Goal: Task Accomplishment & Management: Complete application form

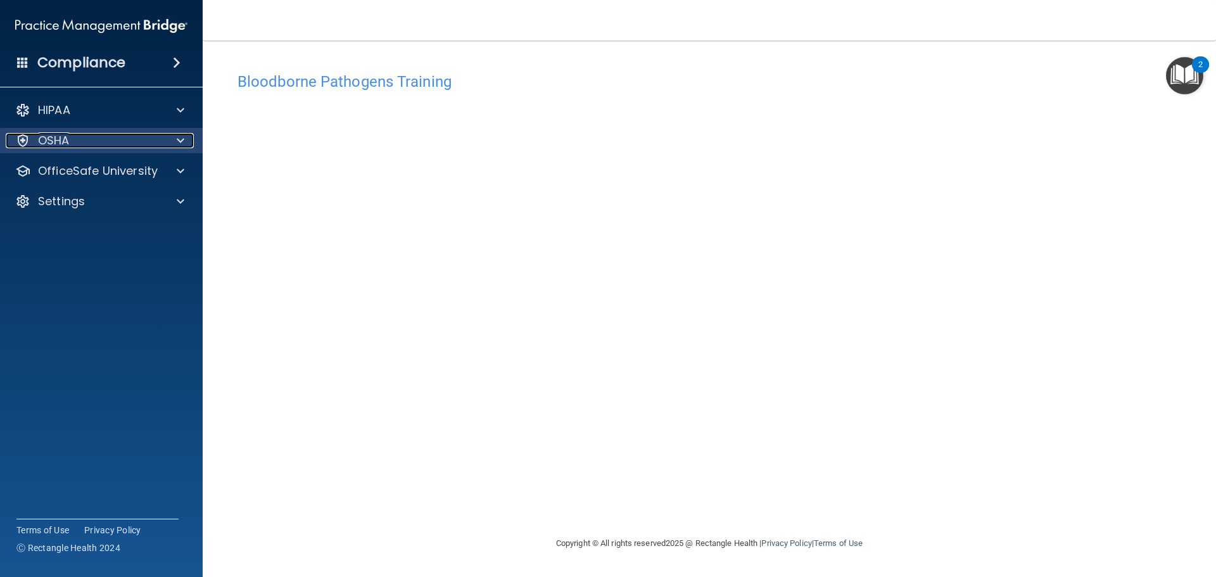
click at [73, 148] on div "OSHA" at bounding box center [84, 140] width 157 height 15
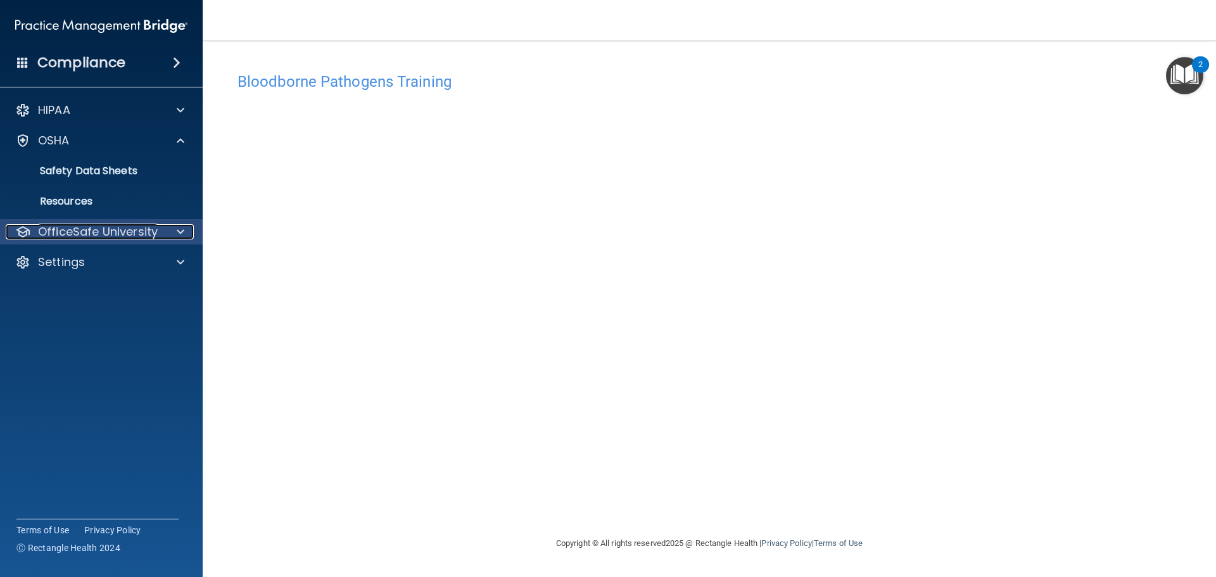
click at [76, 229] on p "OfficeSafe University" at bounding box center [98, 231] width 120 height 15
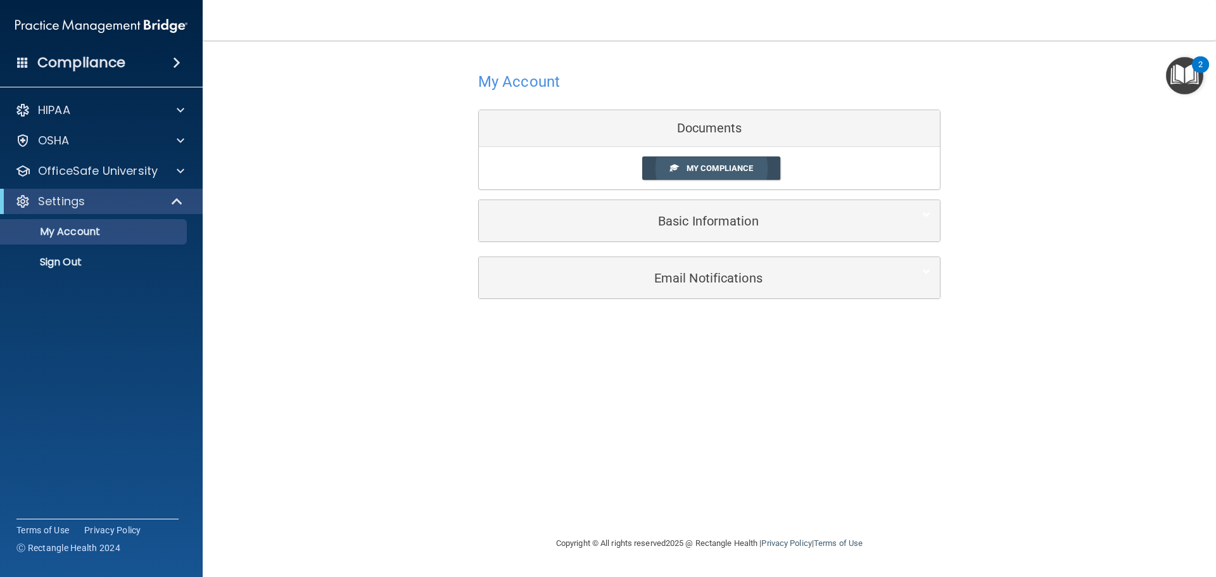
click at [707, 177] on link "My Compliance" at bounding box center [711, 167] width 139 height 23
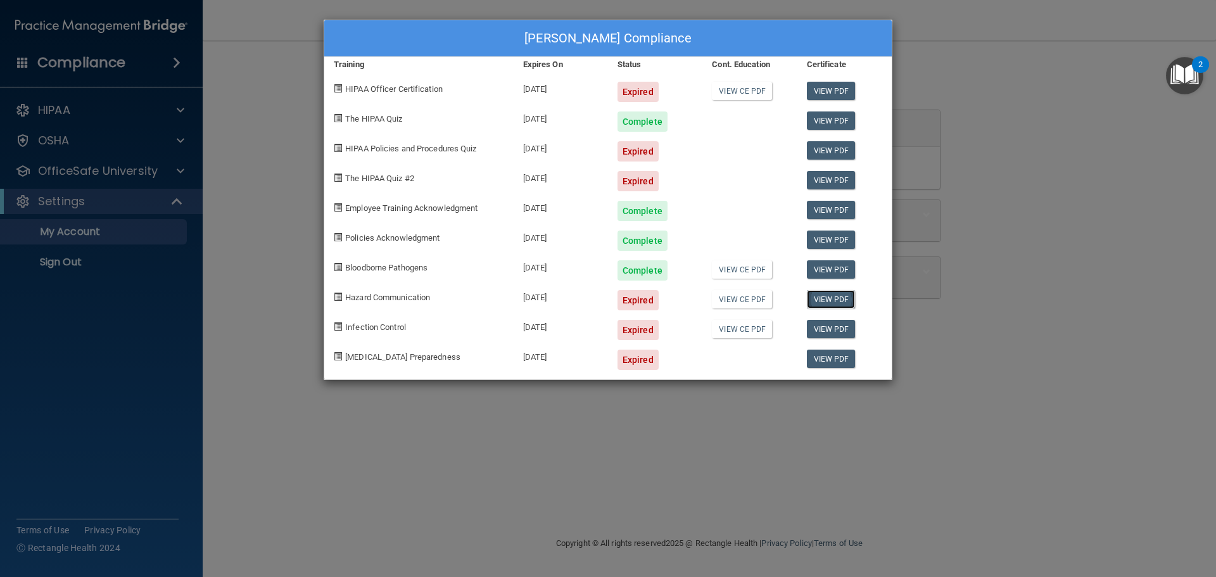
click at [818, 293] on link "View PDF" at bounding box center [831, 299] width 49 height 18
drag, startPoint x: 1027, startPoint y: 45, endPoint x: 967, endPoint y: 58, distance: 60.8
click at [1027, 46] on div "[PERSON_NAME] Compliance Training Expires On Status Cont. Education Certificate…" at bounding box center [608, 288] width 1216 height 577
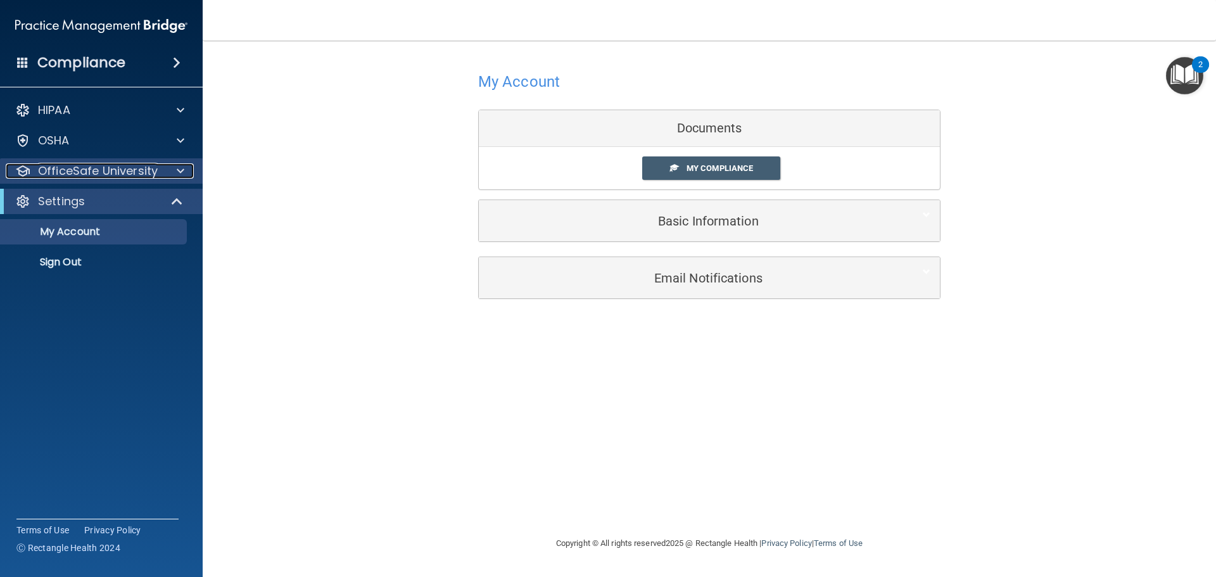
click at [47, 166] on p "OfficeSafe University" at bounding box center [98, 170] width 120 height 15
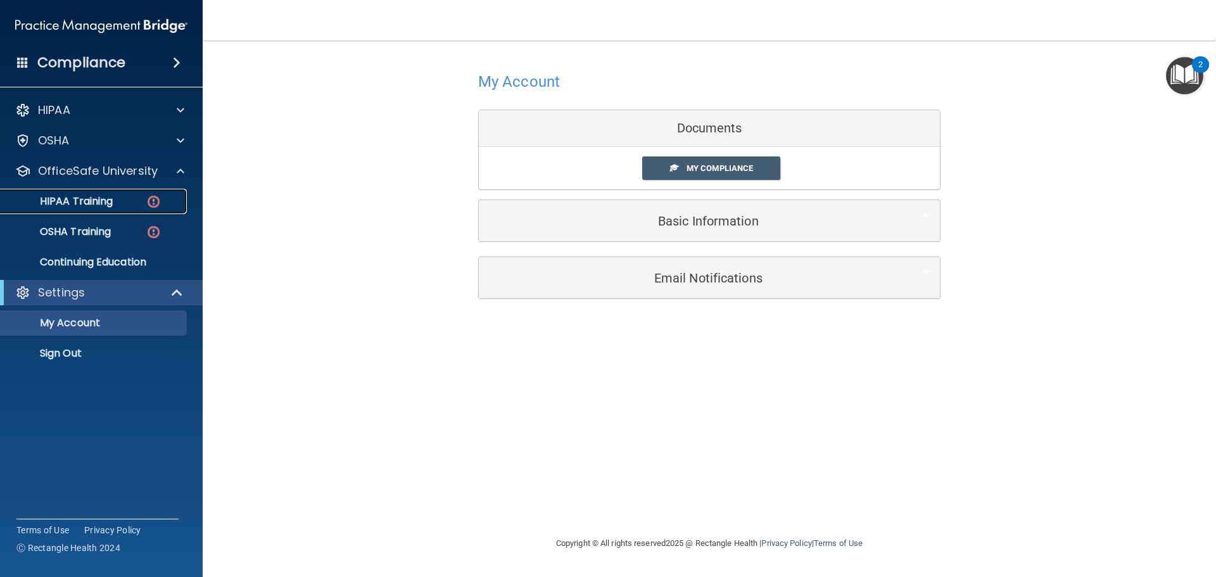
click at [111, 208] on link "HIPAA Training" at bounding box center [86, 201] width 199 height 25
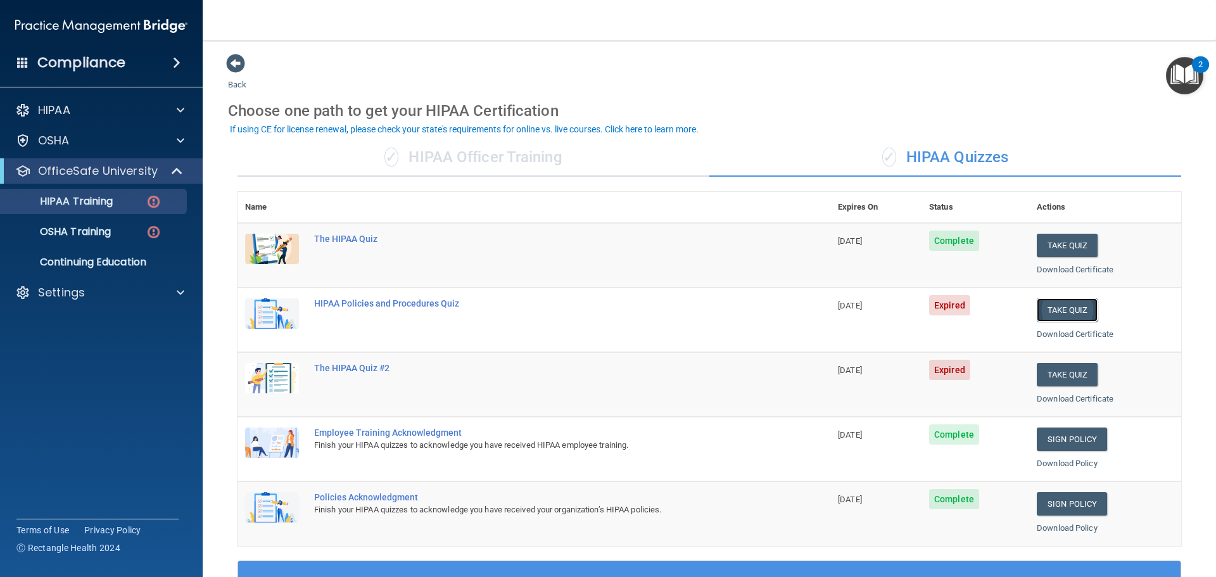
click at [1043, 311] on button "Take Quiz" at bounding box center [1066, 309] width 61 height 23
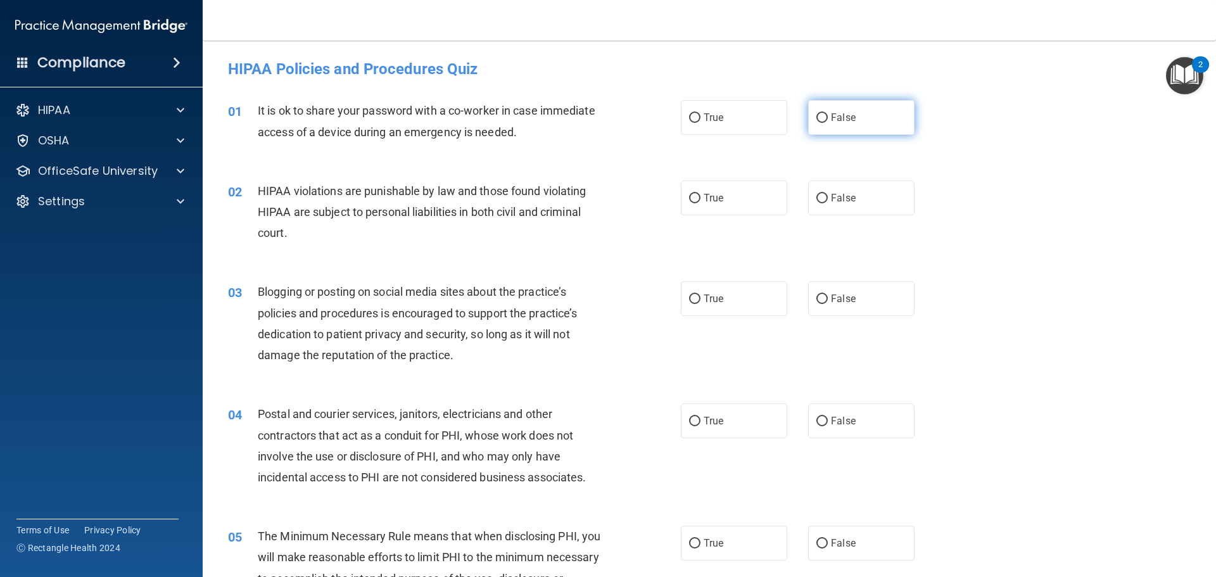
click at [888, 122] on label "False" at bounding box center [861, 117] width 106 height 35
click at [827, 122] on input "False" at bounding box center [821, 117] width 11 height 9
radio input "true"
click at [713, 196] on span "True" at bounding box center [713, 198] width 20 height 12
click at [700, 196] on input "True" at bounding box center [694, 198] width 11 height 9
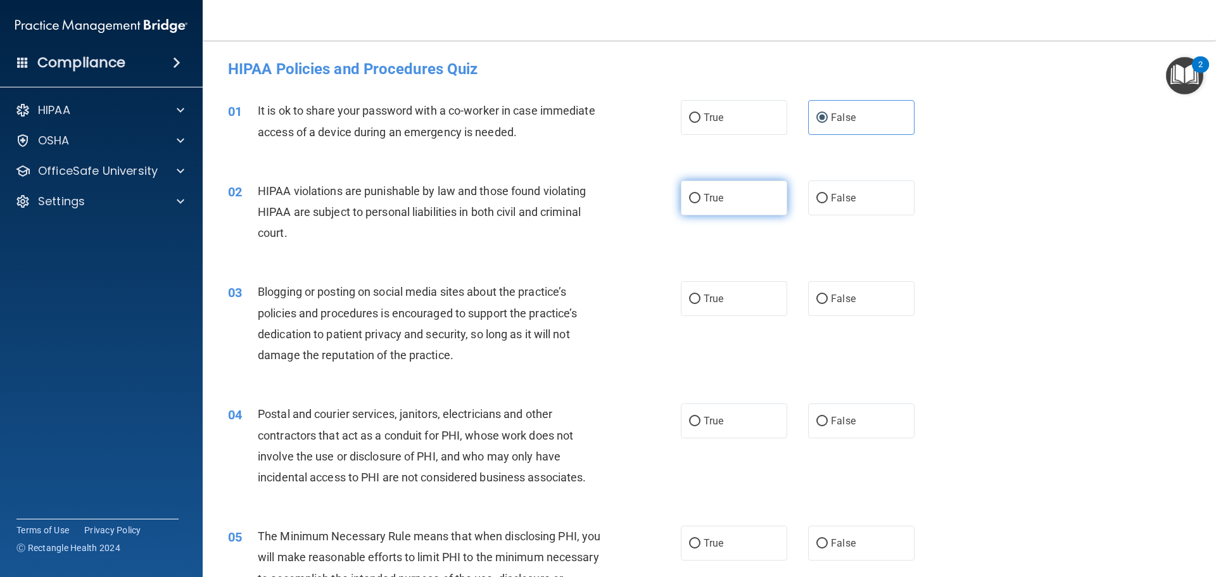
radio input "true"
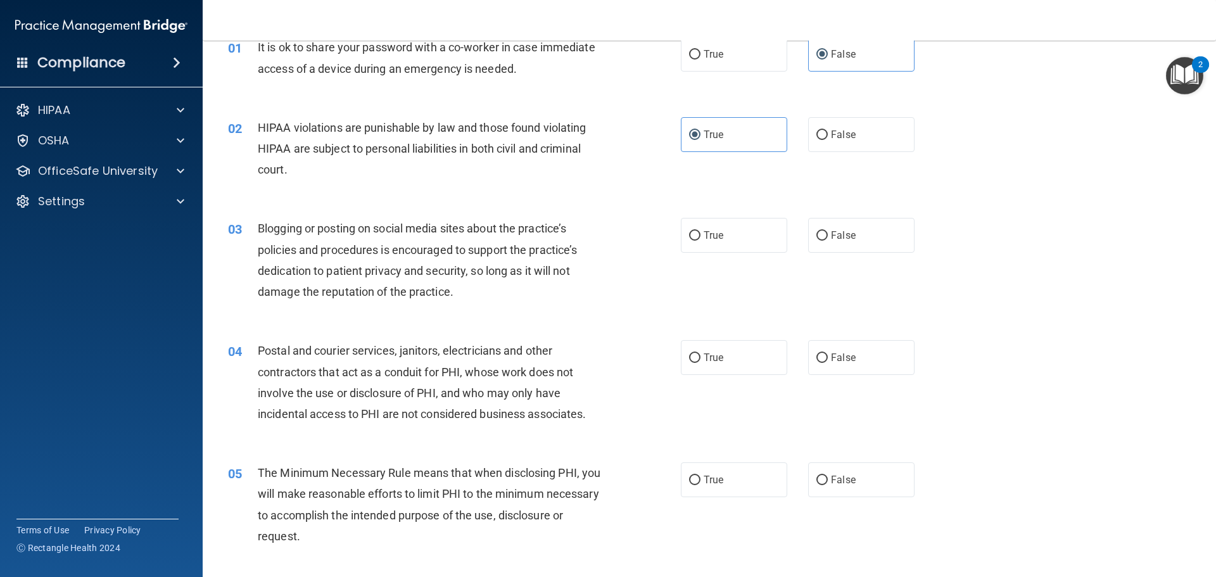
scroll to position [127, 0]
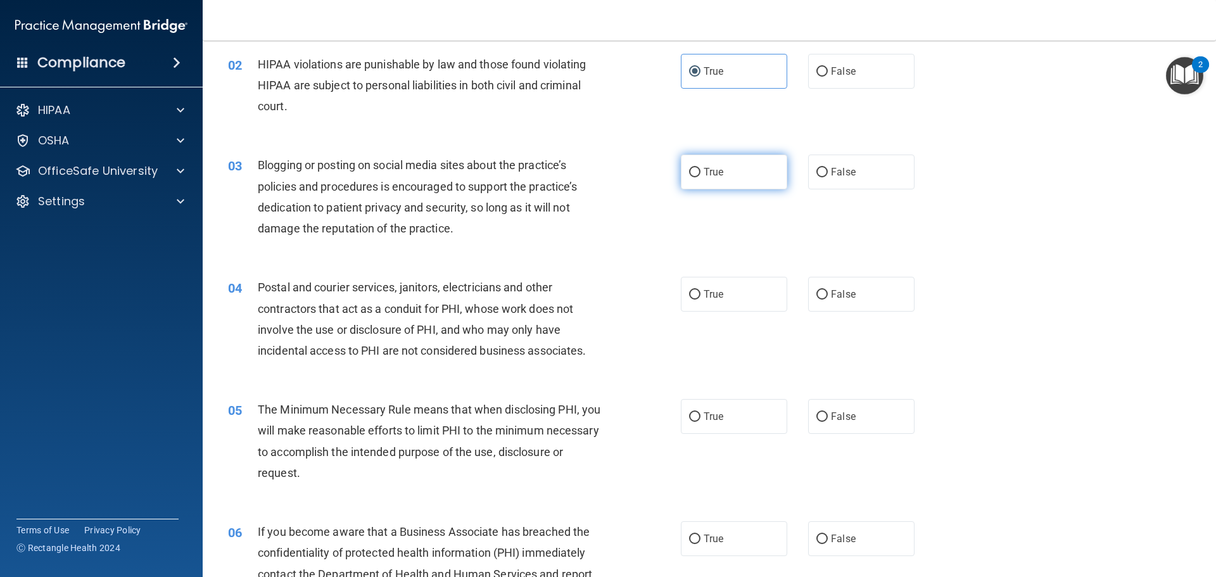
click at [702, 180] on label "True" at bounding box center [734, 171] width 106 height 35
click at [700, 177] on input "True" at bounding box center [694, 172] width 11 height 9
radio input "true"
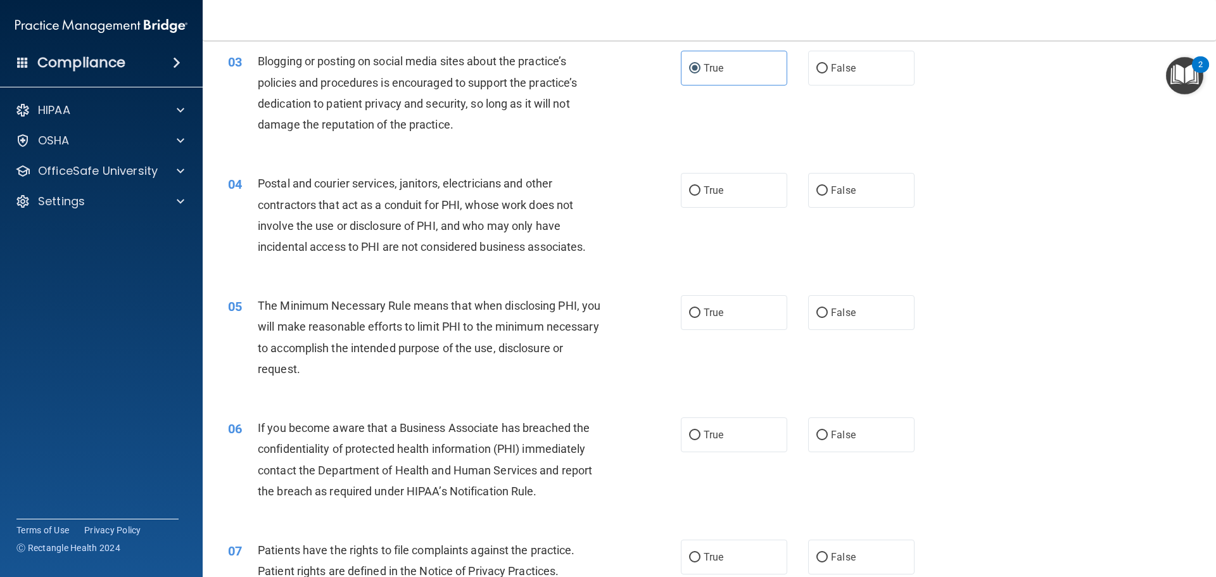
scroll to position [253, 0]
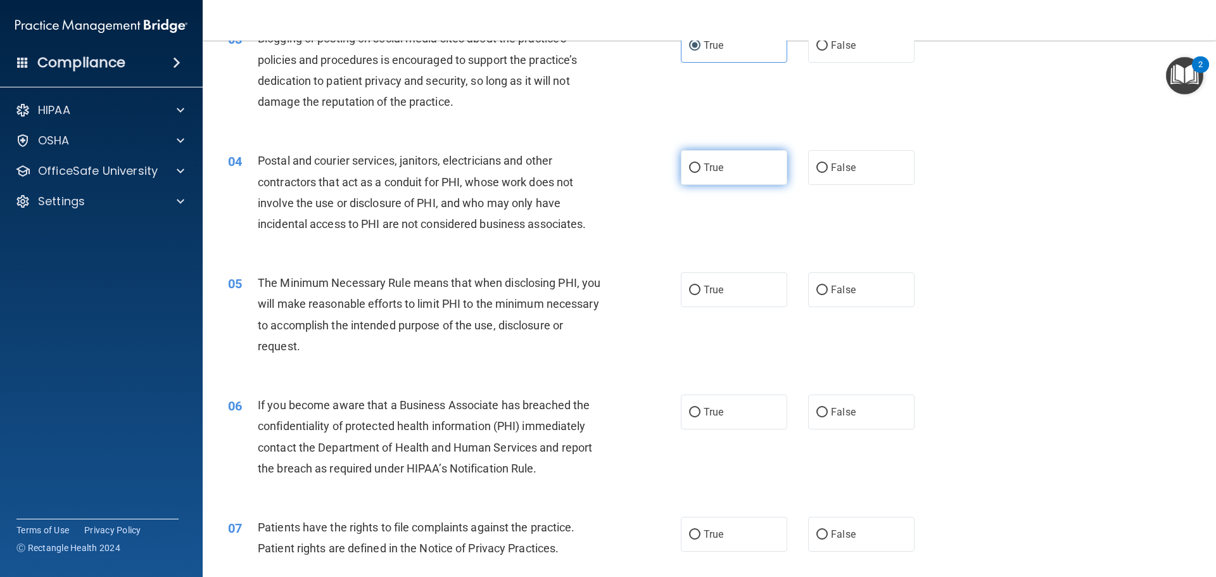
click at [691, 172] on input "True" at bounding box center [694, 167] width 11 height 9
radio input "true"
click at [693, 279] on label "True" at bounding box center [734, 289] width 106 height 35
click at [693, 286] on input "True" at bounding box center [694, 290] width 11 height 9
radio input "true"
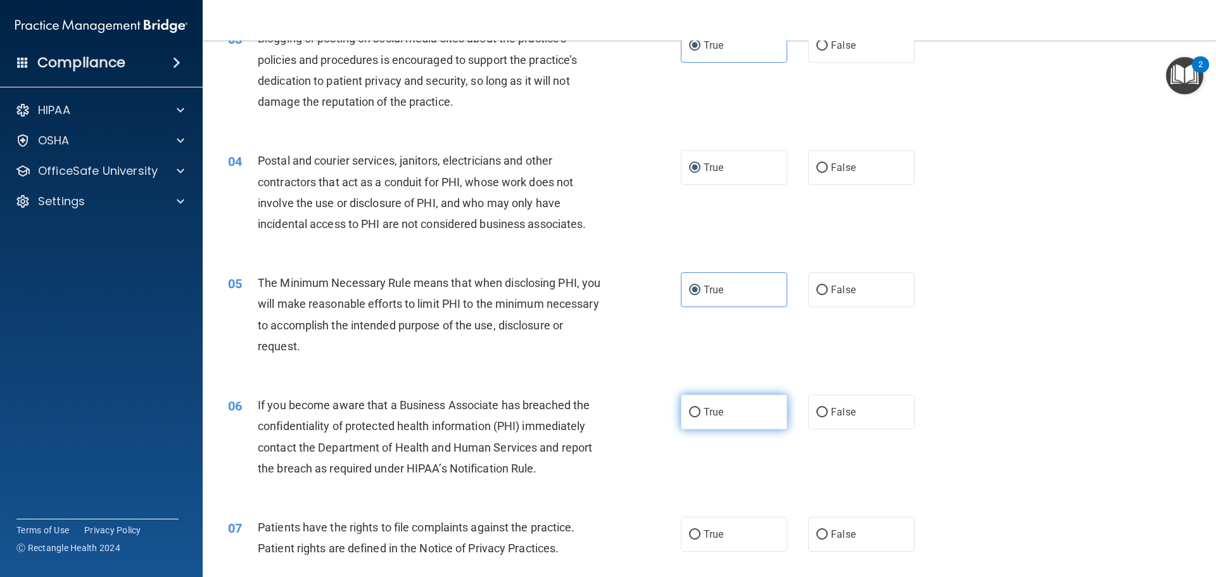
click at [743, 420] on label "True" at bounding box center [734, 411] width 106 height 35
click at [700, 417] on input "True" at bounding box center [694, 412] width 11 height 9
radio input "true"
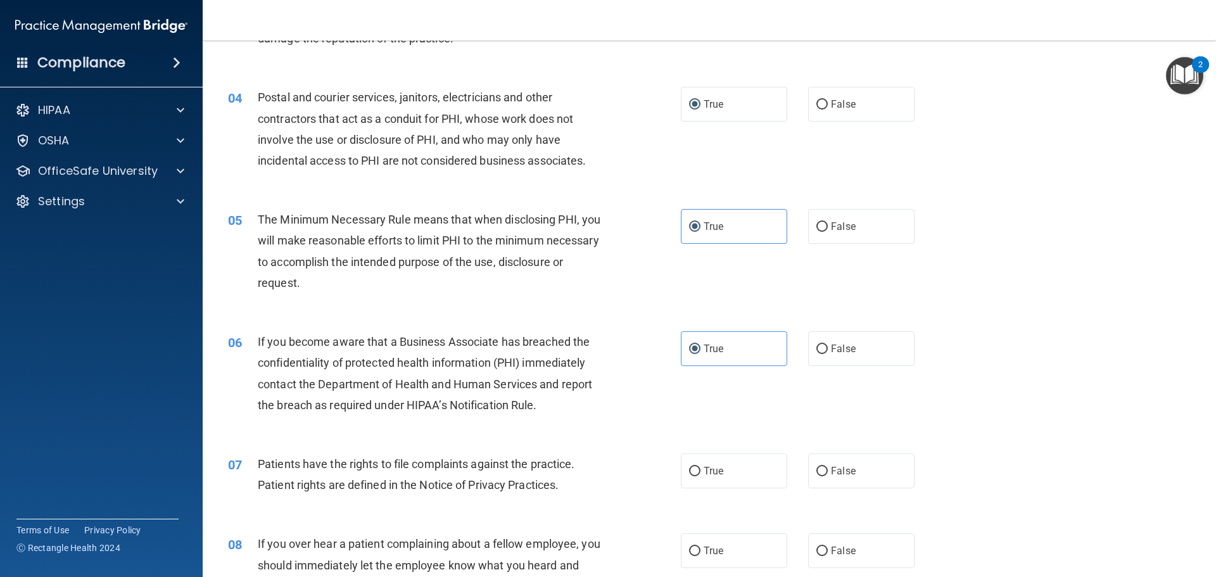
scroll to position [380, 0]
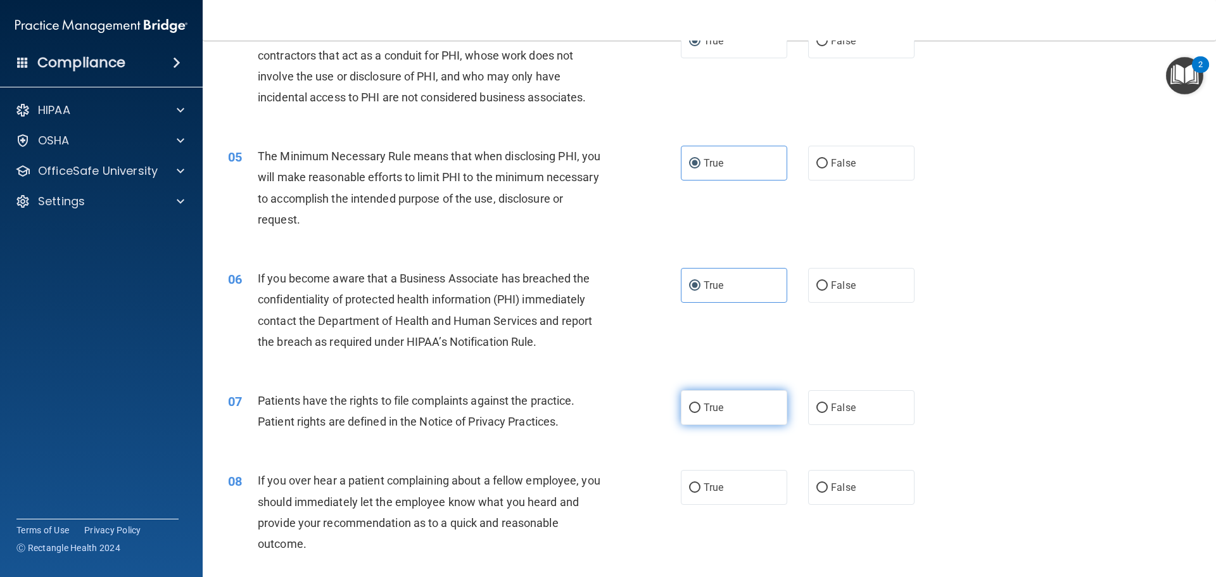
click at [718, 409] on span "True" at bounding box center [713, 407] width 20 height 12
click at [700, 409] on input "True" at bounding box center [694, 407] width 11 height 9
radio input "true"
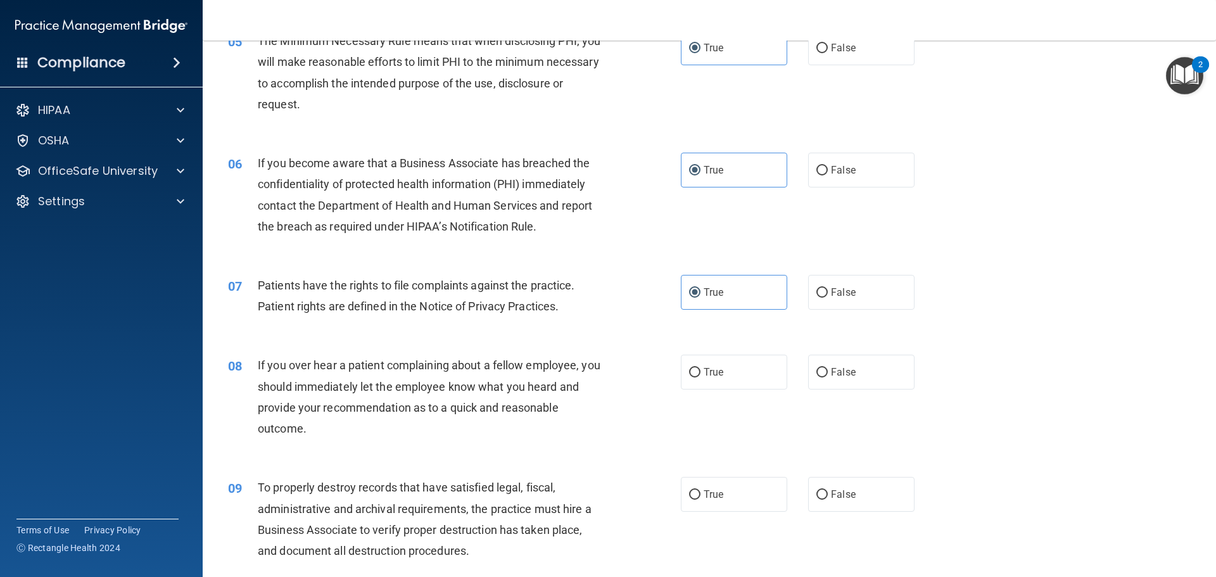
scroll to position [506, 0]
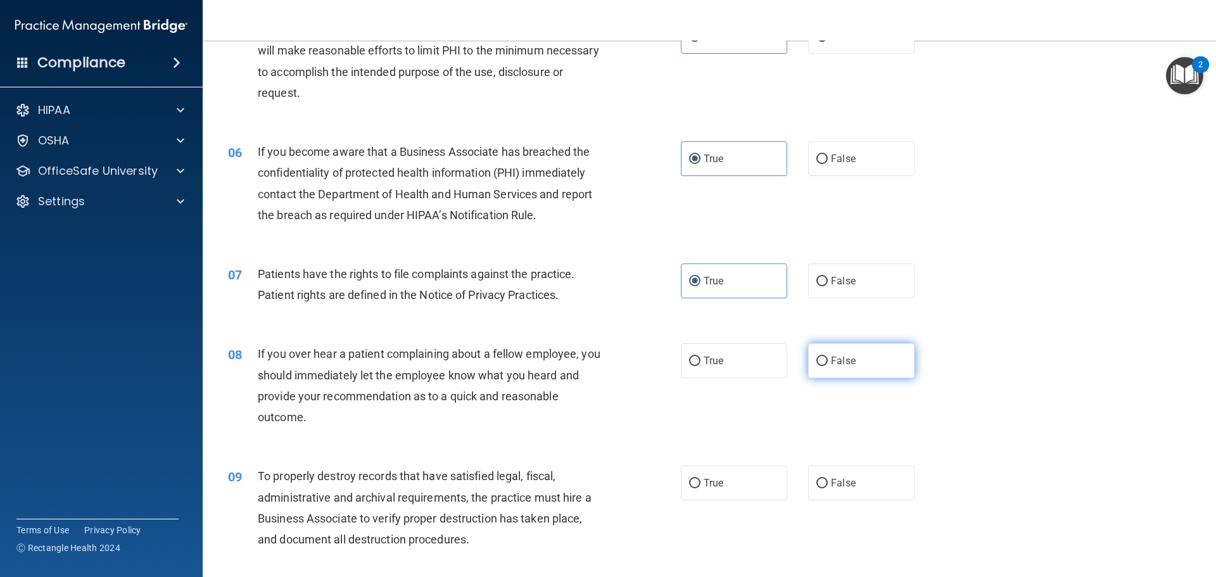
click at [808, 366] on label "False" at bounding box center [861, 360] width 106 height 35
click at [816, 366] on input "False" at bounding box center [821, 360] width 11 height 9
radio input "true"
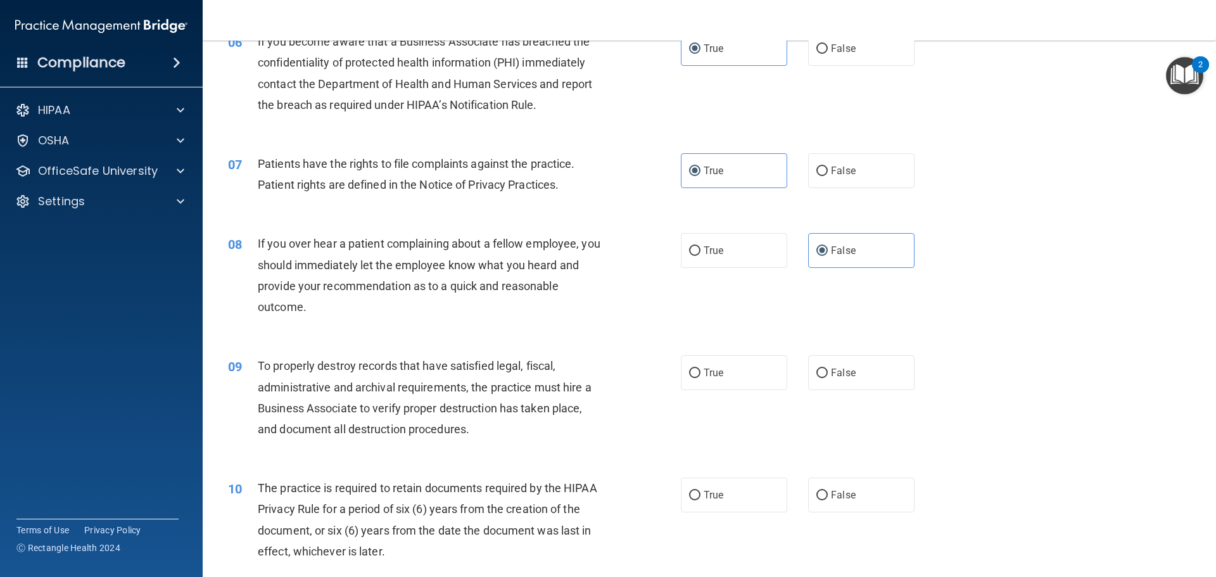
scroll to position [696, 0]
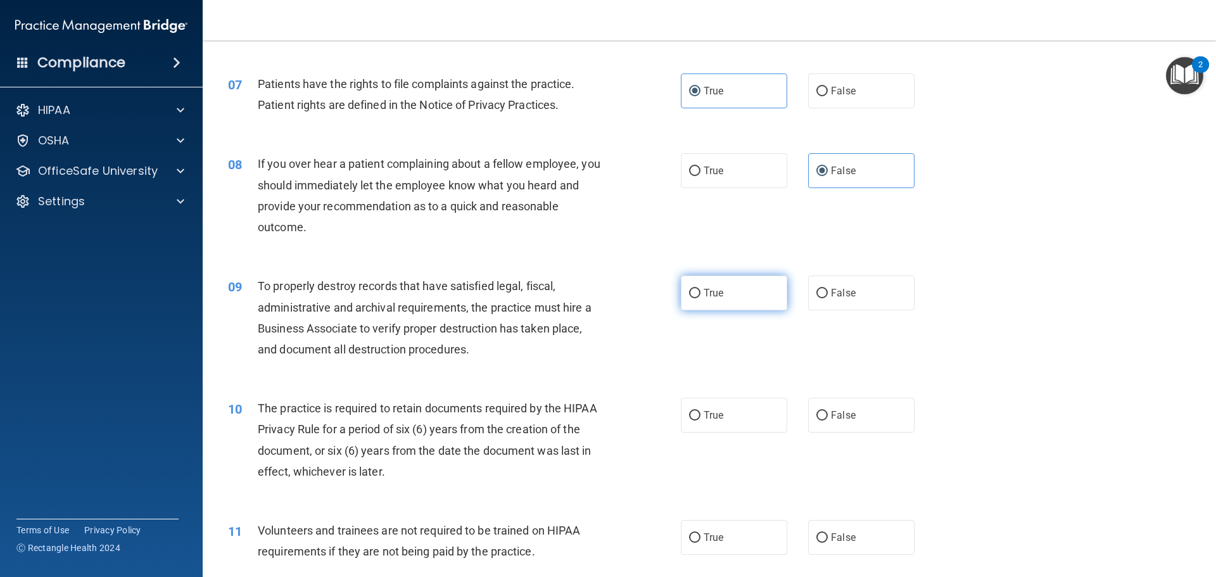
click at [712, 291] on span "True" at bounding box center [713, 293] width 20 height 12
click at [700, 291] on input "True" at bounding box center [694, 293] width 11 height 9
radio input "true"
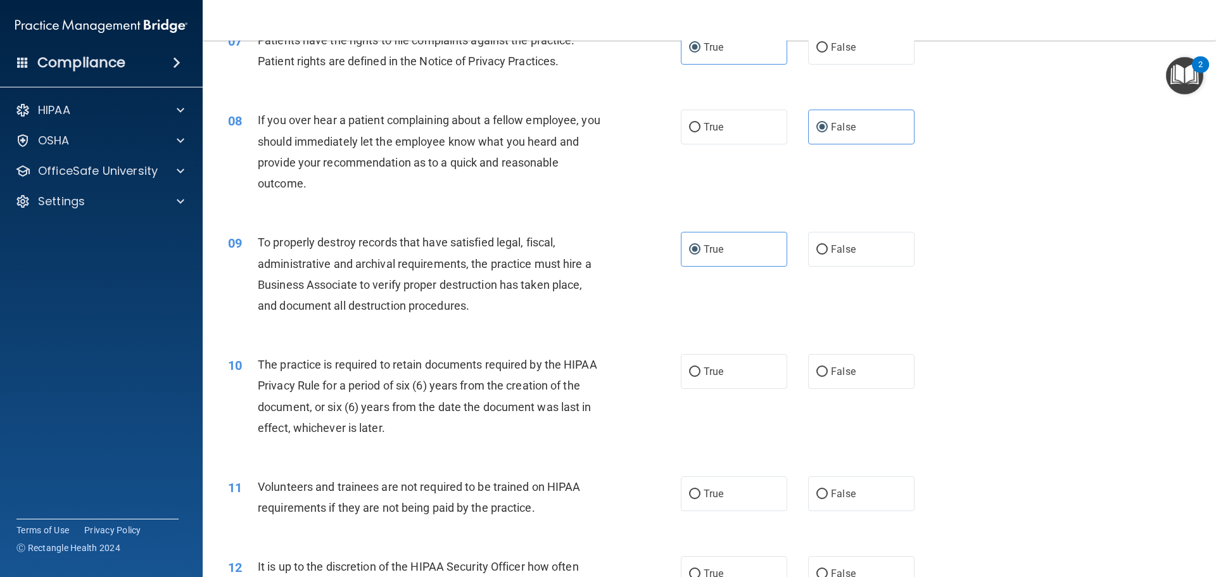
scroll to position [760, 0]
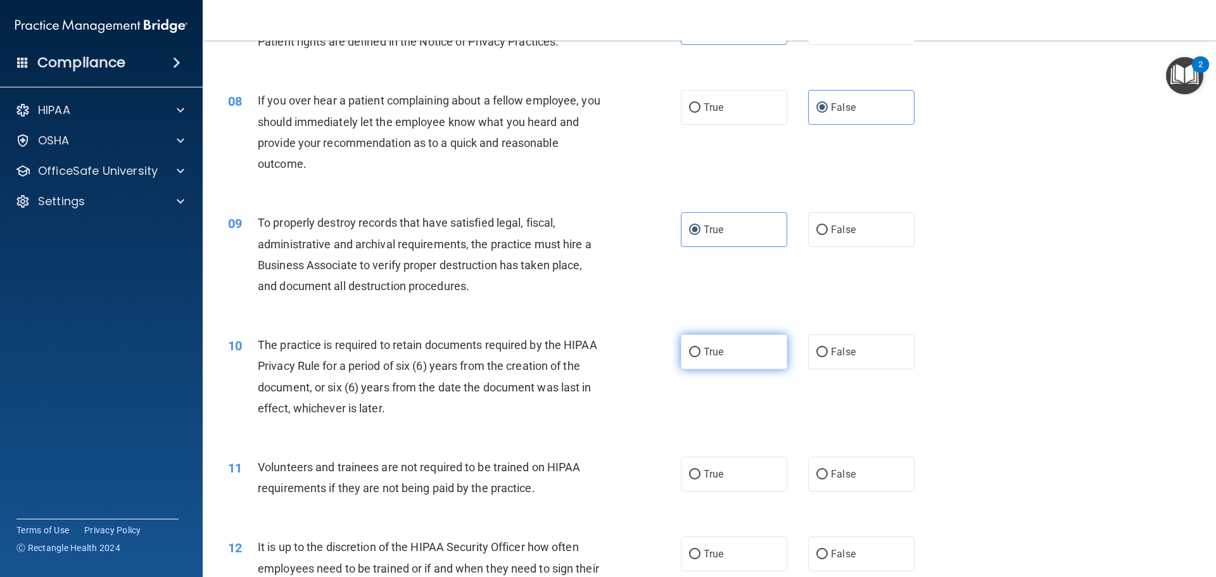
click at [713, 337] on label "True" at bounding box center [734, 351] width 106 height 35
click at [700, 348] on input "True" at bounding box center [694, 352] width 11 height 9
radio input "true"
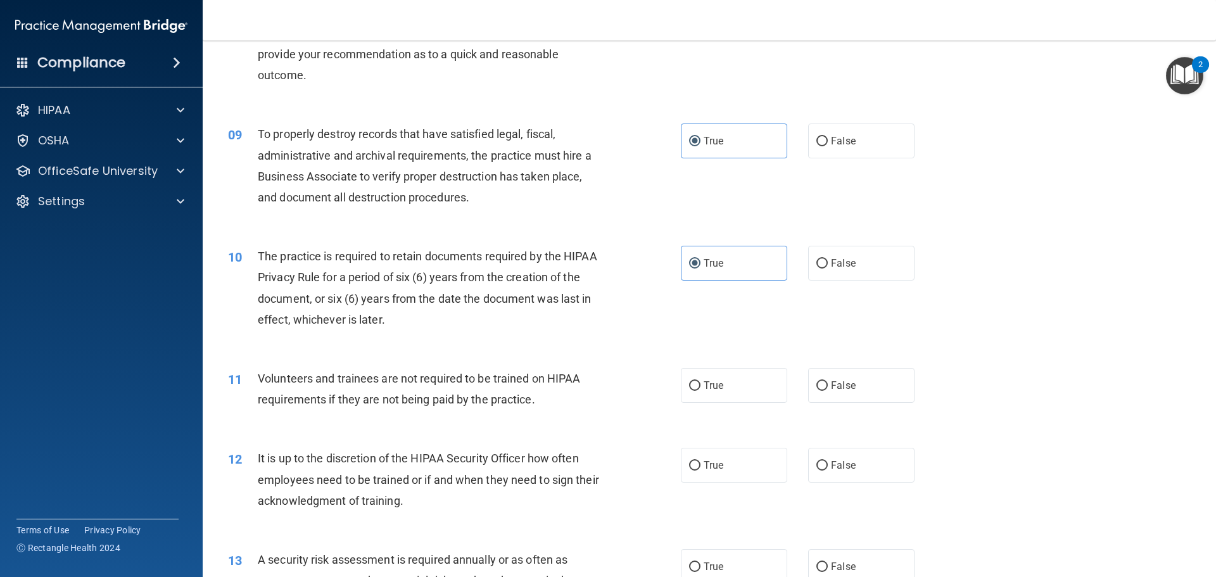
scroll to position [886, 0]
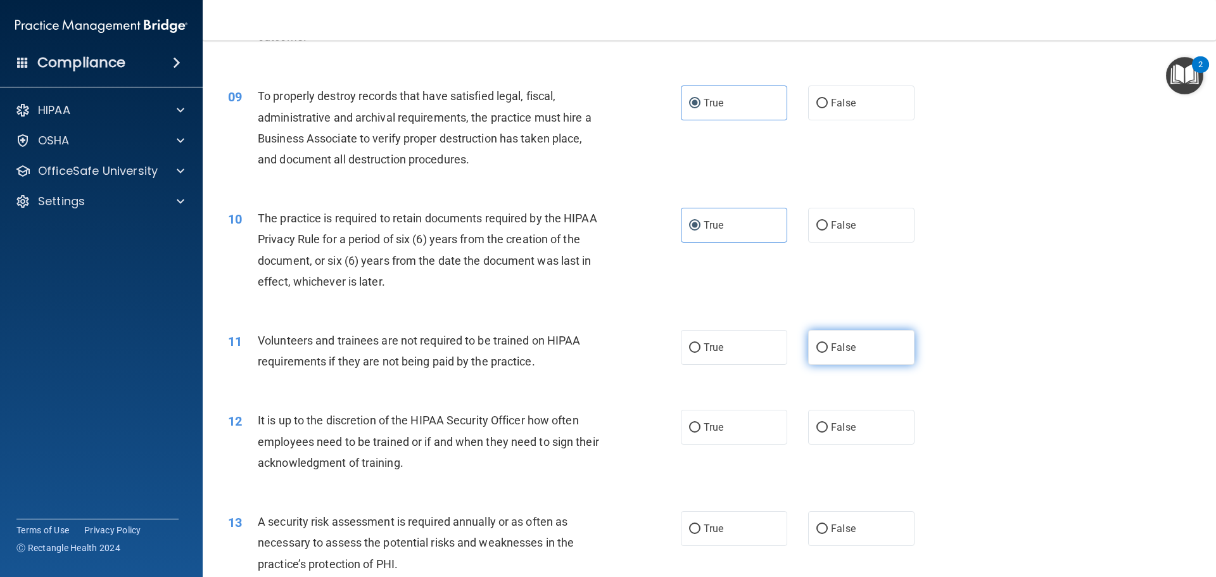
click at [826, 356] on label "False" at bounding box center [861, 347] width 106 height 35
click at [826, 353] on input "False" at bounding box center [821, 347] width 11 height 9
radio input "true"
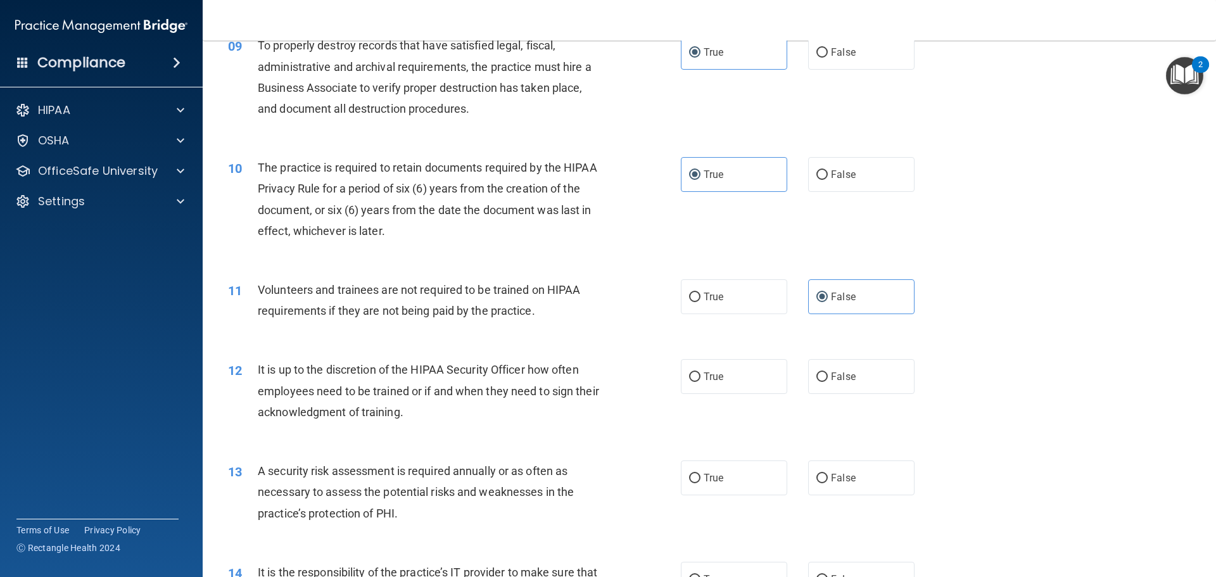
scroll to position [1013, 0]
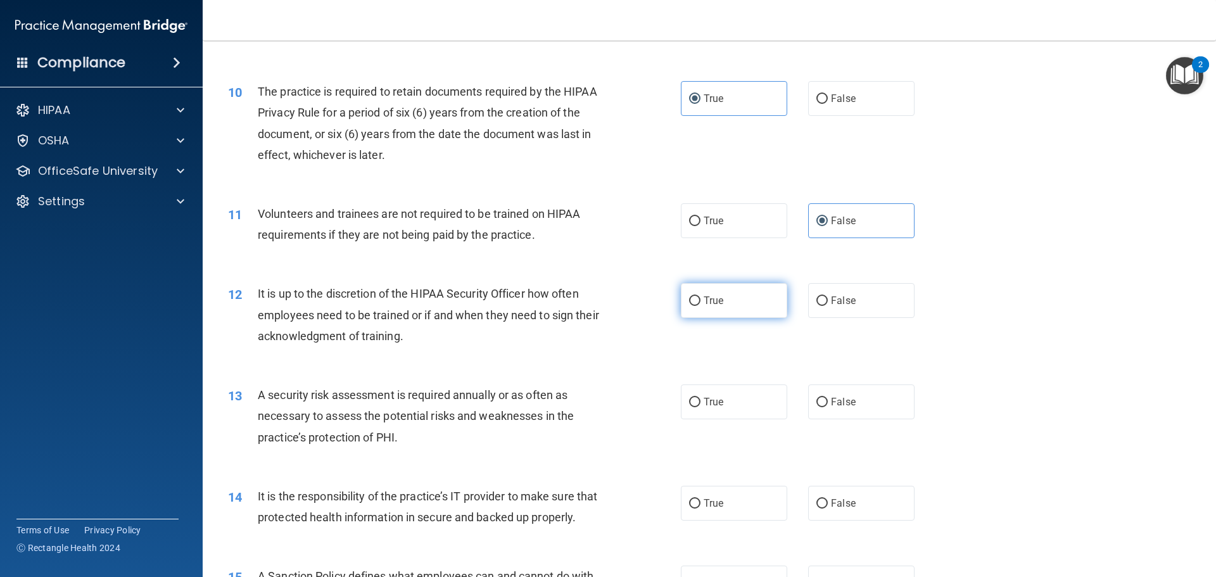
click at [684, 311] on label "True" at bounding box center [734, 300] width 106 height 35
click at [689, 306] on input "True" at bounding box center [694, 300] width 11 height 9
radio input "true"
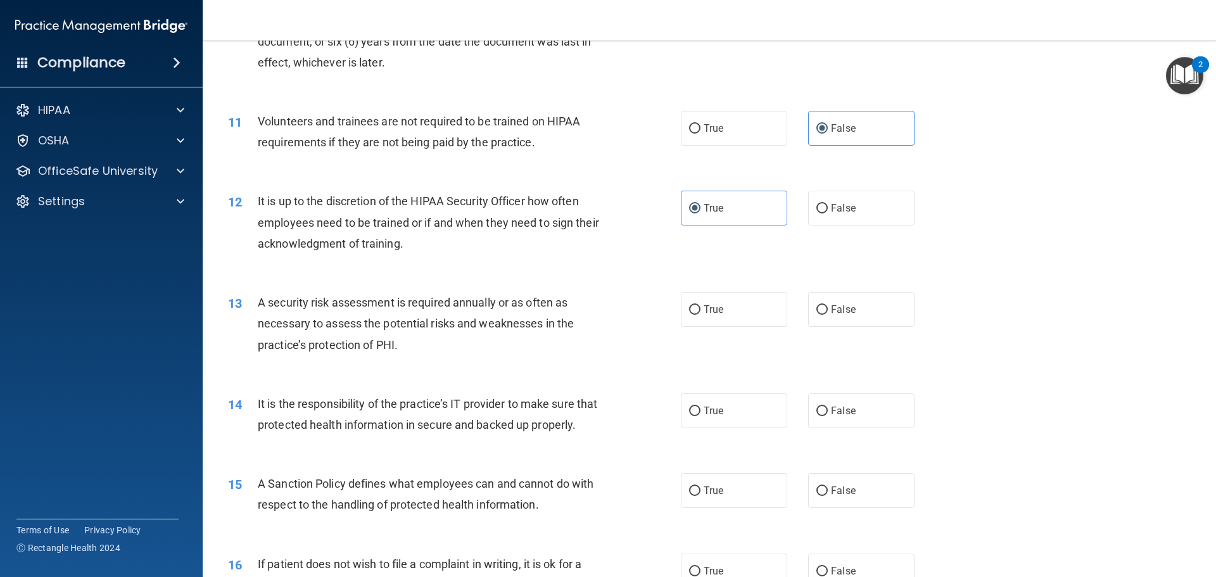
scroll to position [1140, 0]
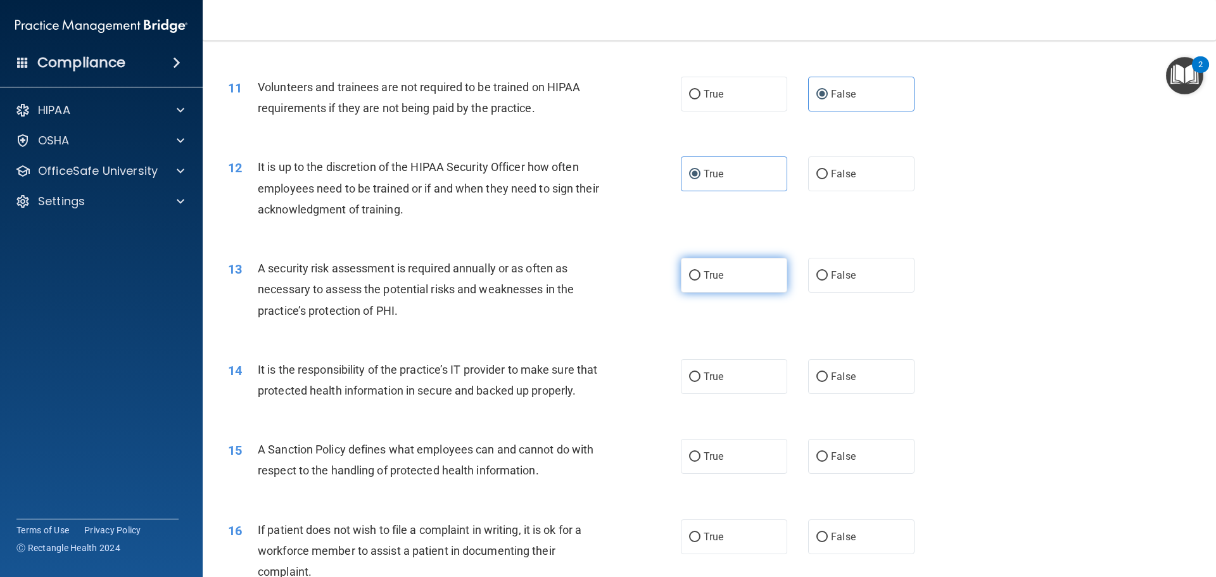
click at [726, 284] on label "True" at bounding box center [734, 275] width 106 height 35
click at [700, 280] on input "True" at bounding box center [694, 275] width 11 height 9
radio input "true"
click at [721, 380] on label "True" at bounding box center [734, 376] width 106 height 35
click at [700, 380] on input "True" at bounding box center [694, 376] width 11 height 9
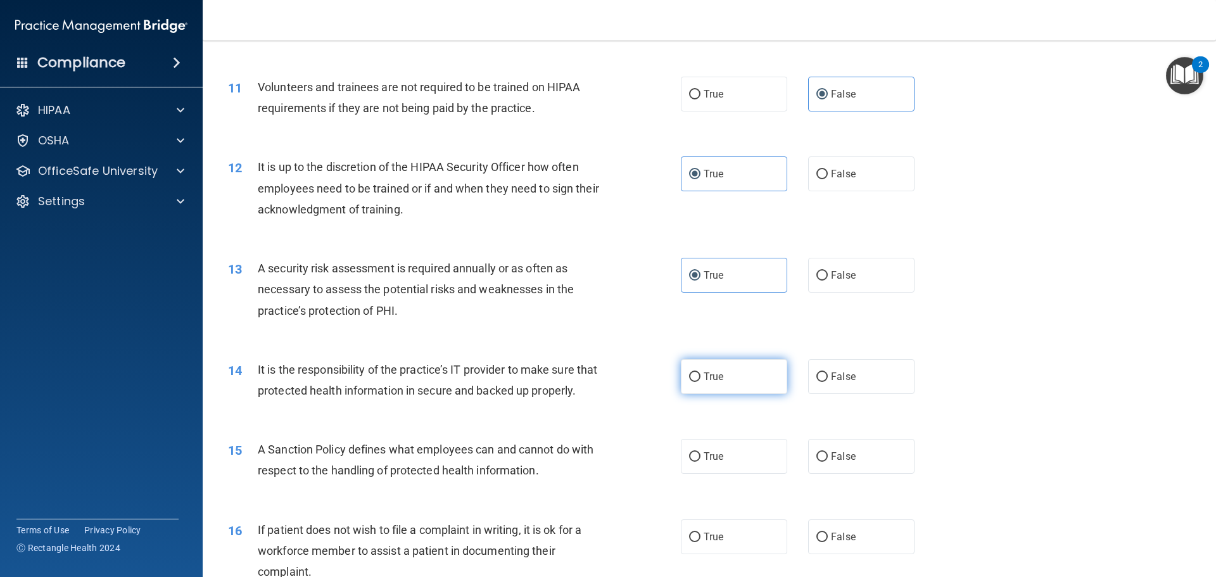
radio input "true"
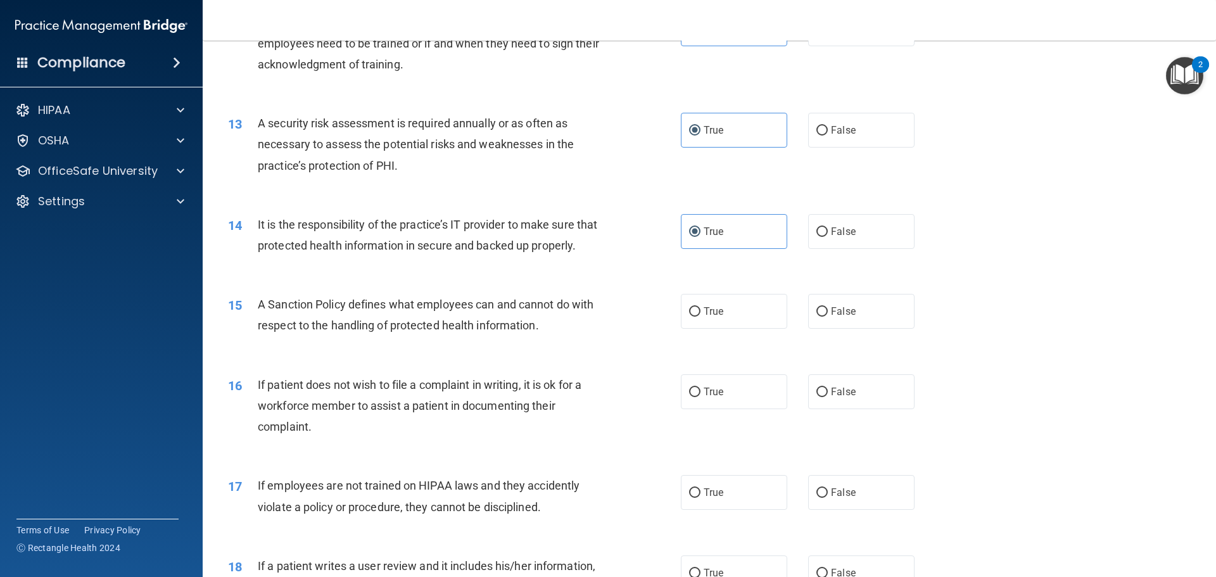
scroll to position [1329, 0]
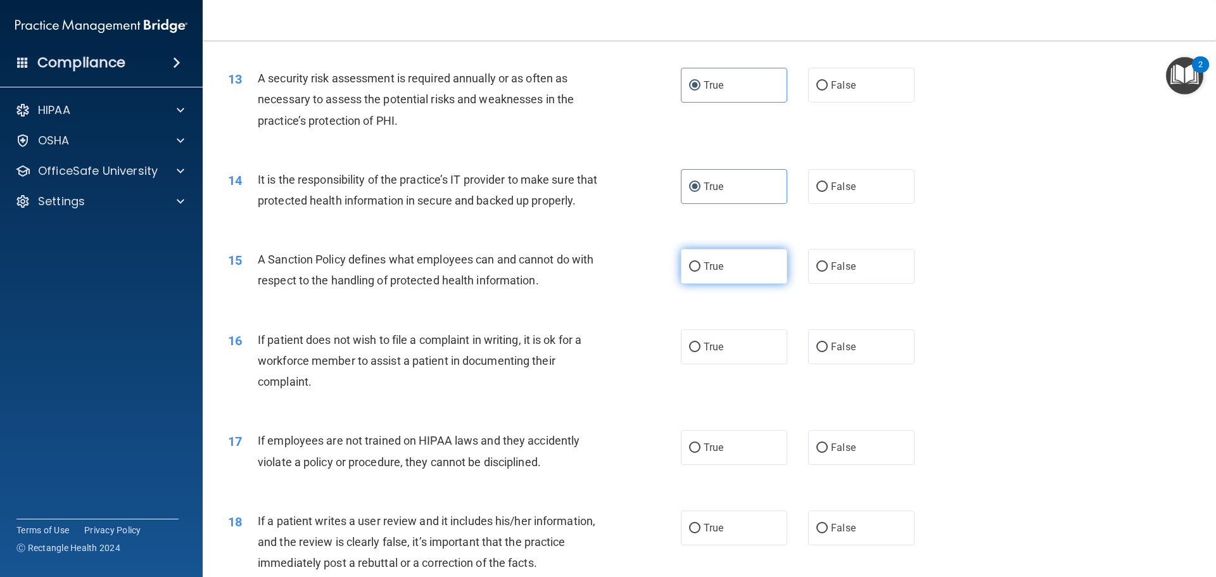
click at [708, 272] on span "True" at bounding box center [713, 266] width 20 height 12
click at [700, 272] on input "True" at bounding box center [694, 266] width 11 height 9
radio input "true"
click at [713, 355] on label "True" at bounding box center [734, 346] width 106 height 35
click at [700, 352] on input "True" at bounding box center [694, 347] width 11 height 9
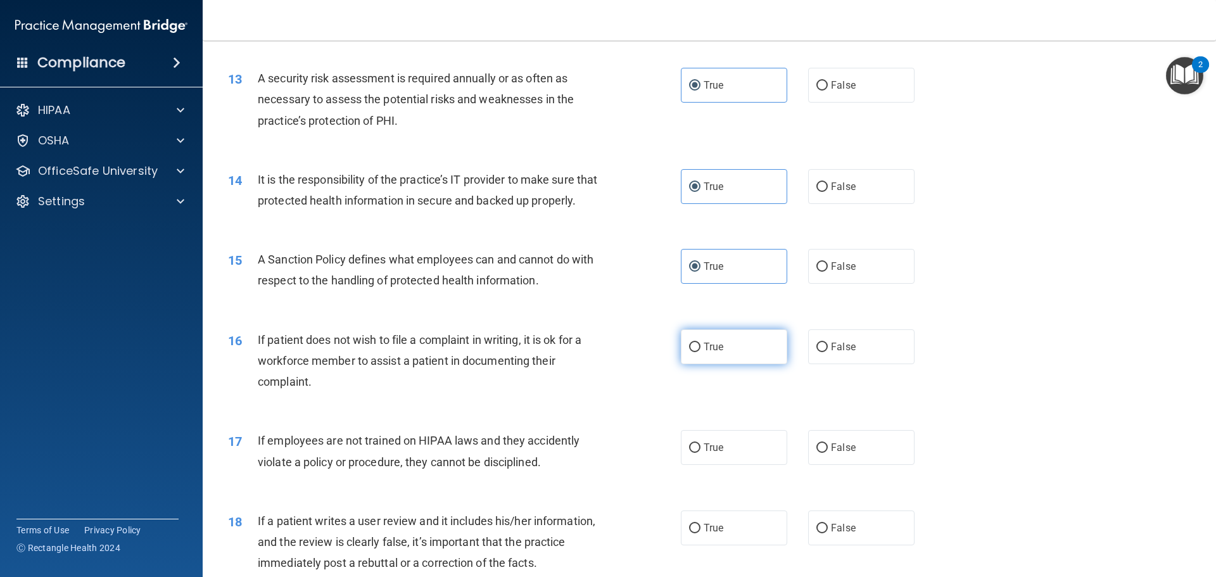
radio input "true"
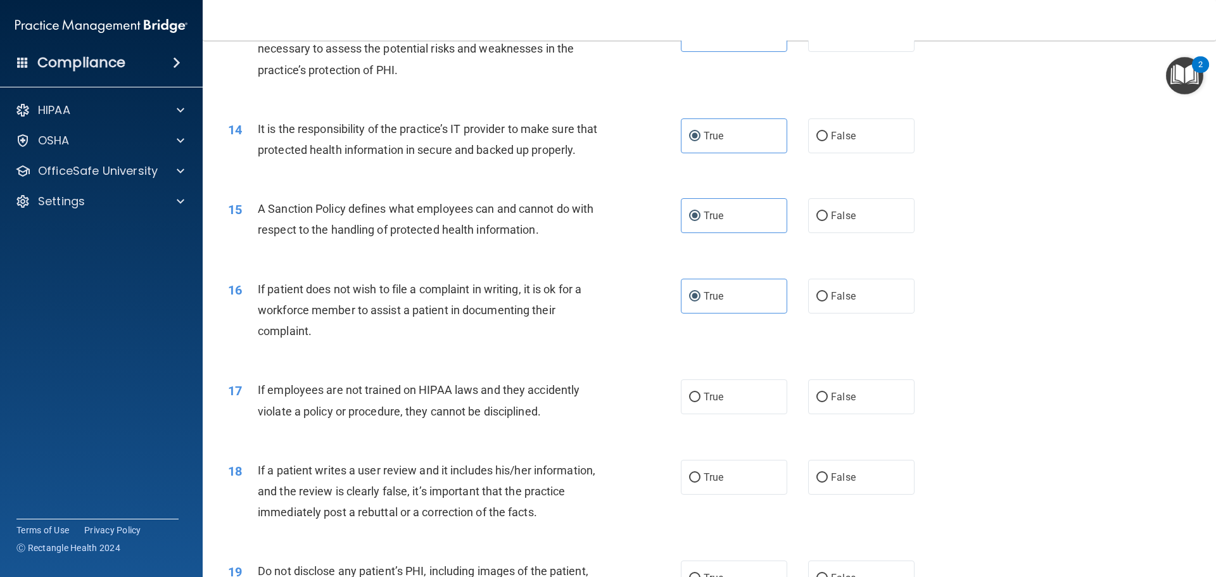
scroll to position [1456, 0]
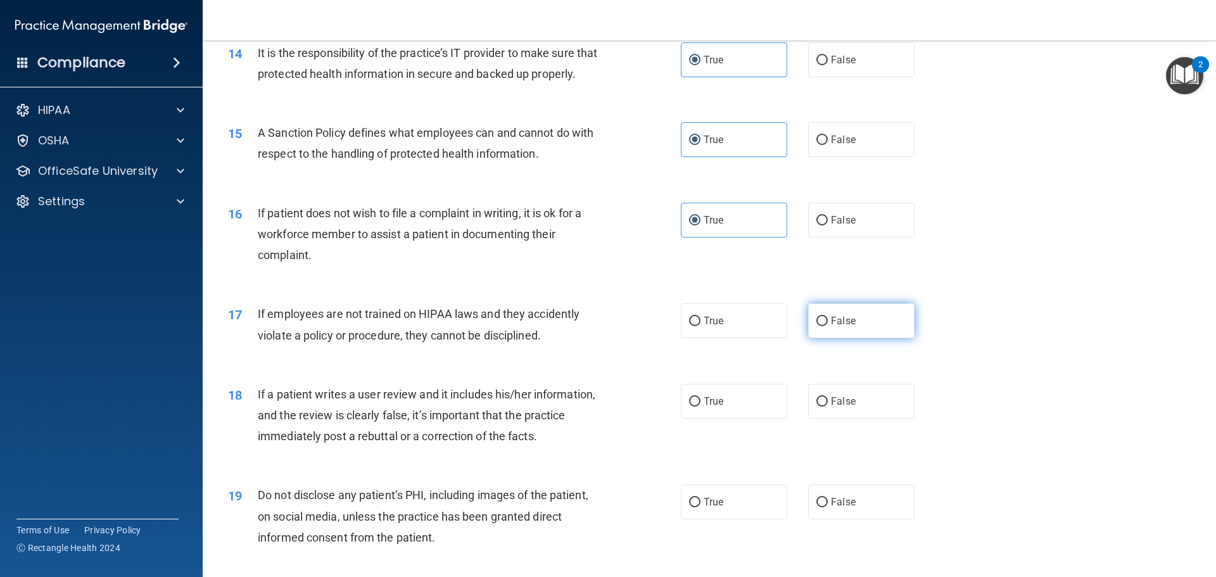
click at [871, 338] on label "False" at bounding box center [861, 320] width 106 height 35
click at [827, 326] on input "False" at bounding box center [821, 321] width 11 height 9
radio input "true"
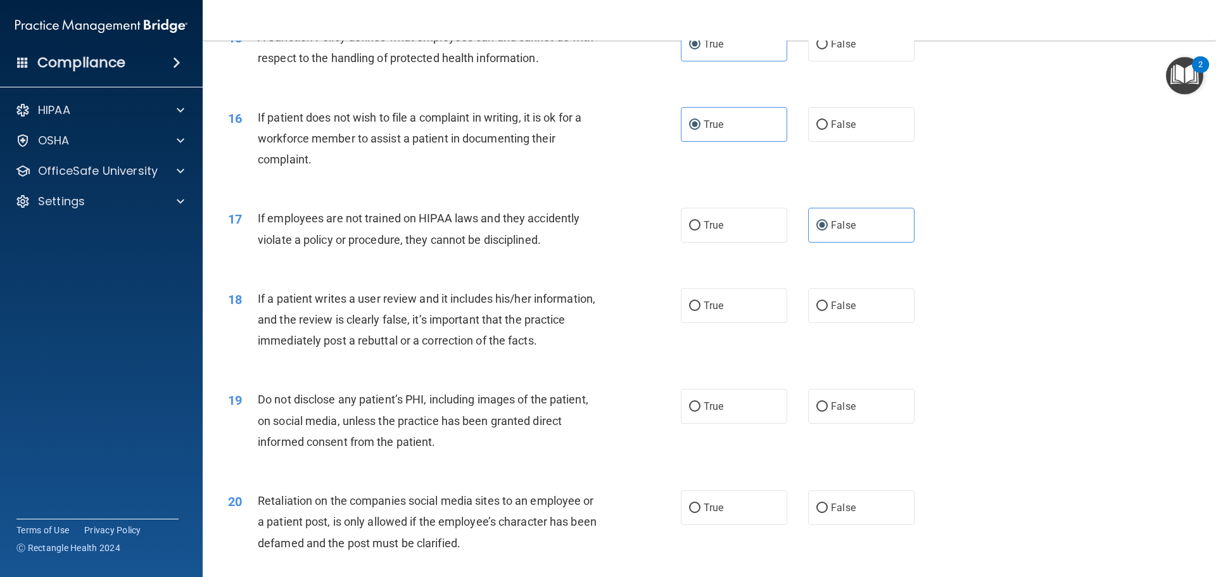
scroll to position [1583, 0]
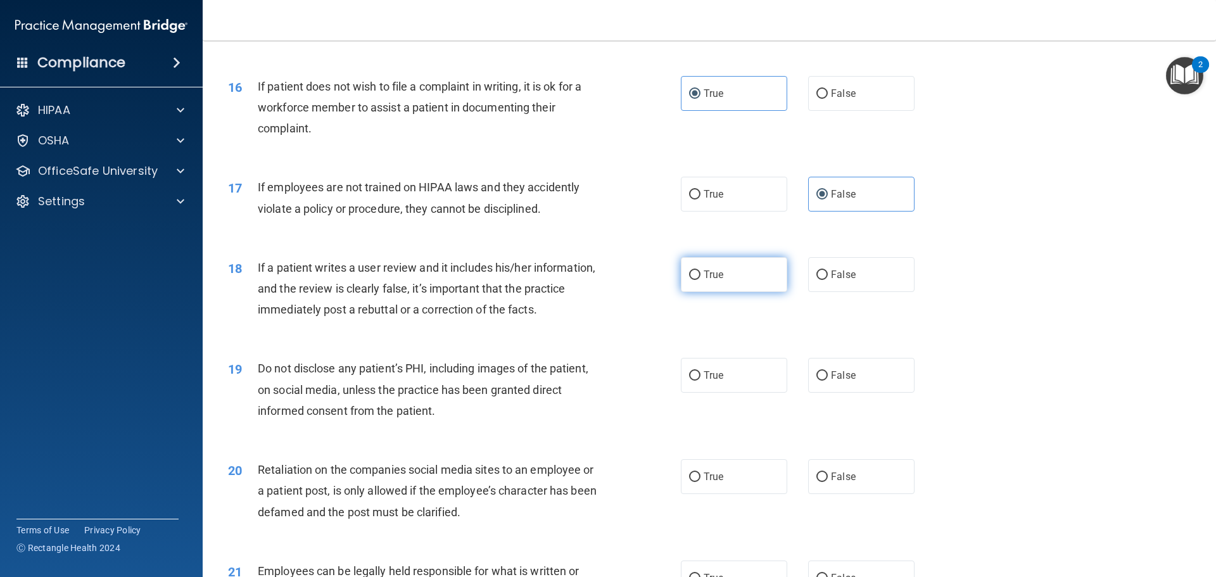
click at [738, 292] on label "True" at bounding box center [734, 274] width 106 height 35
click at [700, 280] on input "True" at bounding box center [694, 274] width 11 height 9
radio input "true"
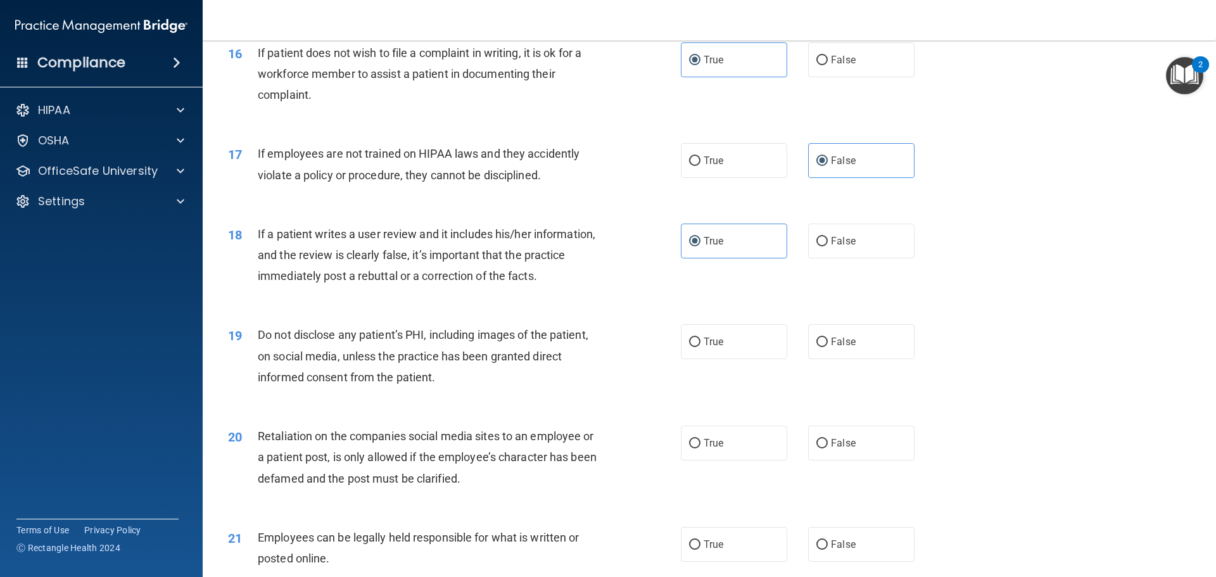
scroll to position [1646, 0]
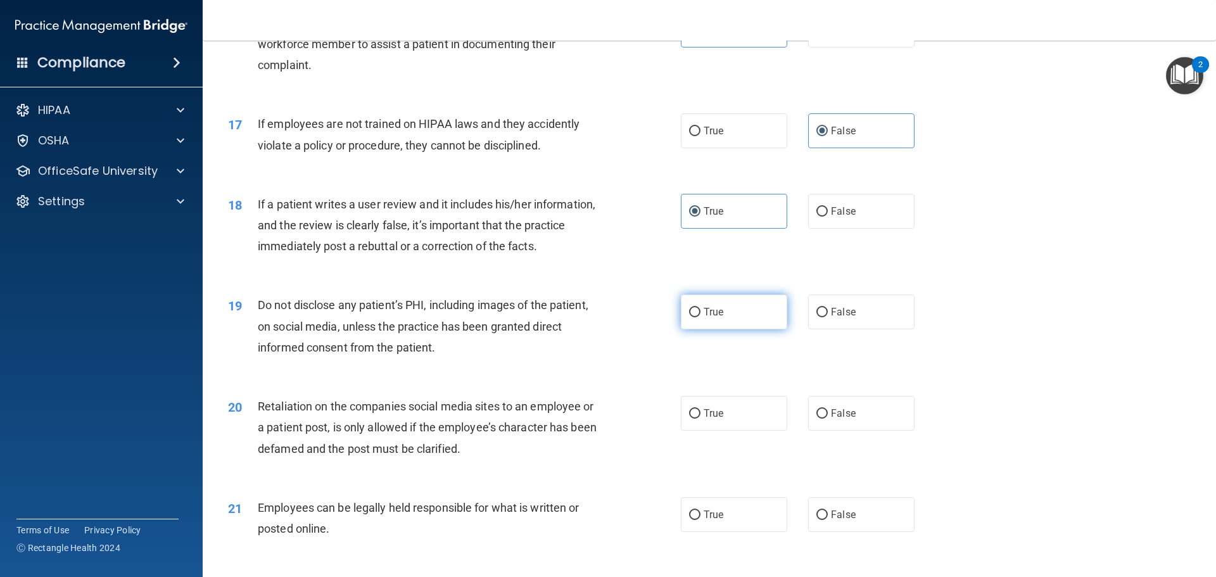
click at [707, 329] on label "True" at bounding box center [734, 311] width 106 height 35
click at [700, 317] on input "True" at bounding box center [694, 312] width 11 height 9
radio input "true"
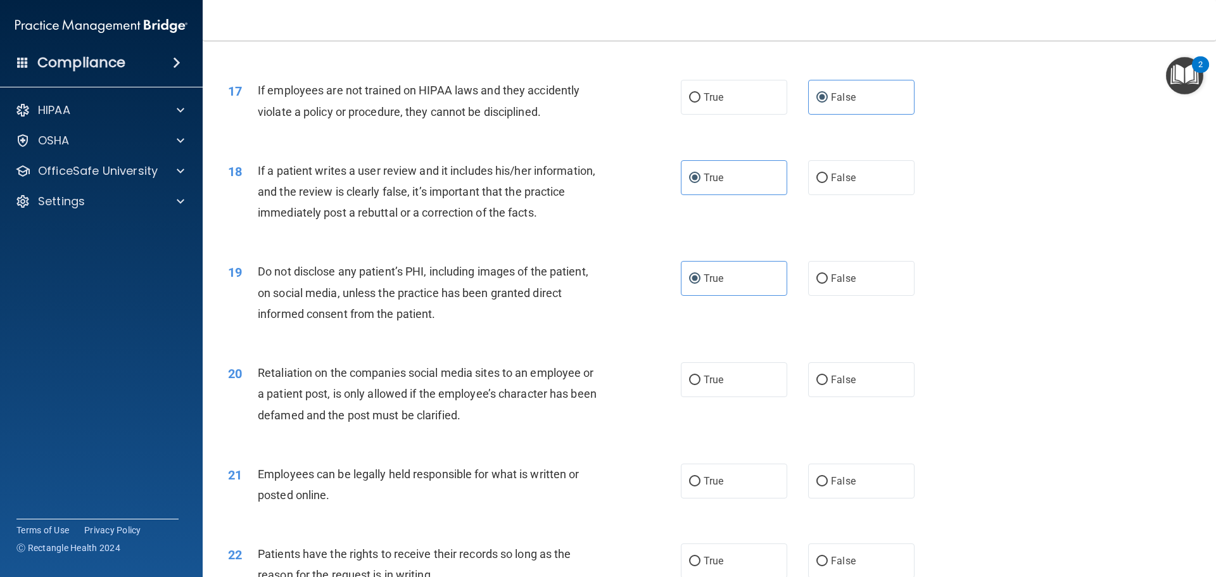
scroll to position [1773, 0]
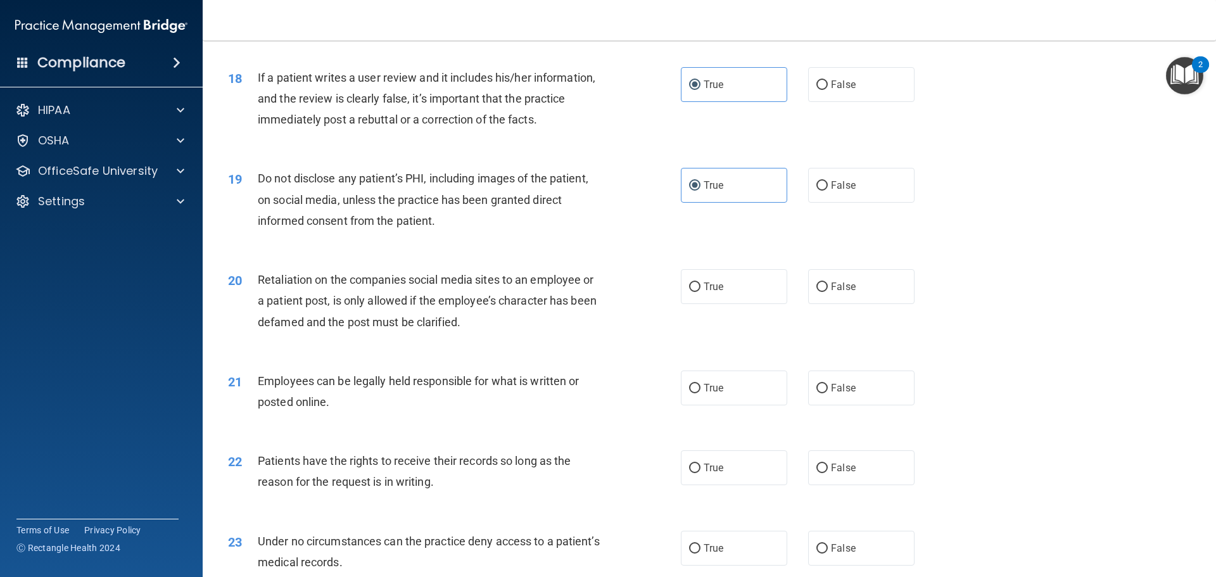
click at [829, 327] on div "20 Retaliation on the companies social media sites to an employee or a patient …" at bounding box center [708, 303] width 981 height 101
click at [833, 304] on label "False" at bounding box center [861, 286] width 106 height 35
click at [827, 292] on input "False" at bounding box center [821, 286] width 11 height 9
radio input "true"
click at [722, 405] on label "True" at bounding box center [734, 387] width 106 height 35
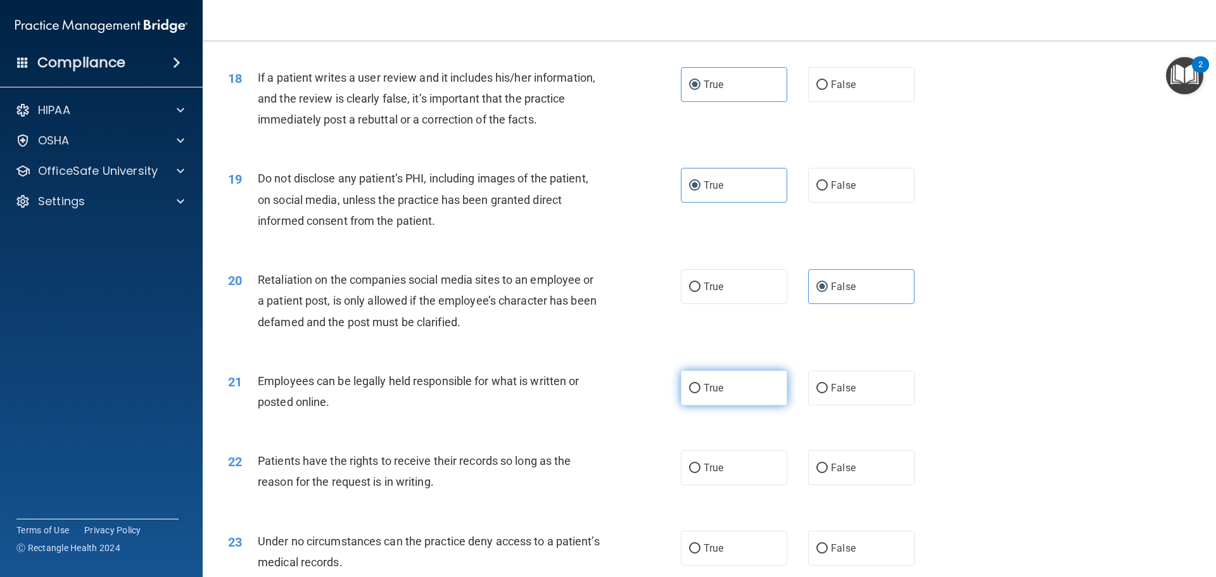
click at [700, 393] on input "True" at bounding box center [694, 388] width 11 height 9
radio input "true"
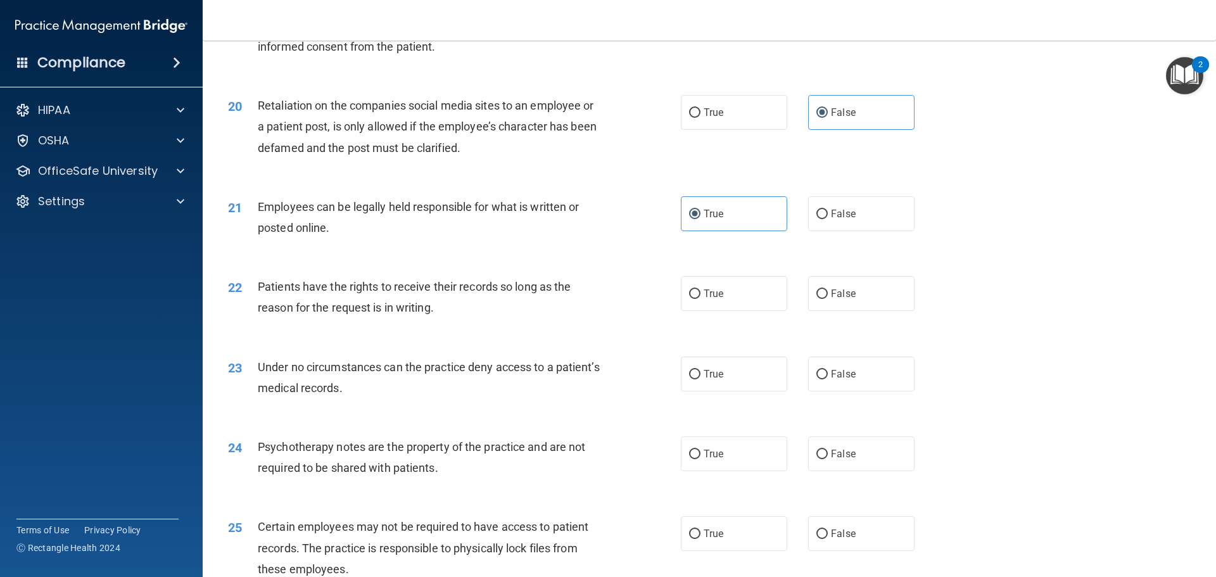
scroll to position [1963, 0]
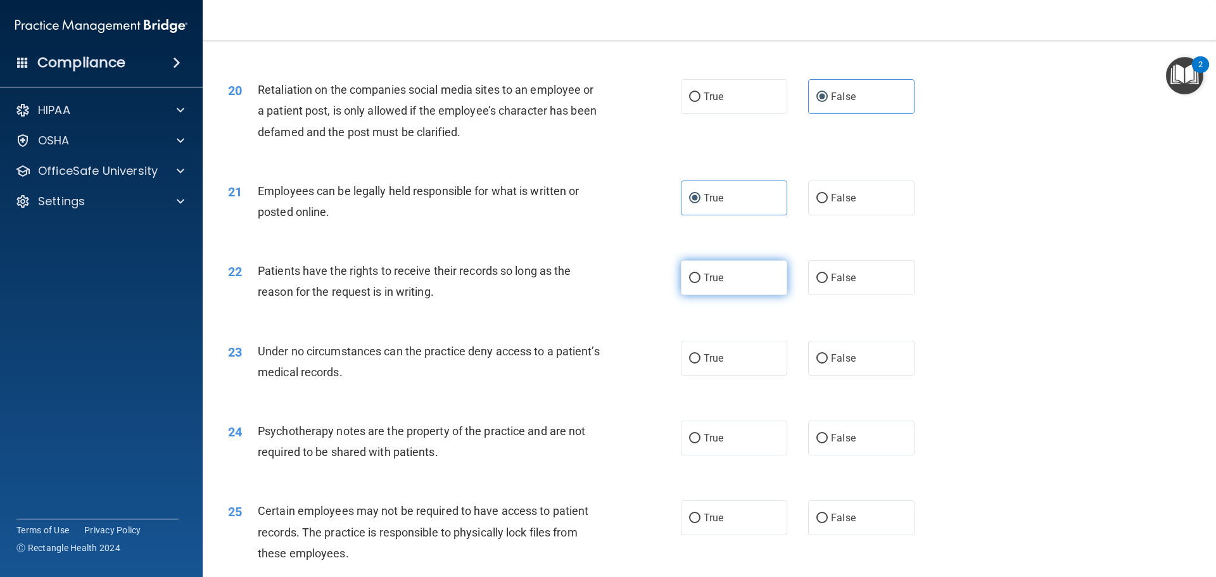
click at [724, 295] on label "True" at bounding box center [734, 277] width 106 height 35
click at [700, 283] on input "True" at bounding box center [694, 277] width 11 height 9
radio input "true"
click at [720, 368] on label "True" at bounding box center [734, 358] width 106 height 35
click at [700, 363] on input "True" at bounding box center [694, 358] width 11 height 9
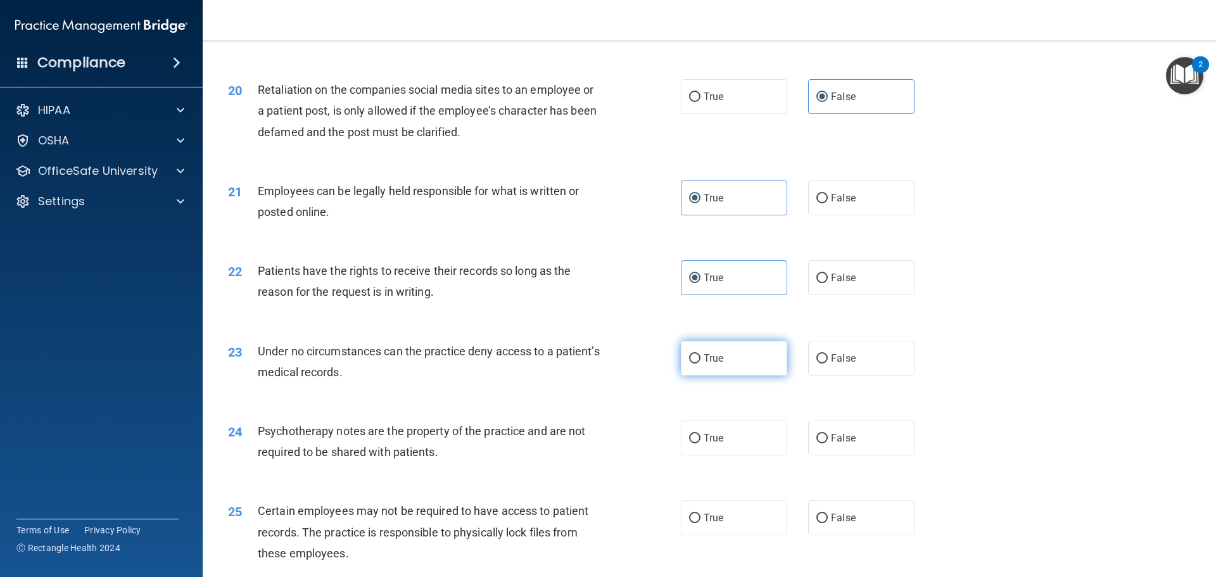
radio input "true"
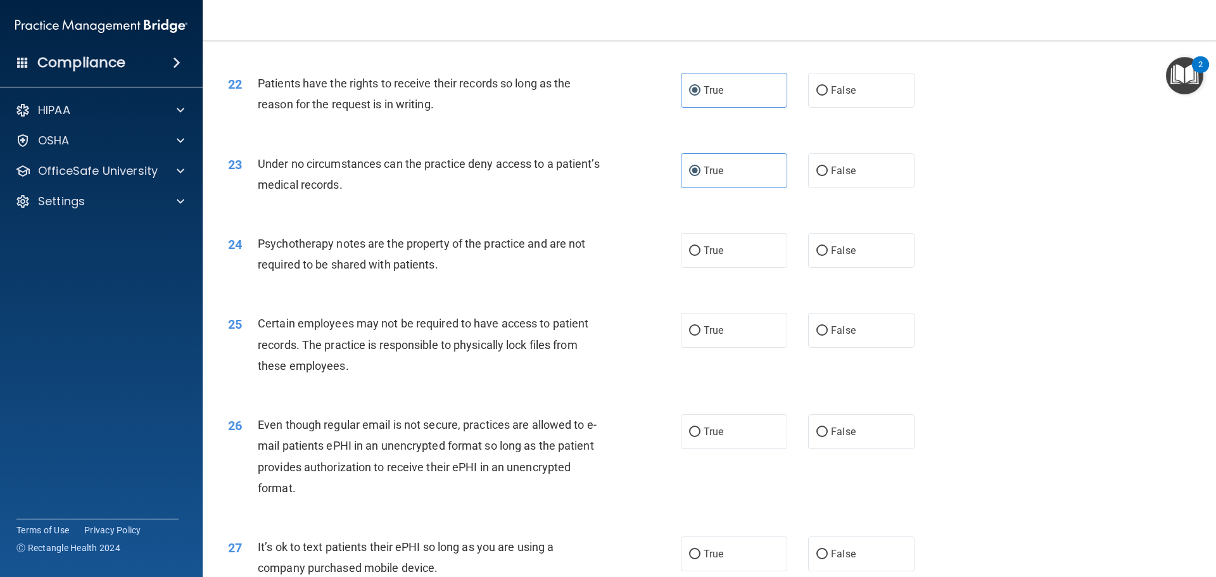
scroll to position [2153, 0]
click at [716, 265] on label "True" at bounding box center [734, 247] width 106 height 35
click at [700, 253] on input "True" at bounding box center [694, 248] width 11 height 9
radio input "true"
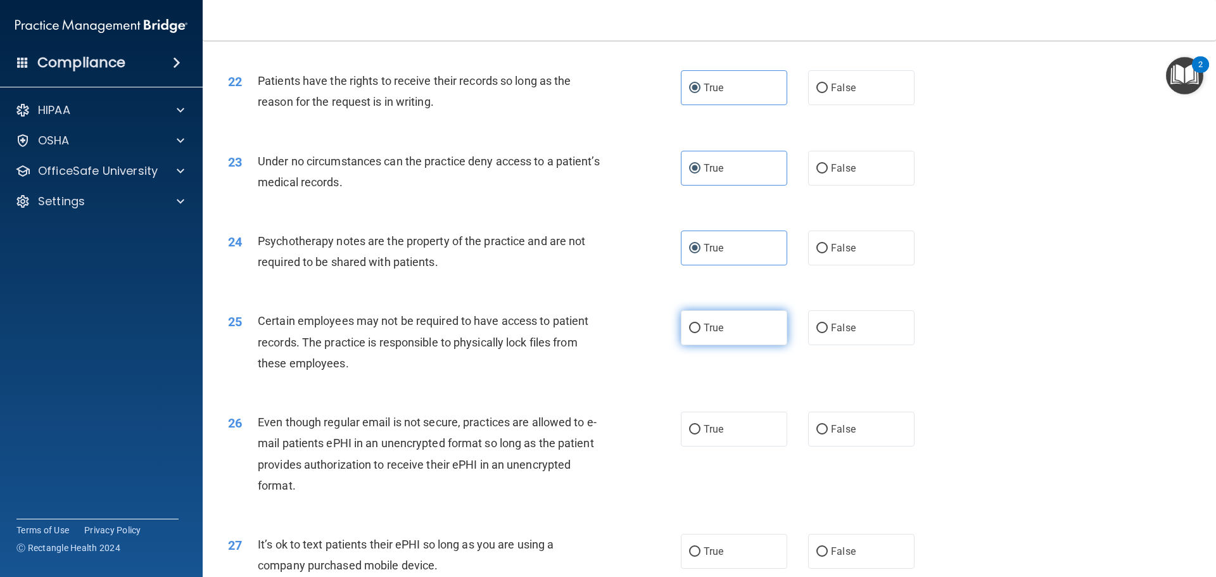
click at [694, 333] on input "True" at bounding box center [694, 328] width 11 height 9
radio input "true"
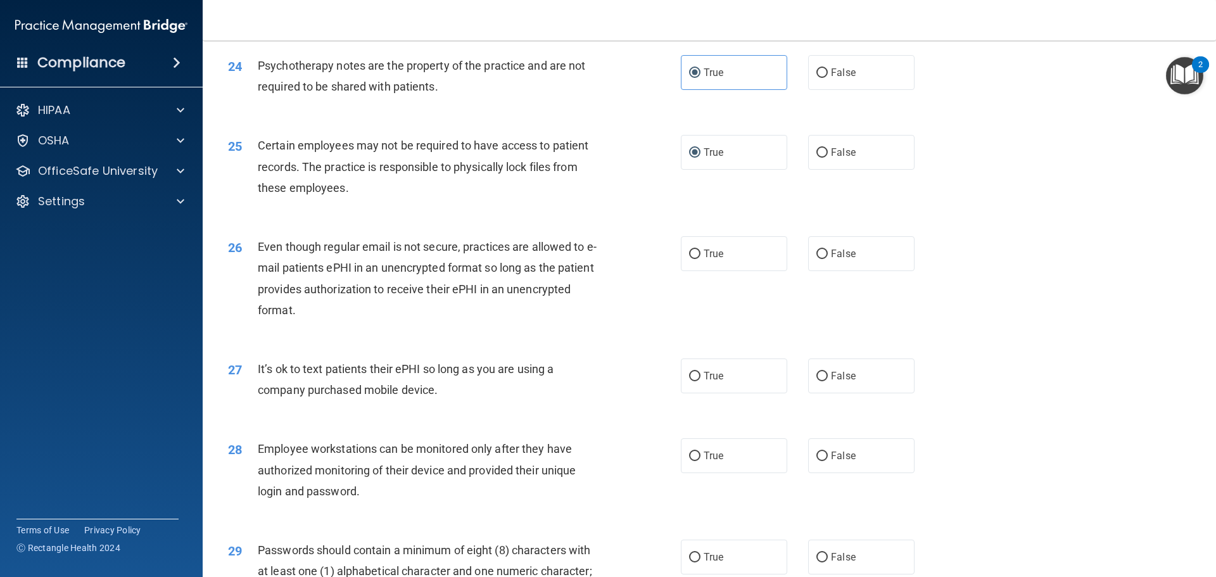
scroll to position [2342, 0]
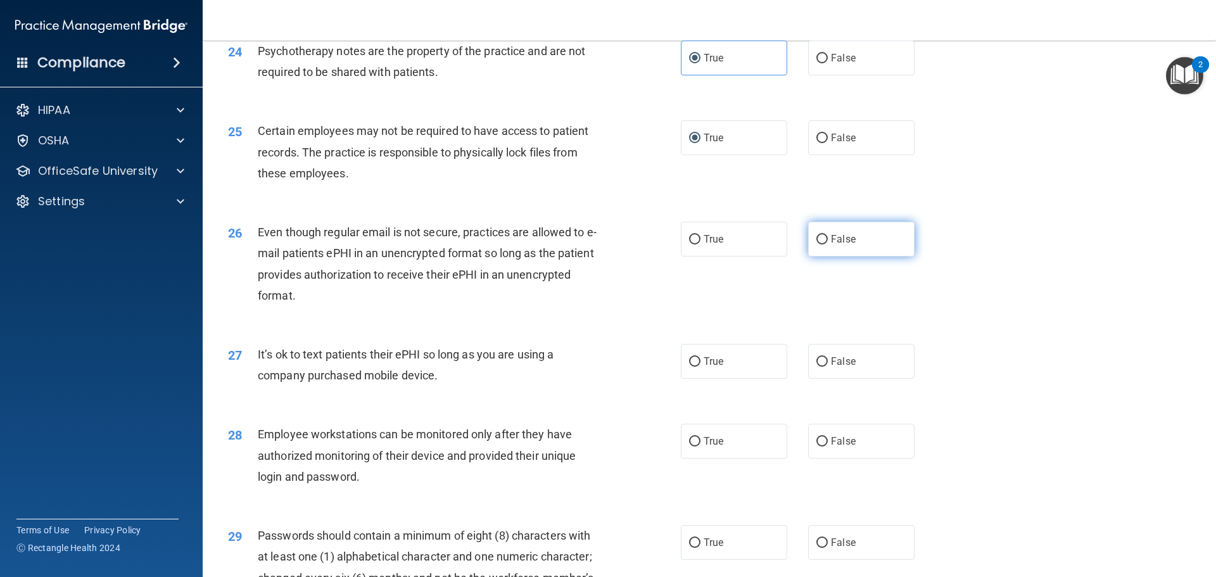
click at [855, 256] on label "False" at bounding box center [861, 239] width 106 height 35
click at [827, 244] on input "False" at bounding box center [821, 239] width 11 height 9
radio input "true"
click at [838, 367] on span "False" at bounding box center [843, 361] width 25 height 12
click at [827, 367] on input "False" at bounding box center [821, 361] width 11 height 9
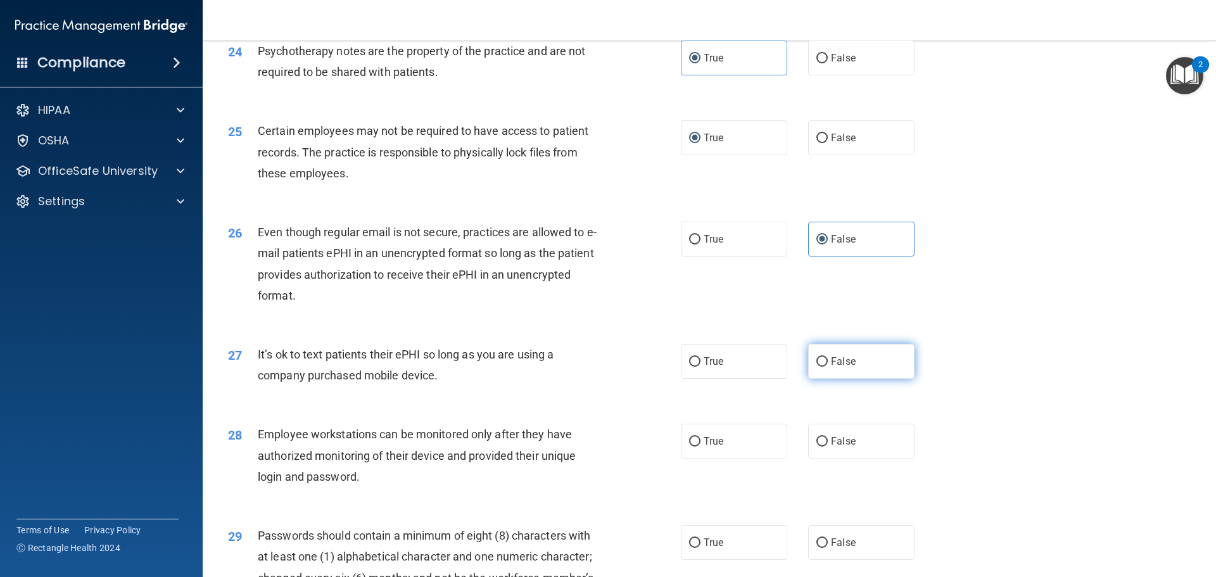
radio input "true"
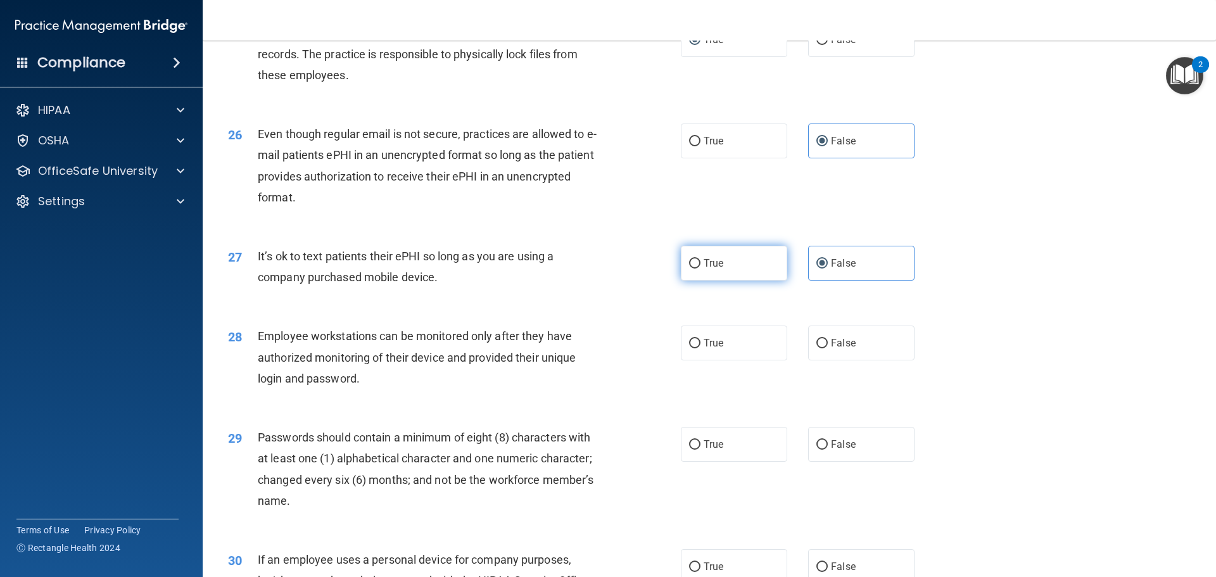
scroll to position [2469, 0]
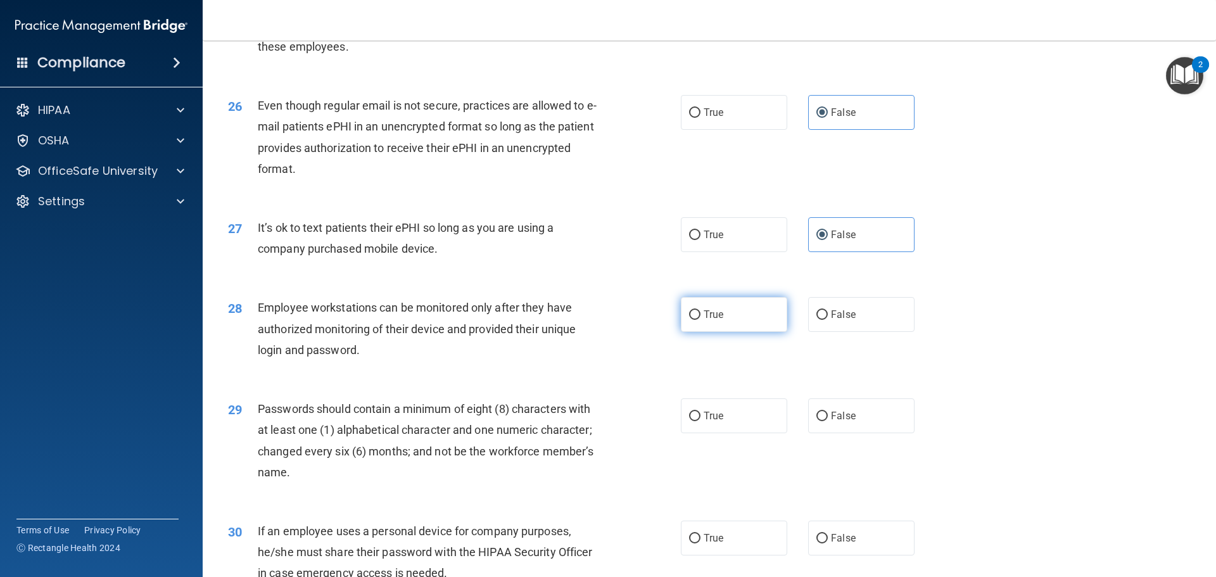
click at [758, 332] on label "True" at bounding box center [734, 314] width 106 height 35
click at [700, 320] on input "True" at bounding box center [694, 314] width 11 height 9
radio input "true"
click at [737, 424] on label "True" at bounding box center [734, 415] width 106 height 35
click at [700, 421] on input "True" at bounding box center [694, 416] width 11 height 9
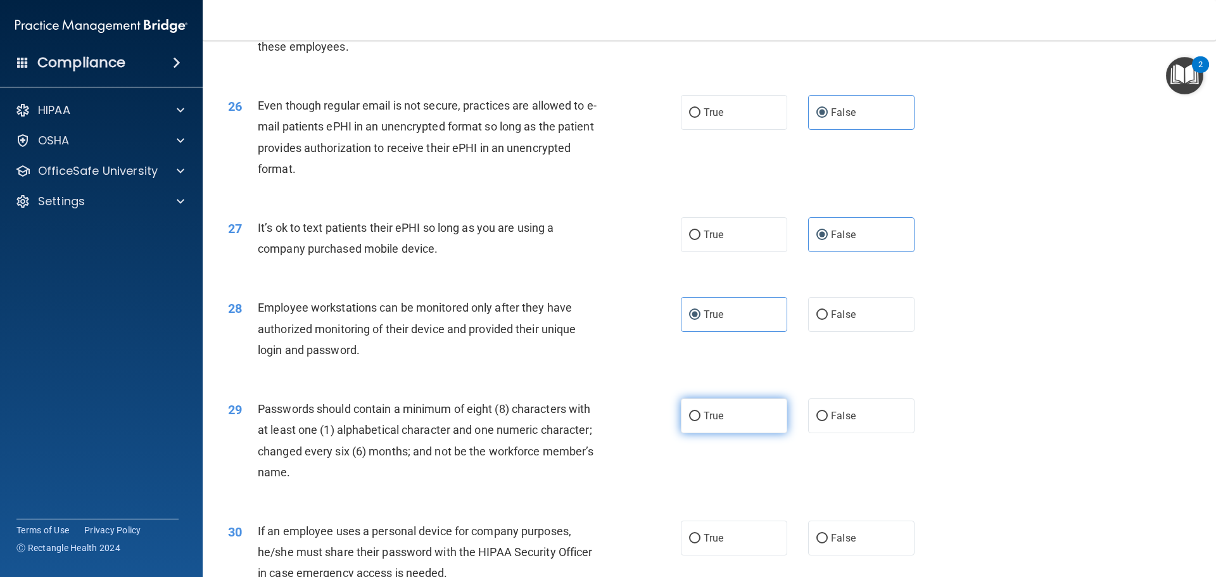
radio input "true"
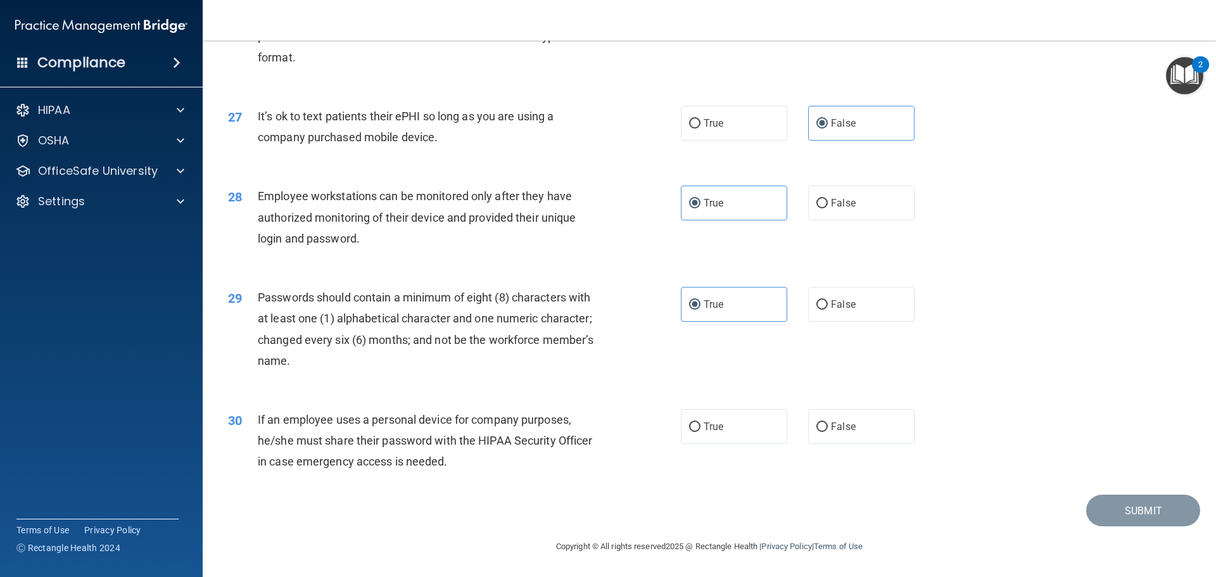
scroll to position [2601, 0]
click at [729, 431] on label "True" at bounding box center [734, 426] width 106 height 35
click at [700, 431] on input "True" at bounding box center [694, 426] width 11 height 9
radio input "true"
click at [1127, 506] on button "Submit" at bounding box center [1143, 510] width 114 height 32
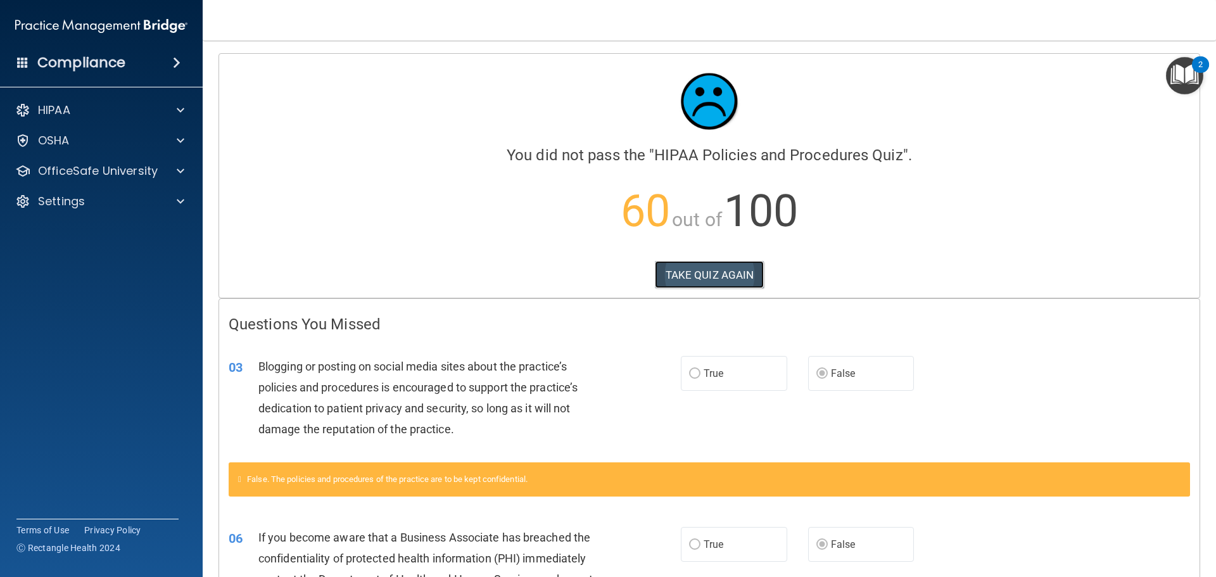
click at [718, 269] on button "TAKE QUIZ AGAIN" at bounding box center [710, 275] width 110 height 28
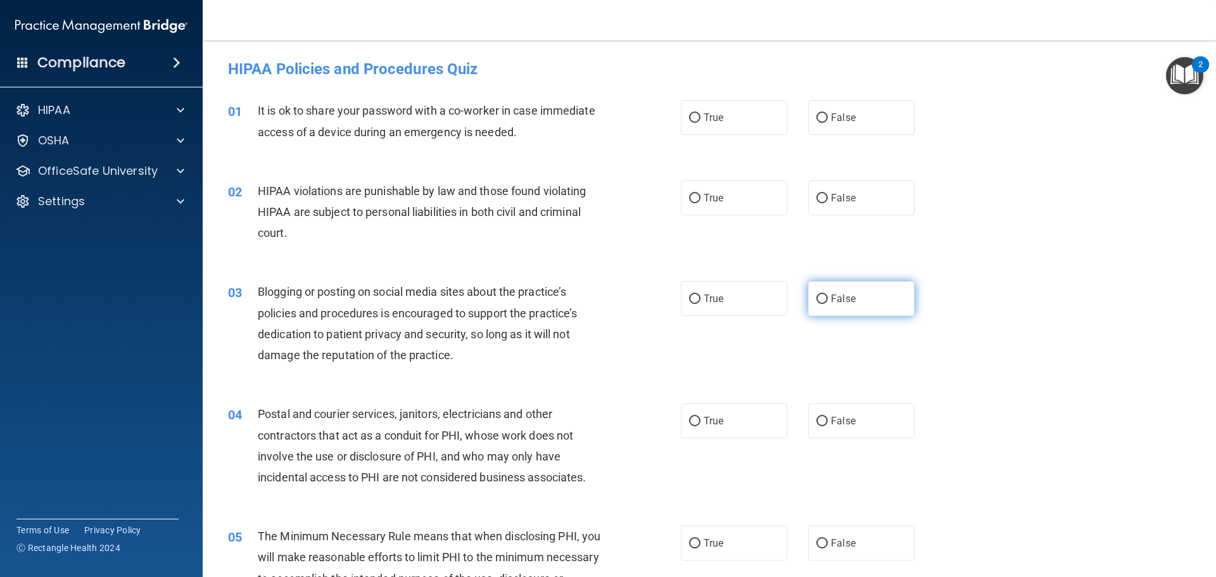
click at [820, 300] on input "False" at bounding box center [821, 298] width 11 height 9
radio input "true"
click at [886, 122] on label "False" at bounding box center [861, 117] width 106 height 35
click at [827, 122] on input "False" at bounding box center [821, 117] width 11 height 9
radio input "true"
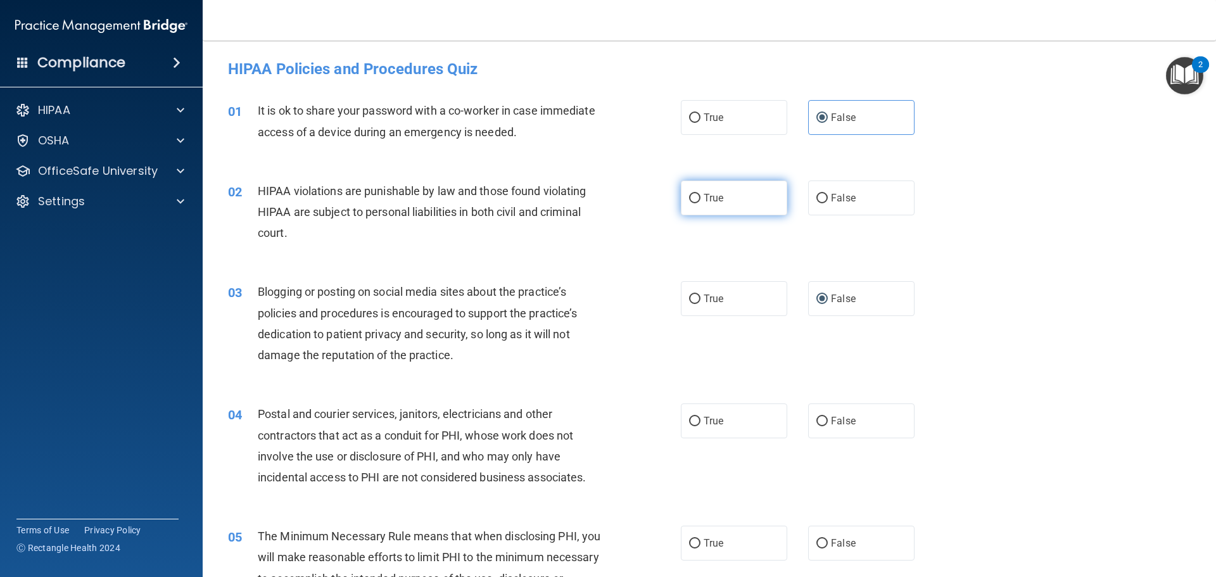
click at [722, 206] on label "True" at bounding box center [734, 197] width 106 height 35
click at [700, 203] on input "True" at bounding box center [694, 198] width 11 height 9
radio input "true"
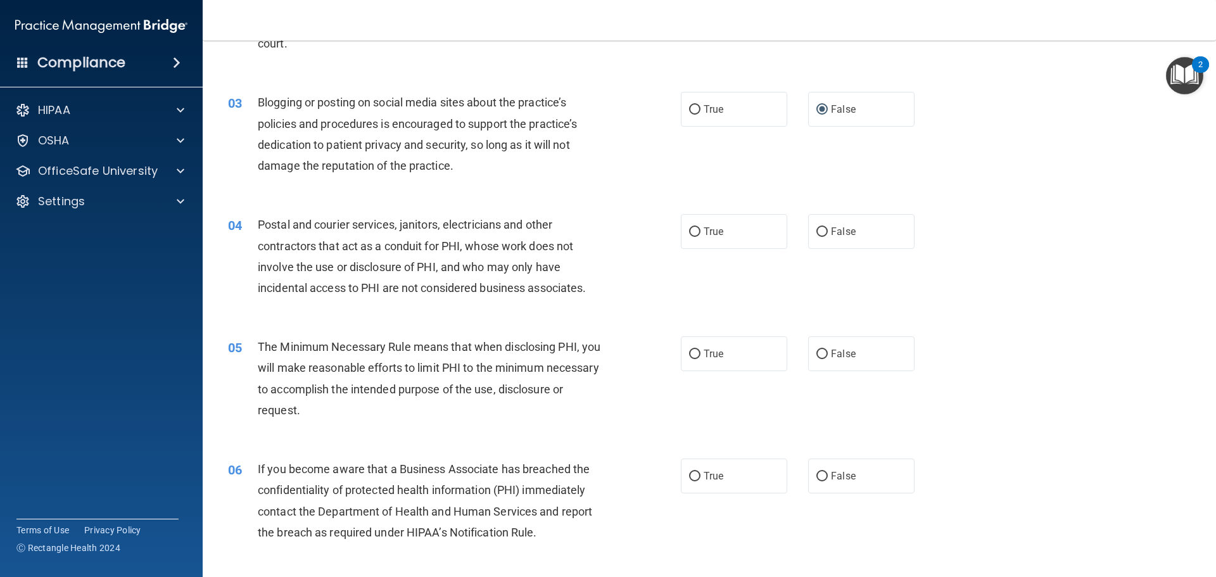
scroll to position [190, 0]
click at [715, 225] on span "True" at bounding box center [713, 231] width 20 height 12
click at [700, 227] on input "True" at bounding box center [694, 231] width 11 height 9
radio input "true"
click at [712, 373] on div "05 The Minimum Necessary Rule means that when disclosing PHI, you will make rea…" at bounding box center [708, 381] width 981 height 122
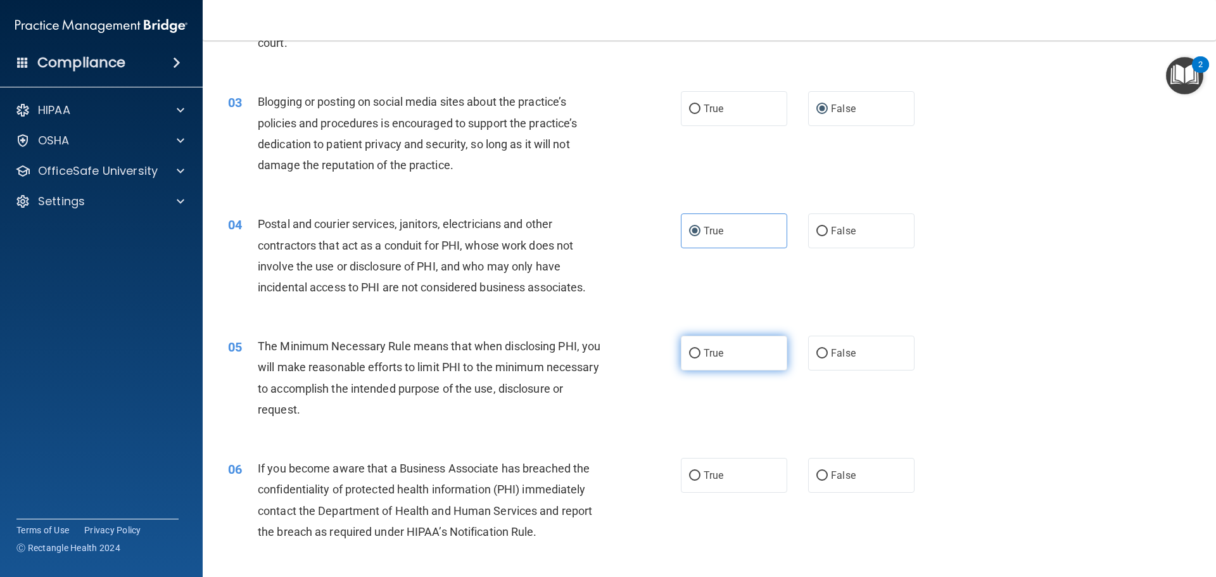
click at [717, 354] on span "True" at bounding box center [713, 353] width 20 height 12
click at [700, 354] on input "True" at bounding box center [694, 353] width 11 height 9
radio input "true"
drag, startPoint x: 822, startPoint y: 468, endPoint x: 803, endPoint y: 456, distance: 22.3
click at [821, 468] on label "False" at bounding box center [861, 475] width 106 height 35
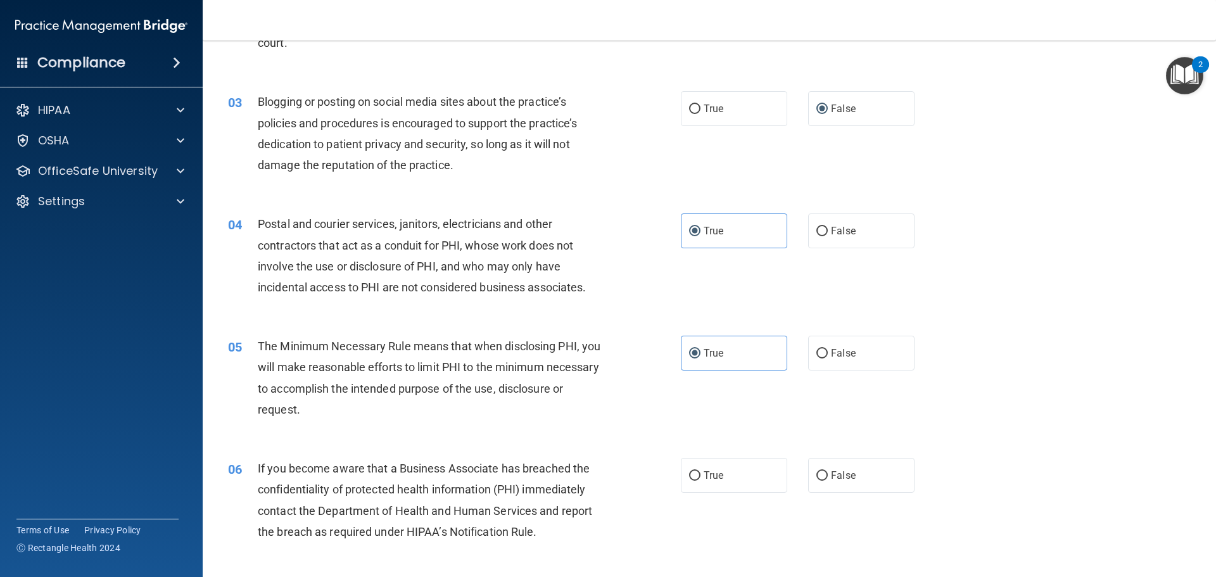
click at [821, 471] on input "False" at bounding box center [821, 475] width 11 height 9
radio input "true"
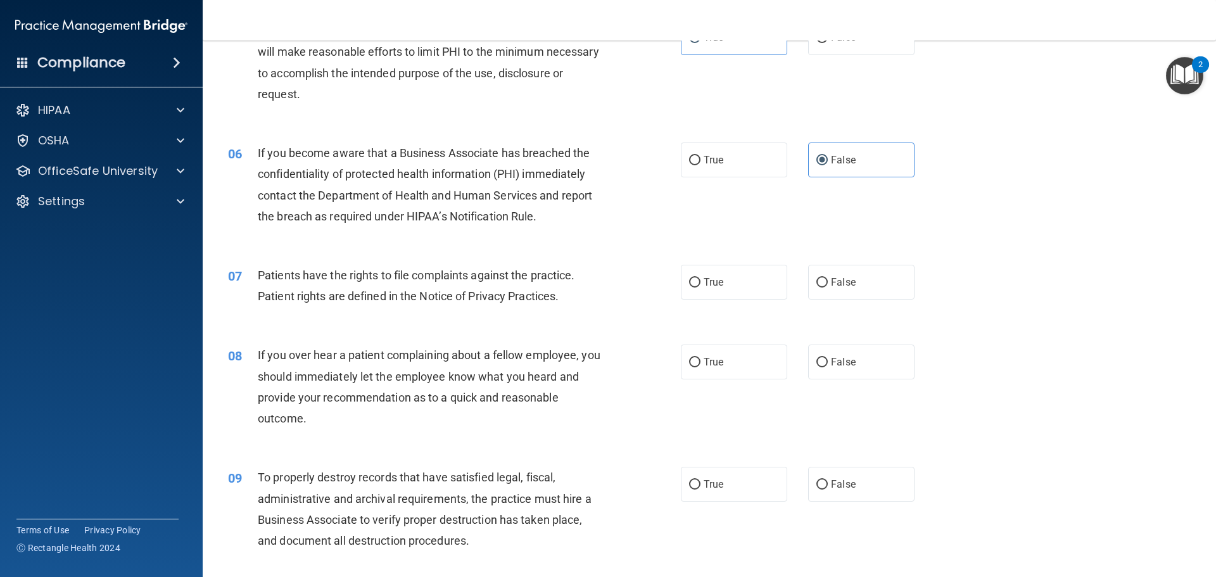
scroll to position [506, 0]
click at [689, 292] on label "True" at bounding box center [734, 280] width 106 height 35
click at [689, 286] on input "True" at bounding box center [694, 281] width 11 height 9
radio input "true"
click at [819, 365] on input "False" at bounding box center [821, 360] width 11 height 9
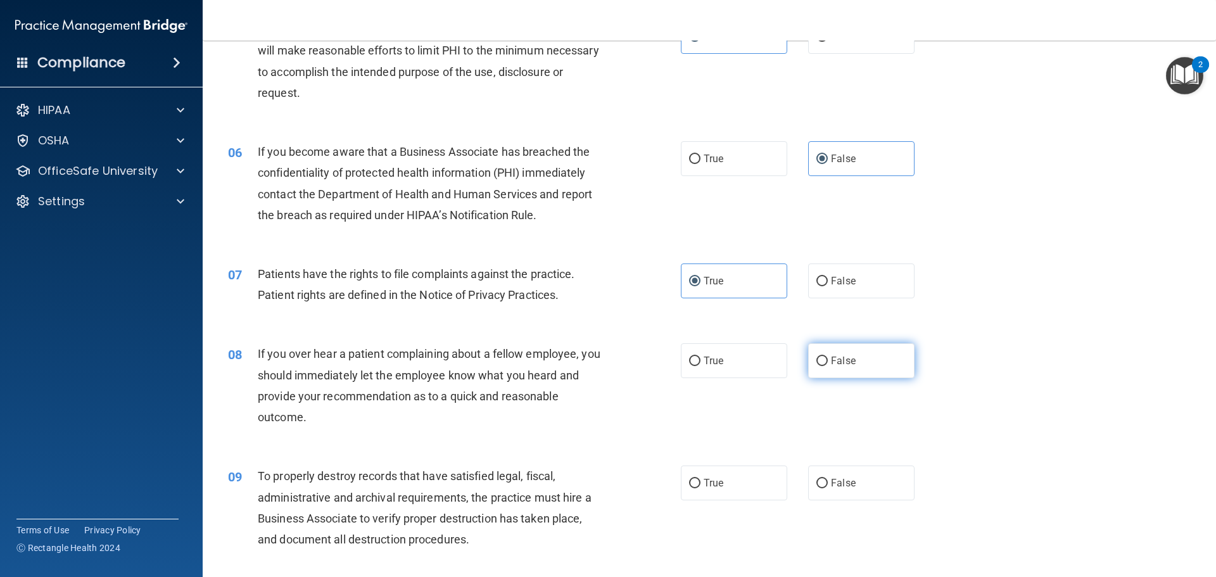
radio input "true"
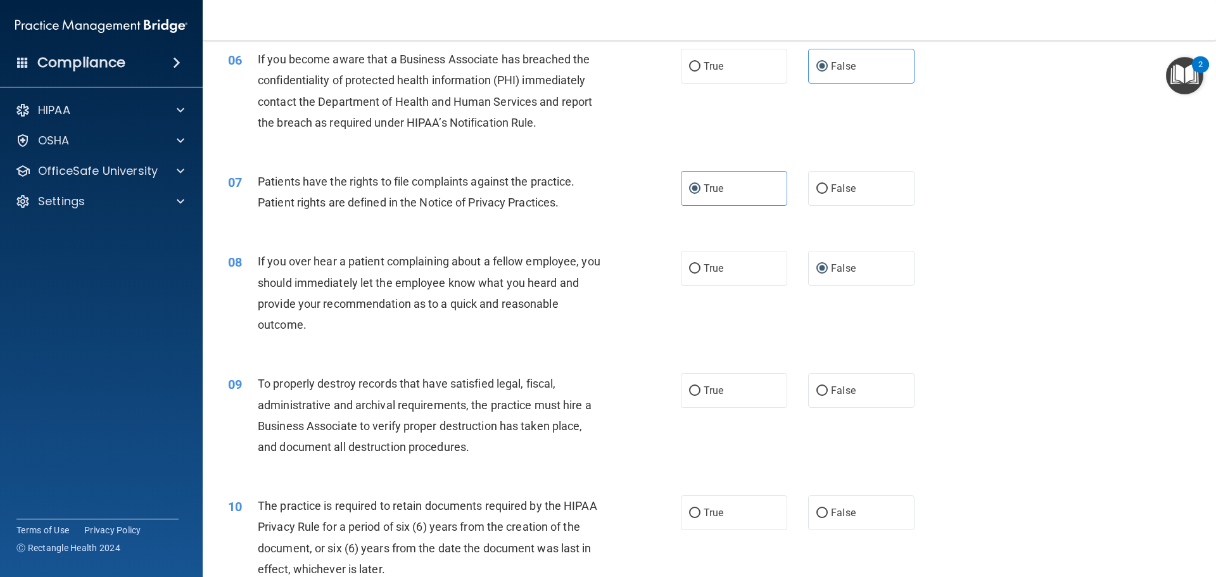
scroll to position [633, 0]
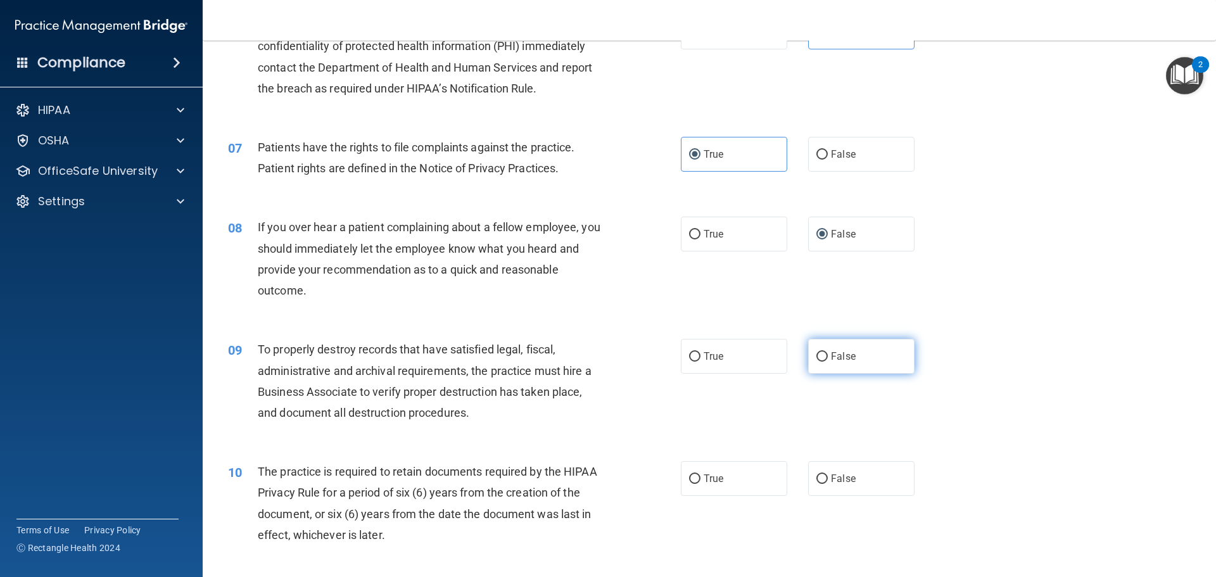
click at [809, 366] on label "False" at bounding box center [861, 356] width 106 height 35
click at [816, 361] on input "False" at bounding box center [821, 356] width 11 height 9
radio input "true"
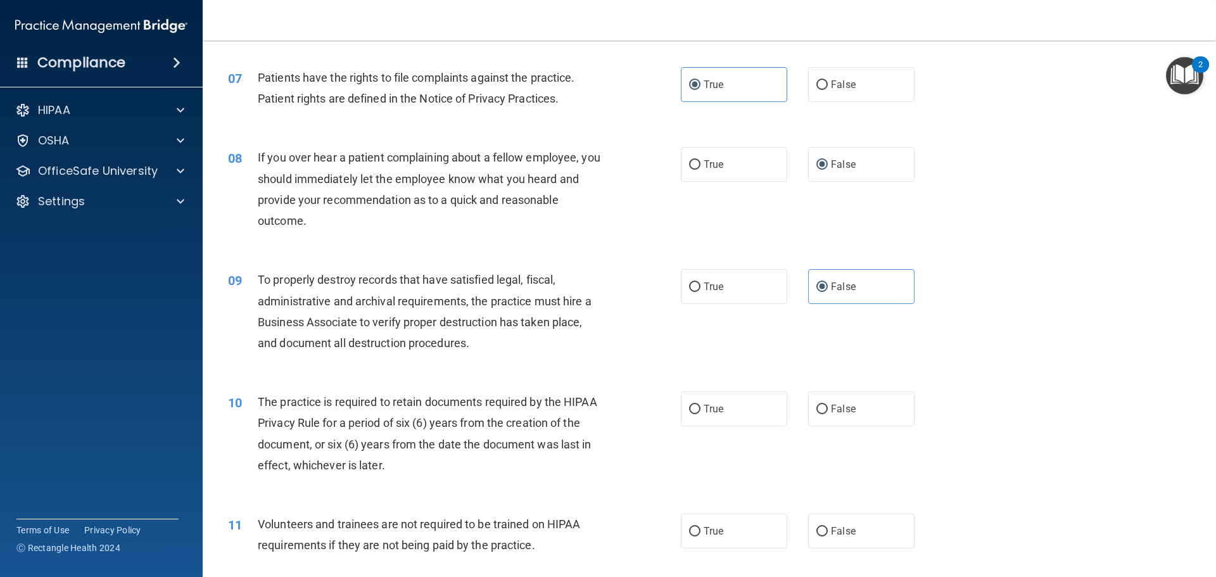
scroll to position [823, 0]
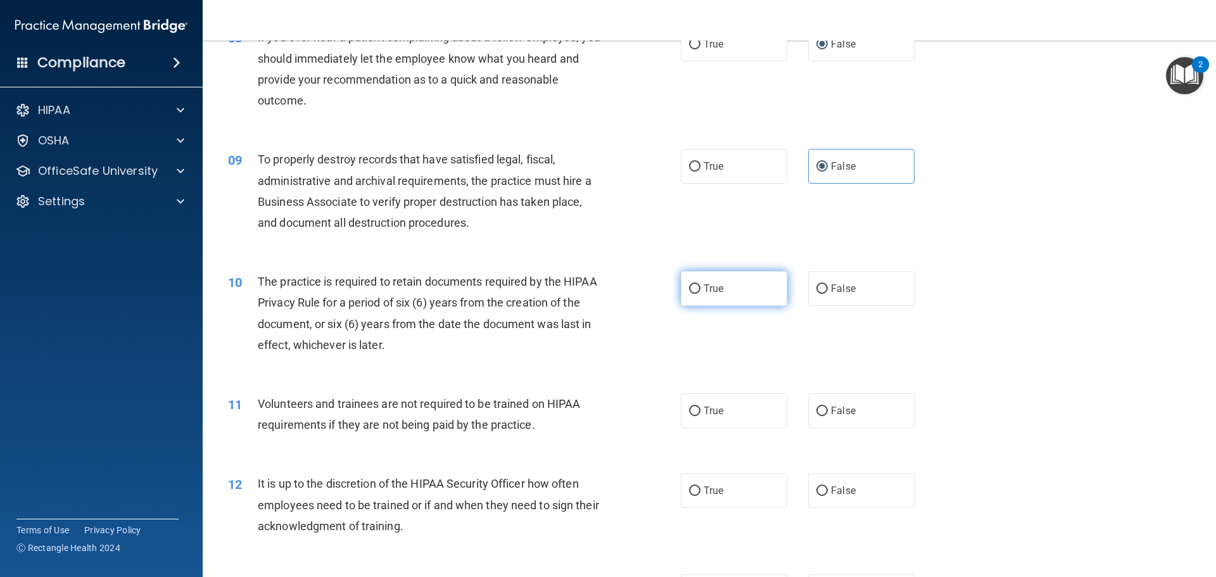
click at [697, 293] on label "True" at bounding box center [734, 288] width 106 height 35
click at [697, 293] on input "True" at bounding box center [694, 288] width 11 height 9
radio input "true"
click at [831, 411] on span "False" at bounding box center [843, 411] width 25 height 12
click at [826, 411] on input "False" at bounding box center [821, 410] width 11 height 9
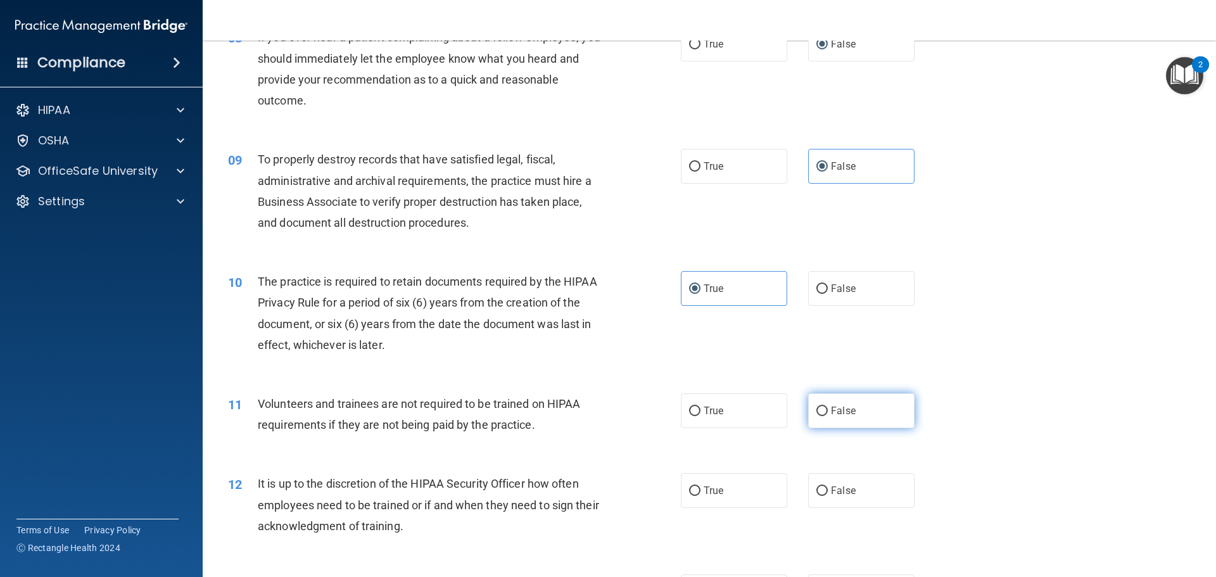
radio input "true"
click at [831, 495] on span "False" at bounding box center [843, 490] width 25 height 12
click at [827, 495] on input "False" at bounding box center [821, 490] width 11 height 9
radio input "true"
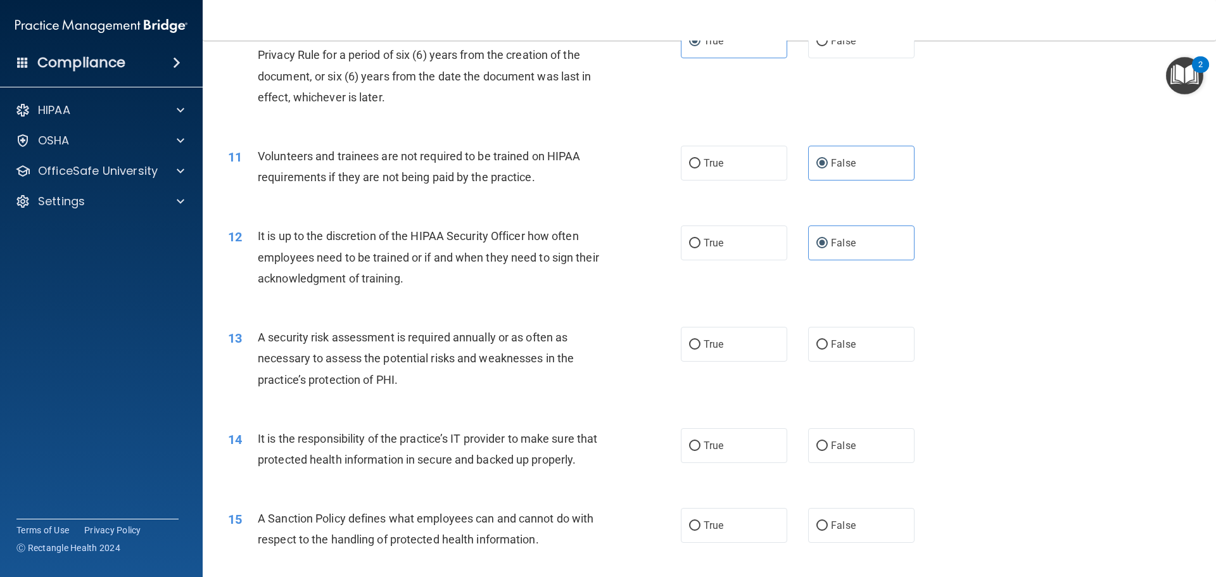
scroll to position [1076, 0]
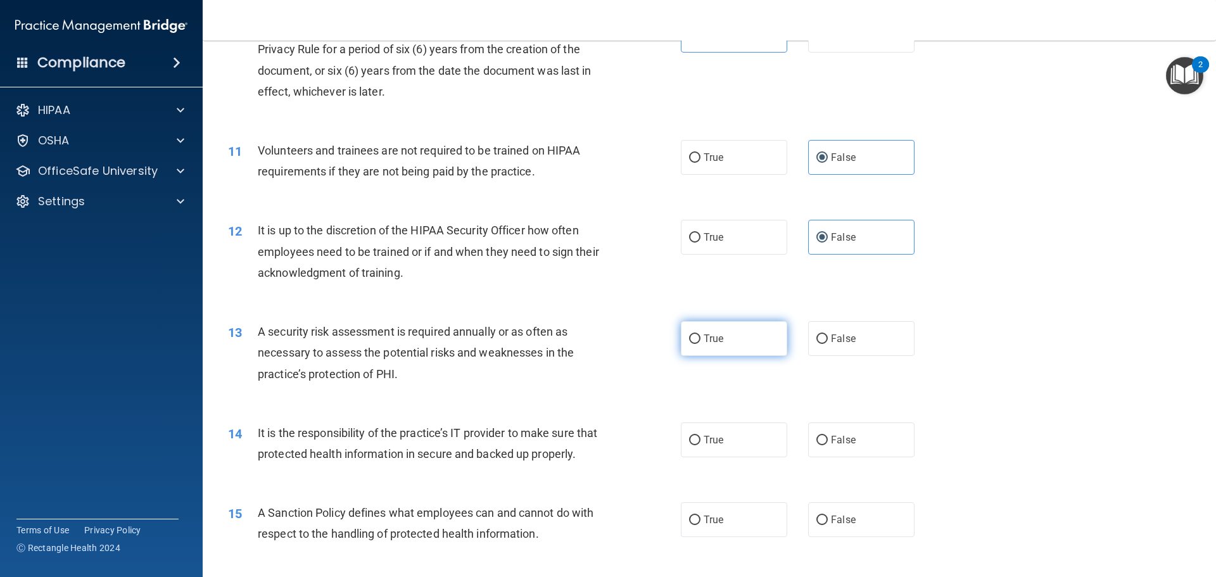
click at [695, 349] on label "True" at bounding box center [734, 338] width 106 height 35
click at [695, 344] on input "True" at bounding box center [694, 338] width 11 height 9
radio input "true"
click at [816, 441] on input "False" at bounding box center [821, 440] width 11 height 9
radio input "true"
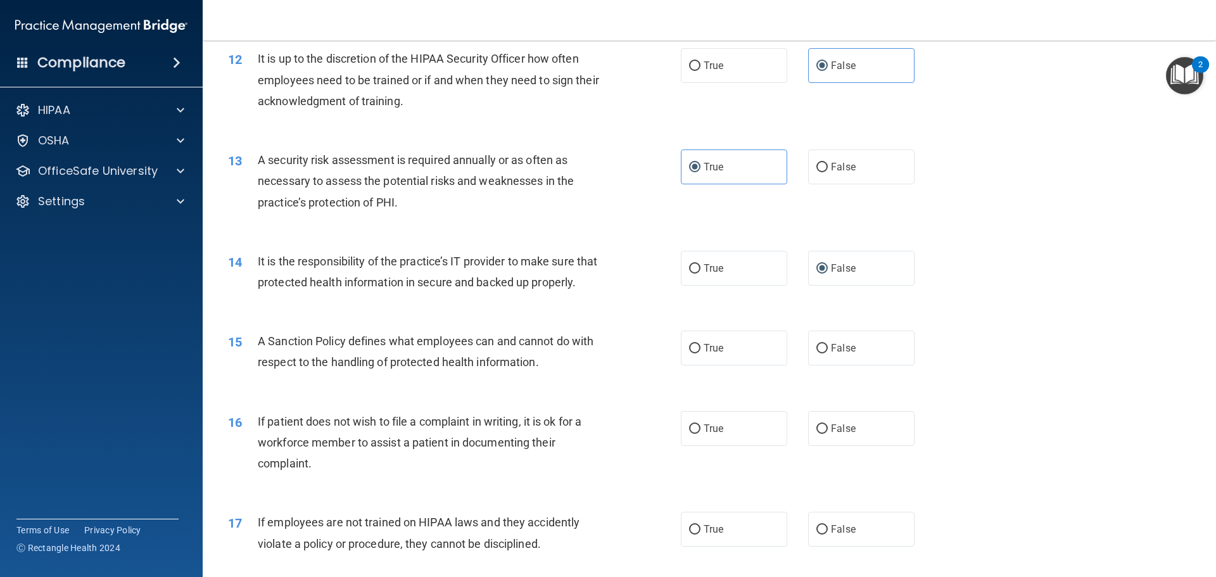
scroll to position [1266, 0]
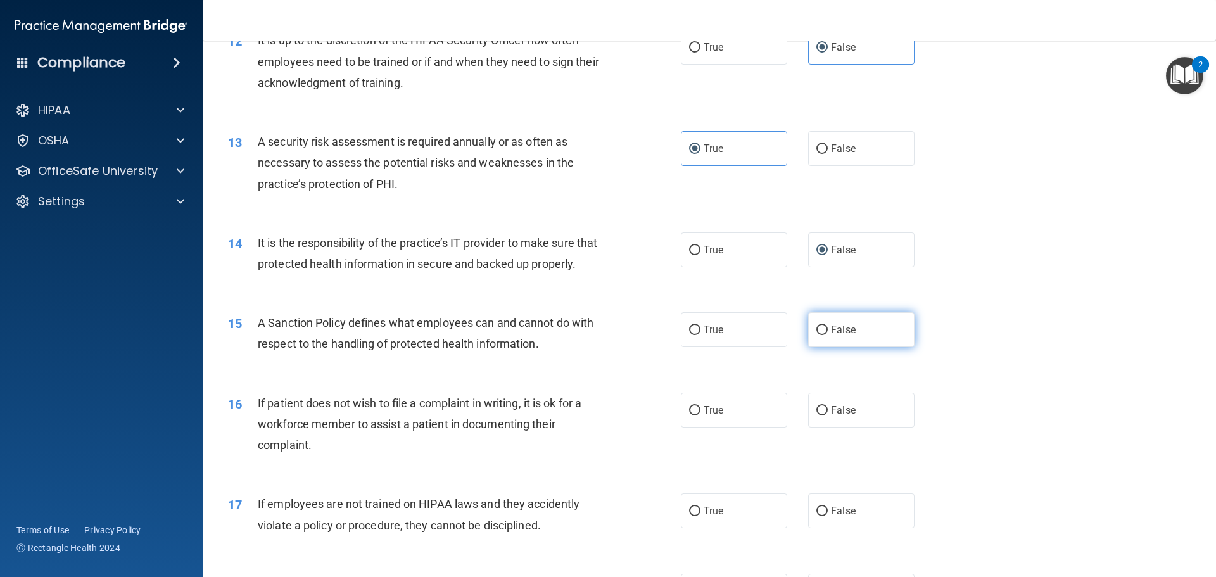
click at [831, 347] on label "False" at bounding box center [861, 329] width 106 height 35
click at [827, 335] on input "False" at bounding box center [821, 329] width 11 height 9
radio input "true"
click at [703, 420] on label "True" at bounding box center [734, 410] width 106 height 35
click at [700, 415] on input "True" at bounding box center [694, 410] width 11 height 9
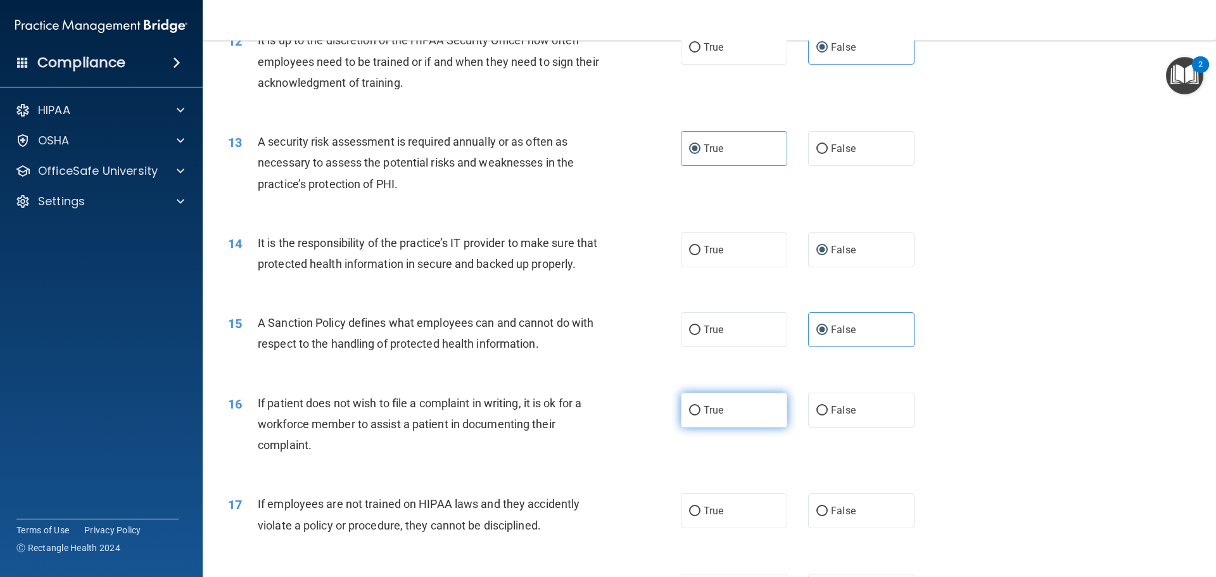
radio input "true"
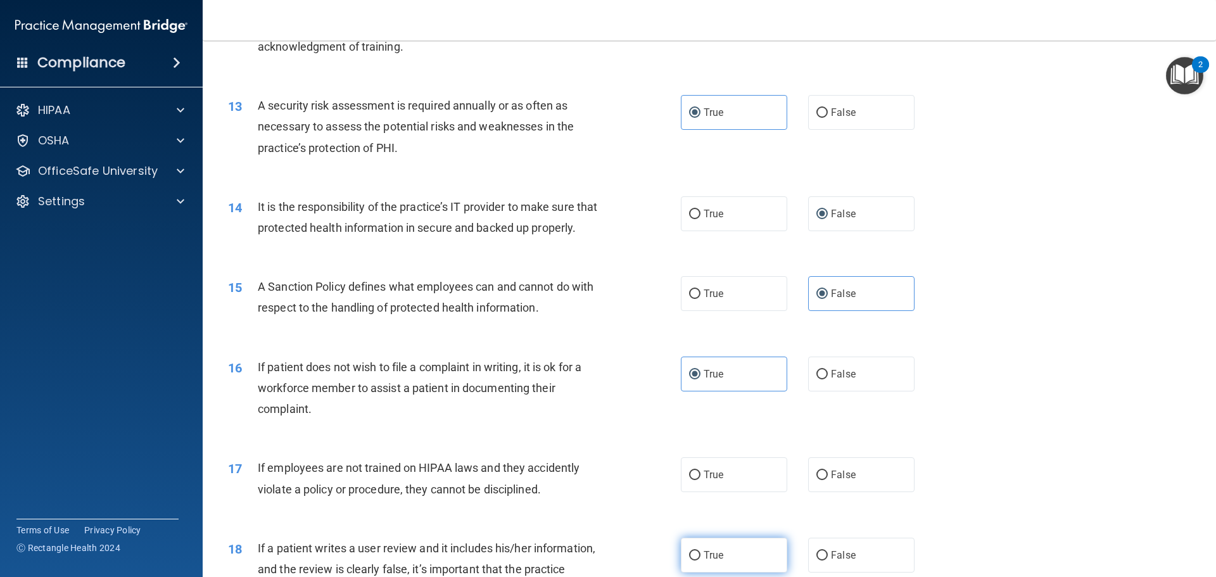
scroll to position [1393, 0]
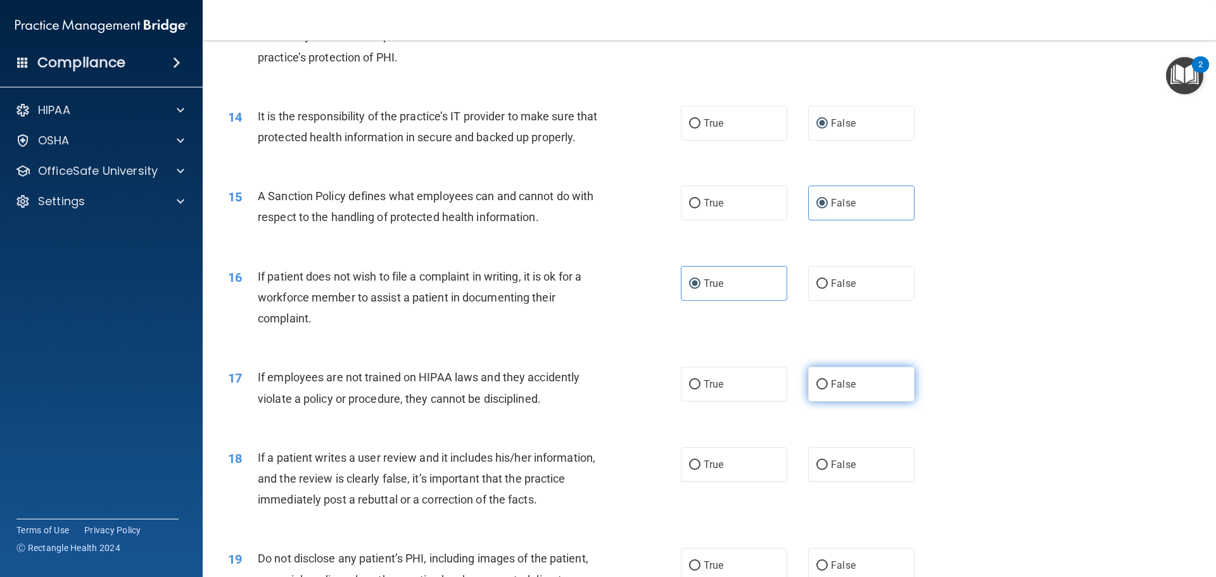
click at [816, 389] on input "False" at bounding box center [821, 384] width 11 height 9
radio input "true"
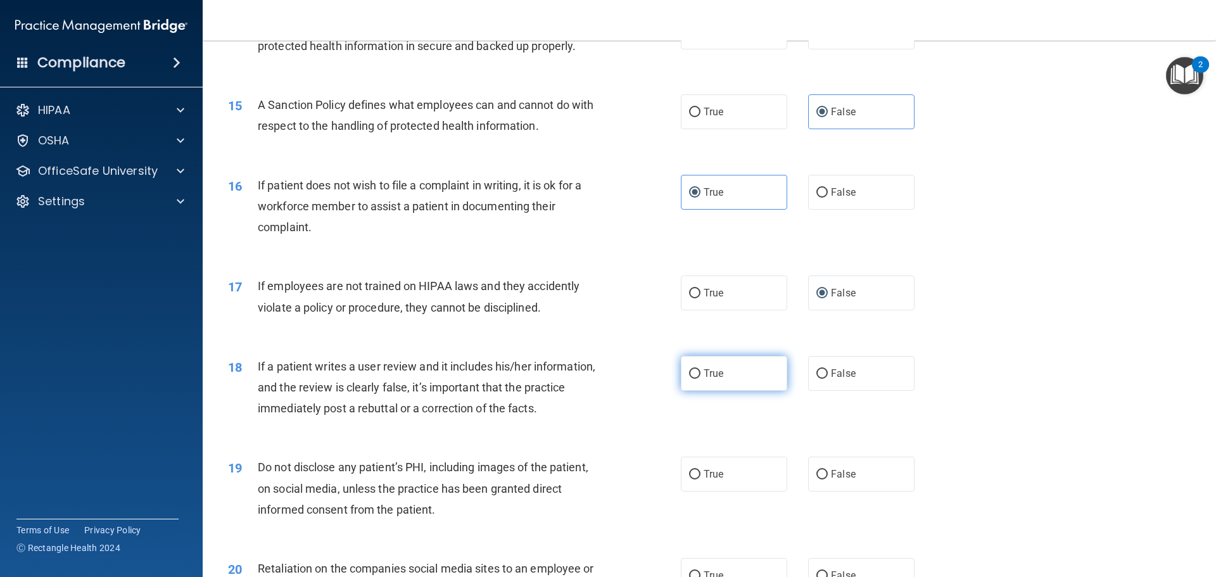
scroll to position [1519, 0]
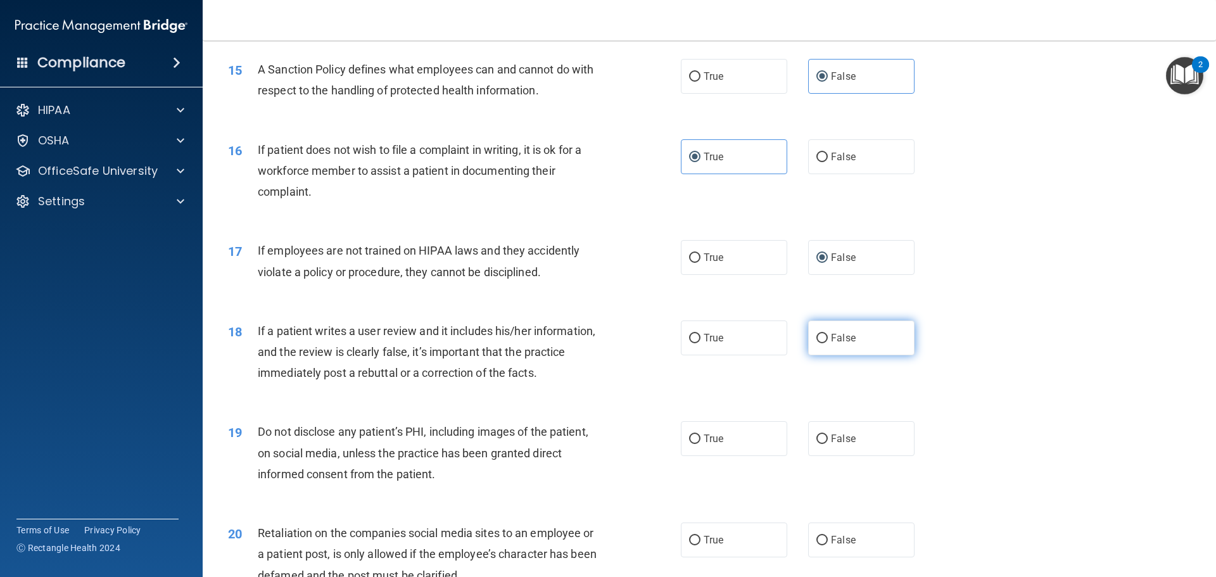
click at [845, 355] on label "False" at bounding box center [861, 337] width 106 height 35
click at [827, 343] on input "False" at bounding box center [821, 338] width 11 height 9
radio input "true"
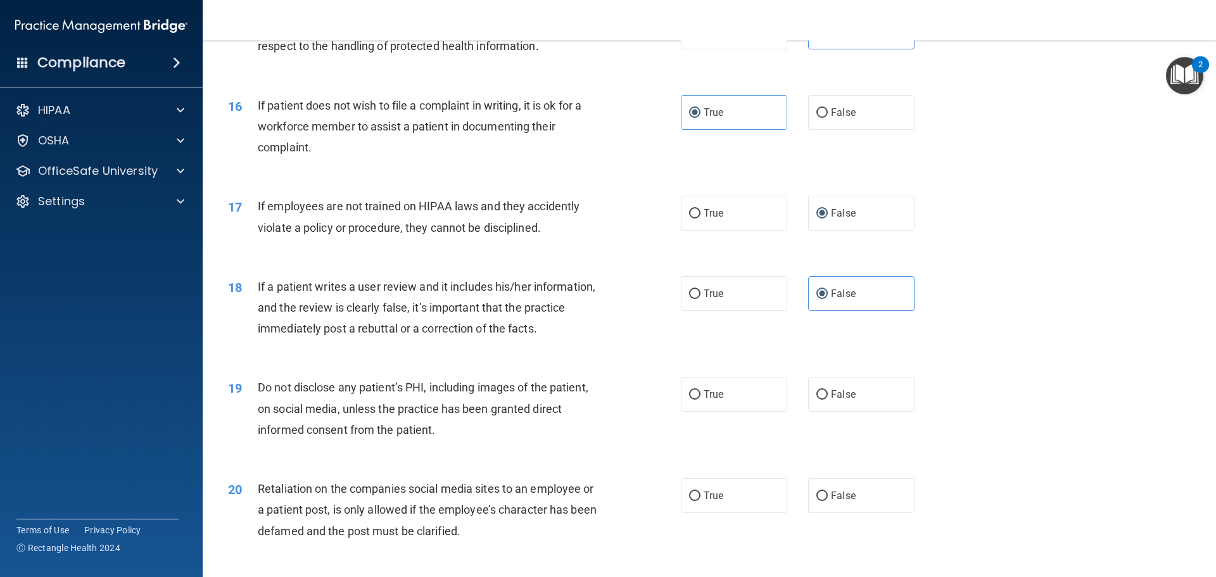
scroll to position [1583, 0]
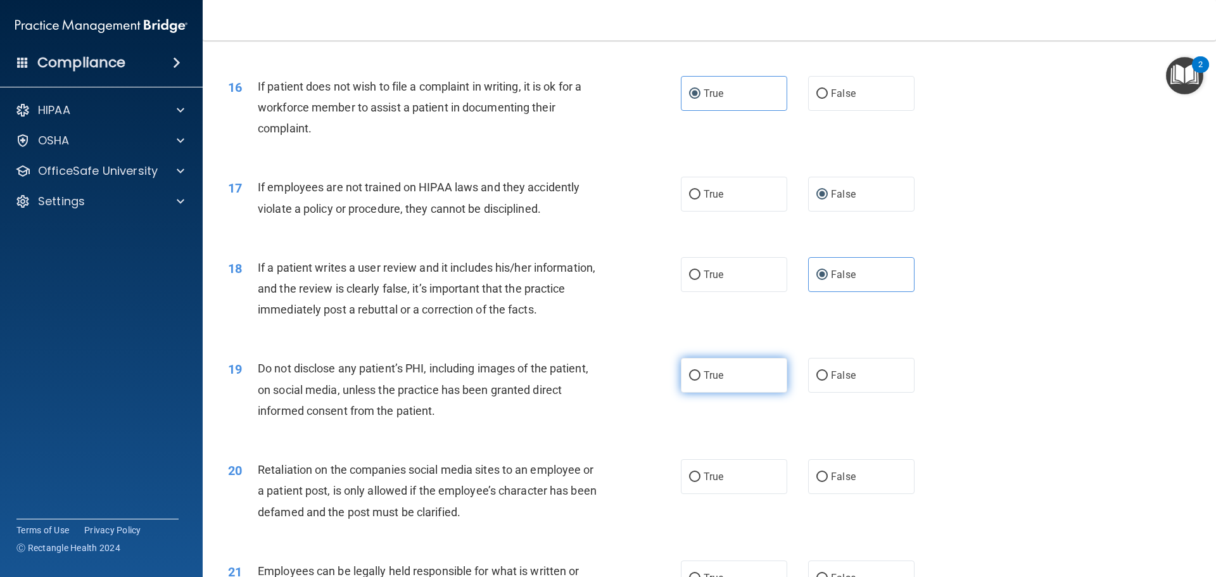
click at [703, 381] on span "True" at bounding box center [713, 375] width 20 height 12
click at [700, 380] on input "True" at bounding box center [694, 375] width 11 height 9
radio input "true"
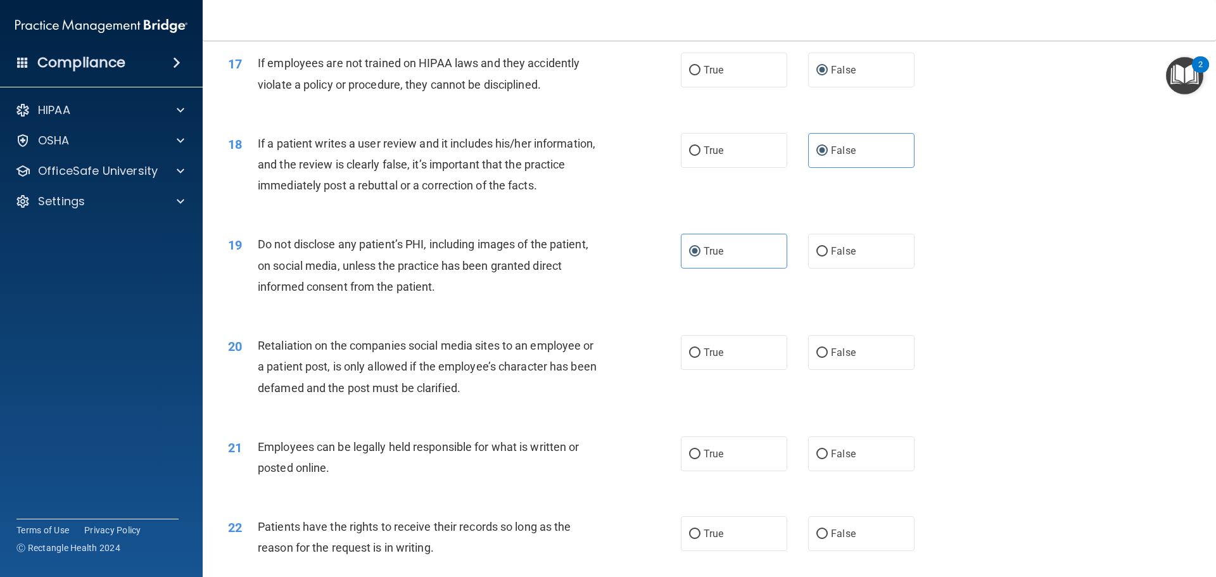
scroll to position [1709, 0]
click at [703, 356] on span "True" at bounding box center [713, 350] width 20 height 12
click at [700, 355] on input "True" at bounding box center [694, 350] width 11 height 9
radio input "true"
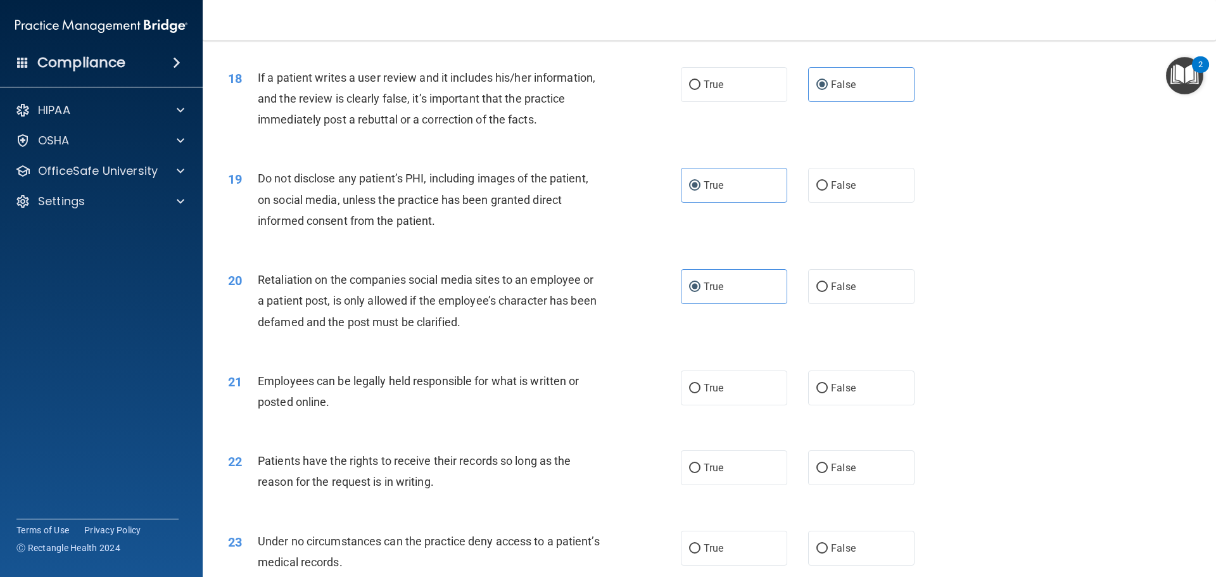
scroll to position [1836, 0]
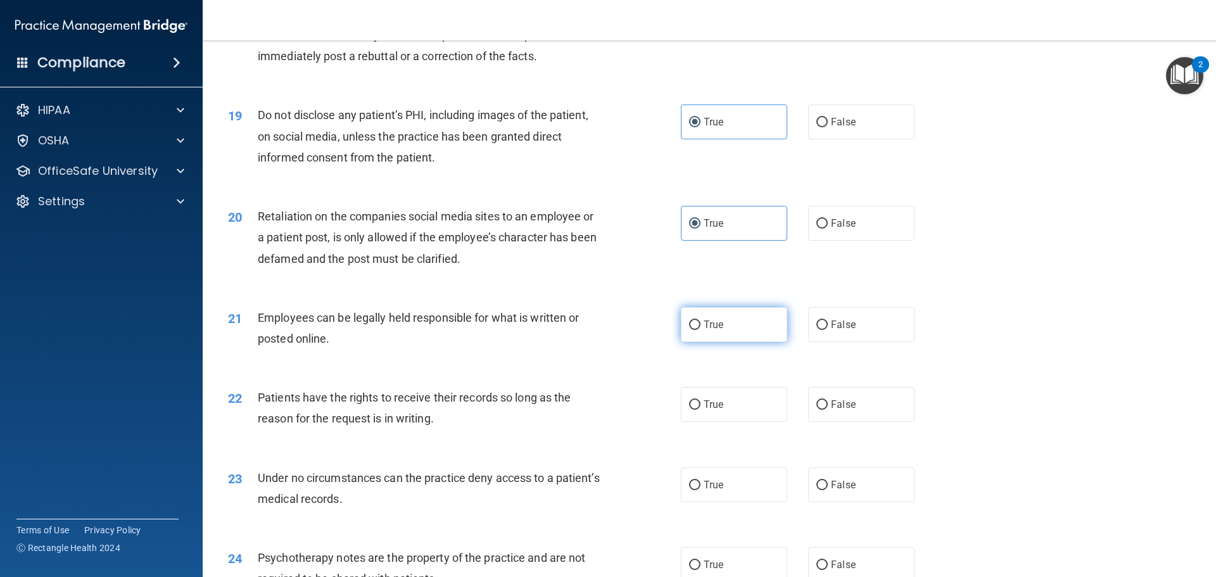
click at [698, 342] on label "True" at bounding box center [734, 324] width 106 height 35
click at [698, 330] on input "True" at bounding box center [694, 324] width 11 height 9
radio input "true"
click at [837, 410] on span "False" at bounding box center [843, 404] width 25 height 12
click at [827, 410] on input "False" at bounding box center [821, 404] width 11 height 9
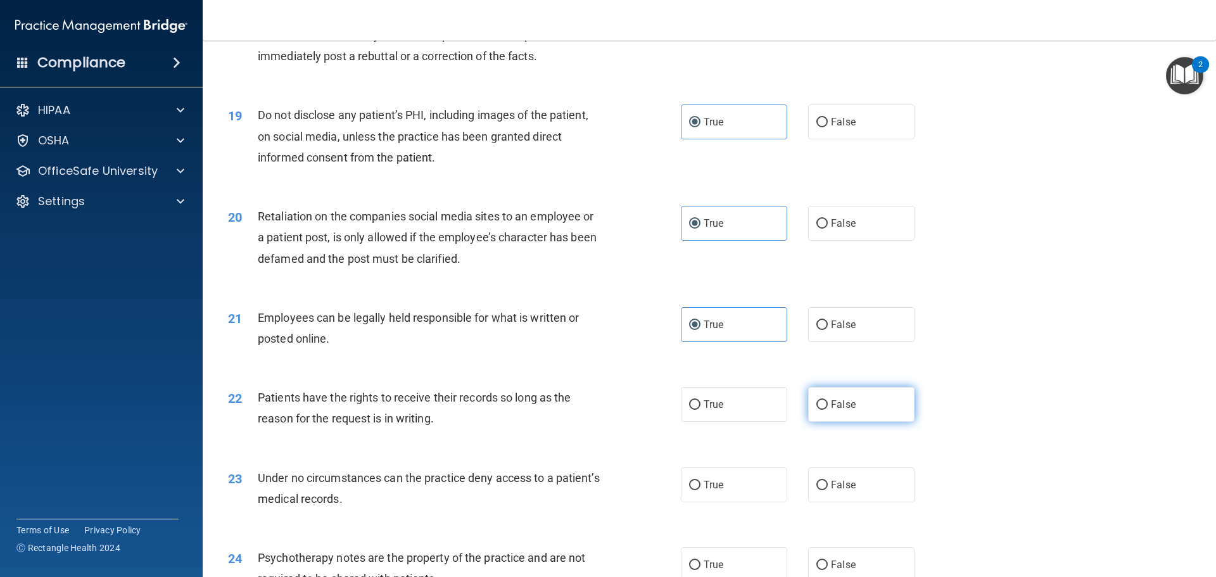
radio input "true"
click at [824, 502] on label "False" at bounding box center [861, 484] width 106 height 35
click at [824, 490] on input "False" at bounding box center [821, 485] width 11 height 9
radio input "true"
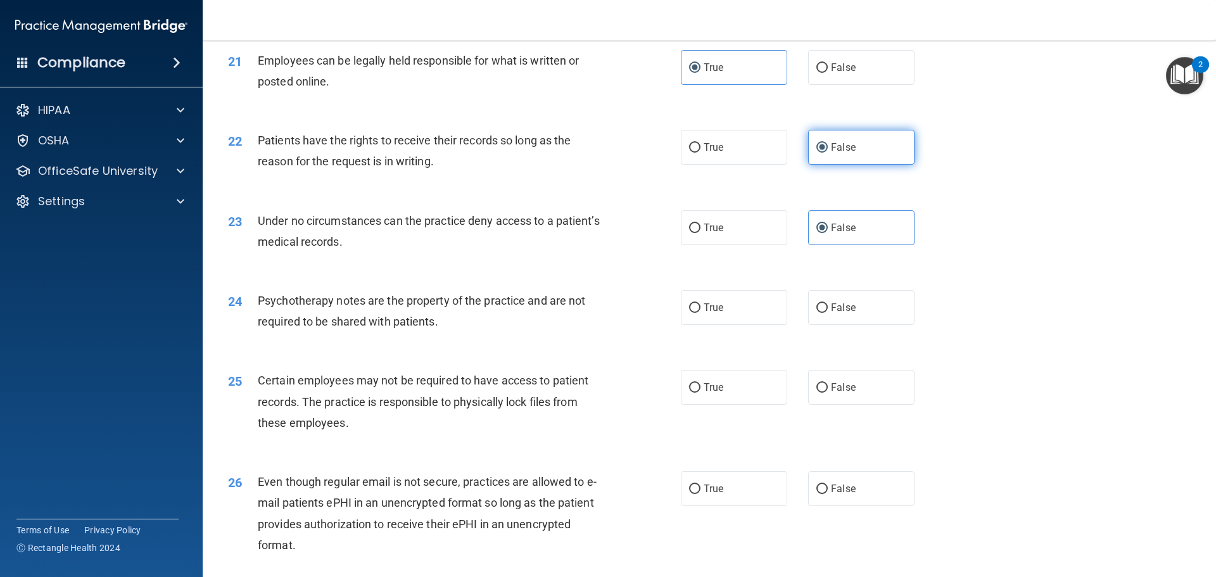
scroll to position [2153, 0]
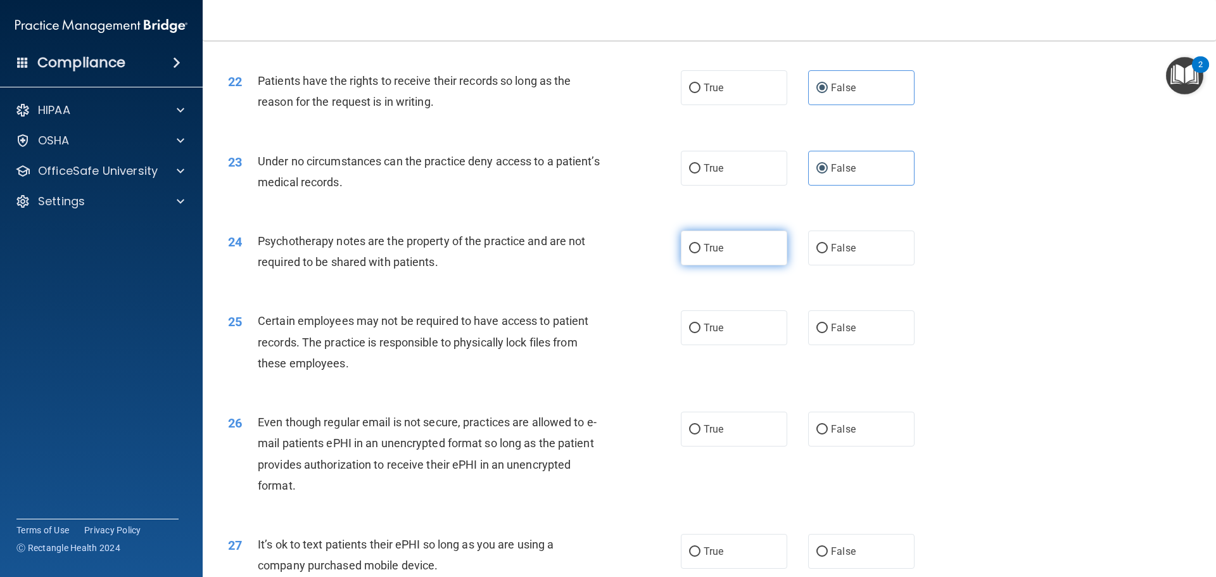
click at [709, 265] on label "True" at bounding box center [734, 247] width 106 height 35
click at [700, 253] on input "True" at bounding box center [694, 248] width 11 height 9
radio input "true"
click at [722, 344] on label "True" at bounding box center [734, 327] width 106 height 35
click at [700, 333] on input "True" at bounding box center [694, 328] width 11 height 9
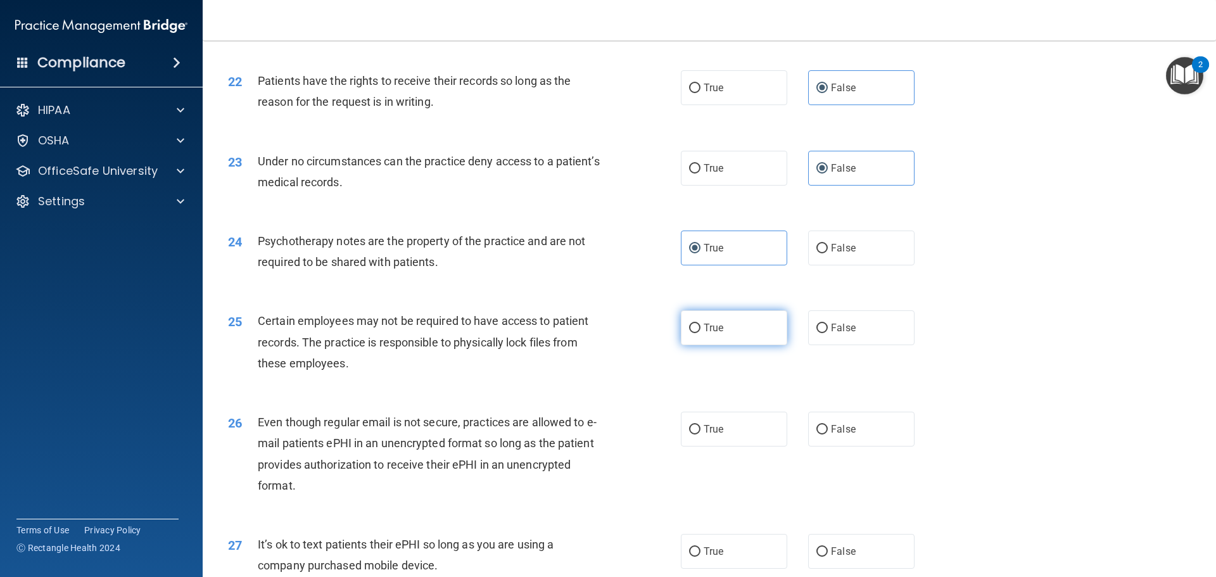
radio input "true"
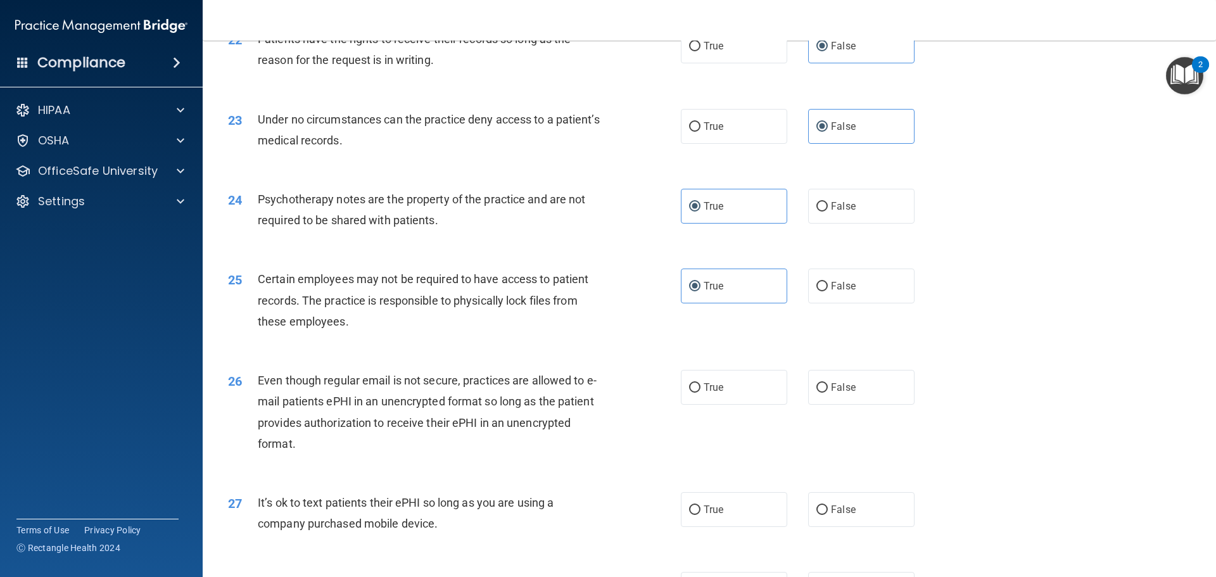
scroll to position [2216, 0]
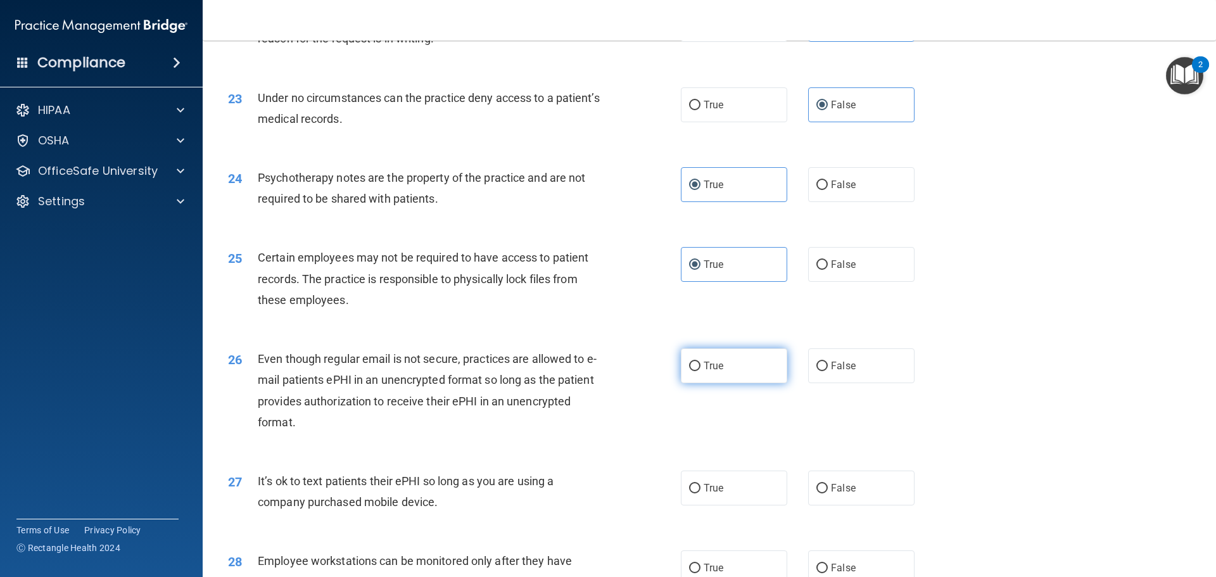
click at [711, 372] on span "True" at bounding box center [713, 366] width 20 height 12
click at [700, 371] on input "True" at bounding box center [694, 365] width 11 height 9
radio input "true"
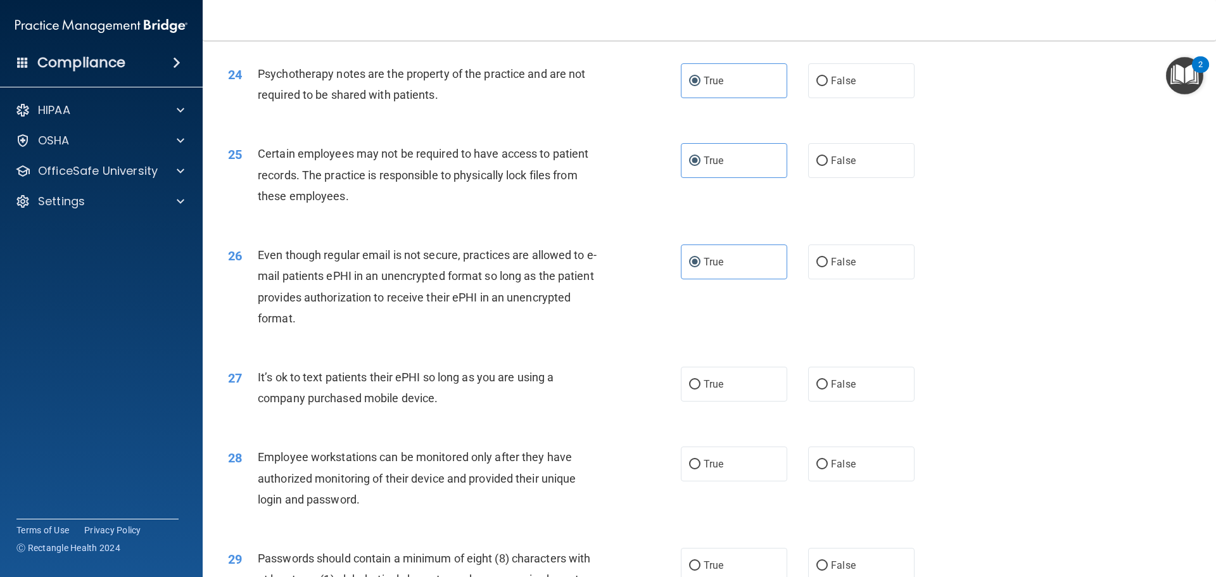
scroll to position [2342, 0]
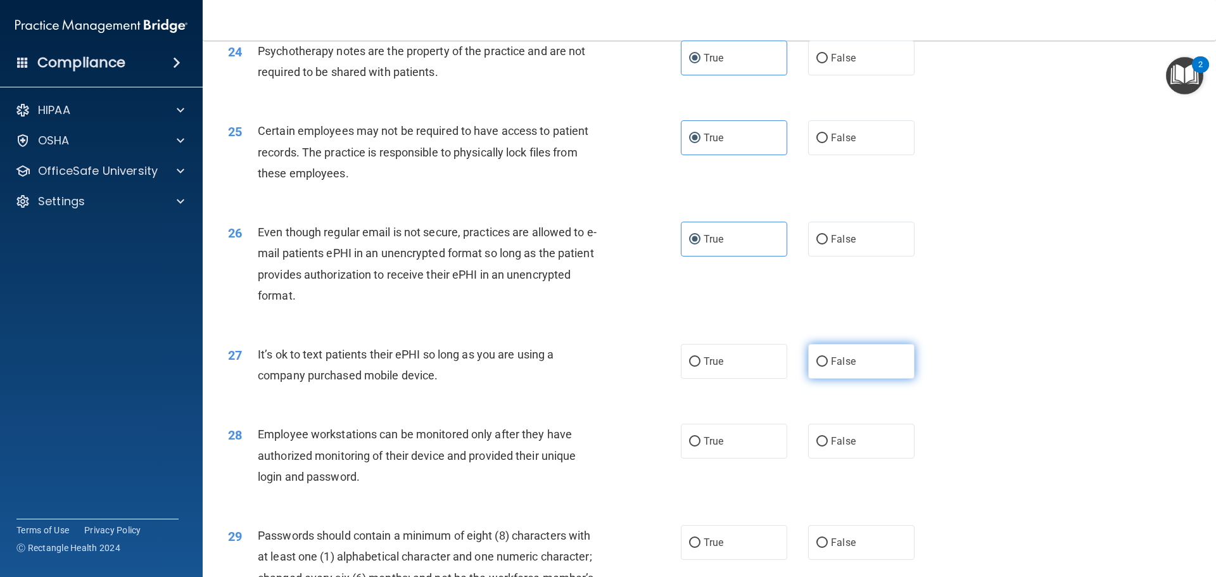
click at [840, 367] on span "False" at bounding box center [843, 361] width 25 height 12
click at [827, 367] on input "False" at bounding box center [821, 361] width 11 height 9
radio input "true"
click at [731, 456] on label "True" at bounding box center [734, 441] width 106 height 35
click at [700, 446] on input "True" at bounding box center [694, 441] width 11 height 9
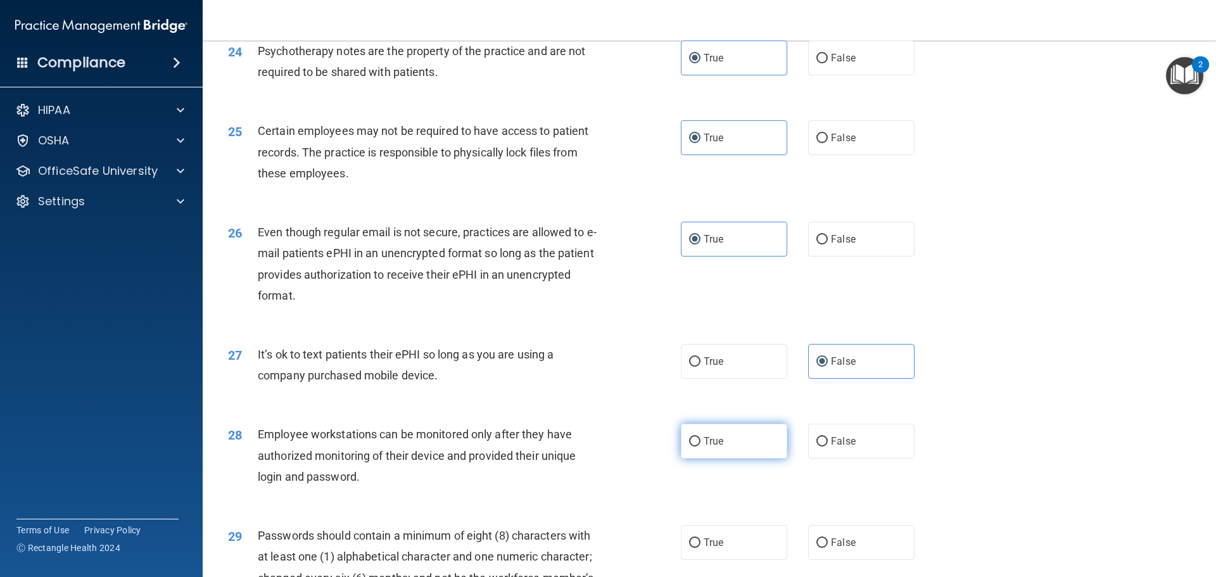
radio input "true"
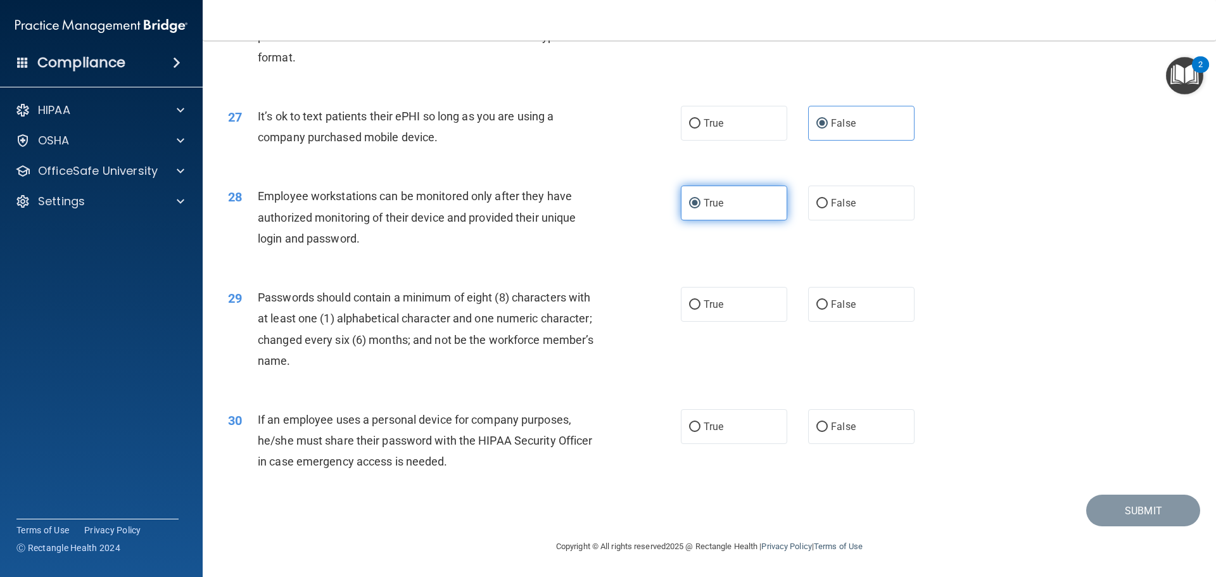
scroll to position [2601, 0]
click at [841, 209] on span "False" at bounding box center [843, 203] width 25 height 12
click at [827, 208] on input "False" at bounding box center [821, 203] width 11 height 9
radio input "true"
radio input "false"
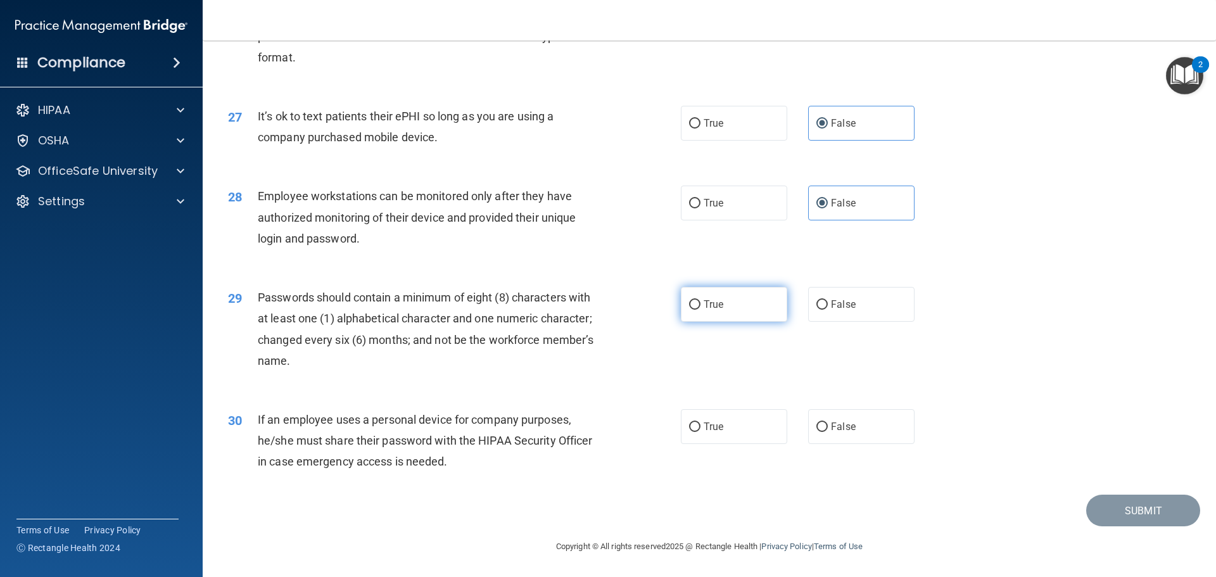
click at [703, 299] on span "True" at bounding box center [713, 304] width 20 height 12
click at [699, 300] on input "True" at bounding box center [694, 304] width 11 height 9
radio input "true"
click at [810, 419] on label "False" at bounding box center [861, 426] width 106 height 35
click at [816, 422] on input "False" at bounding box center [821, 426] width 11 height 9
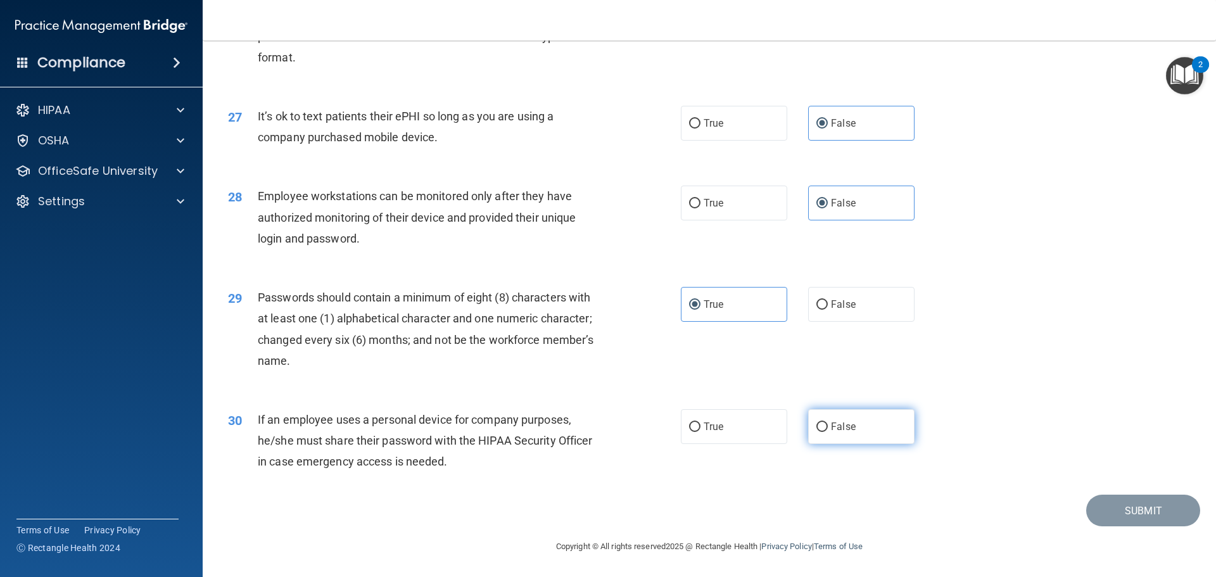
radio input "true"
click at [1135, 510] on button "Submit" at bounding box center [1143, 510] width 114 height 32
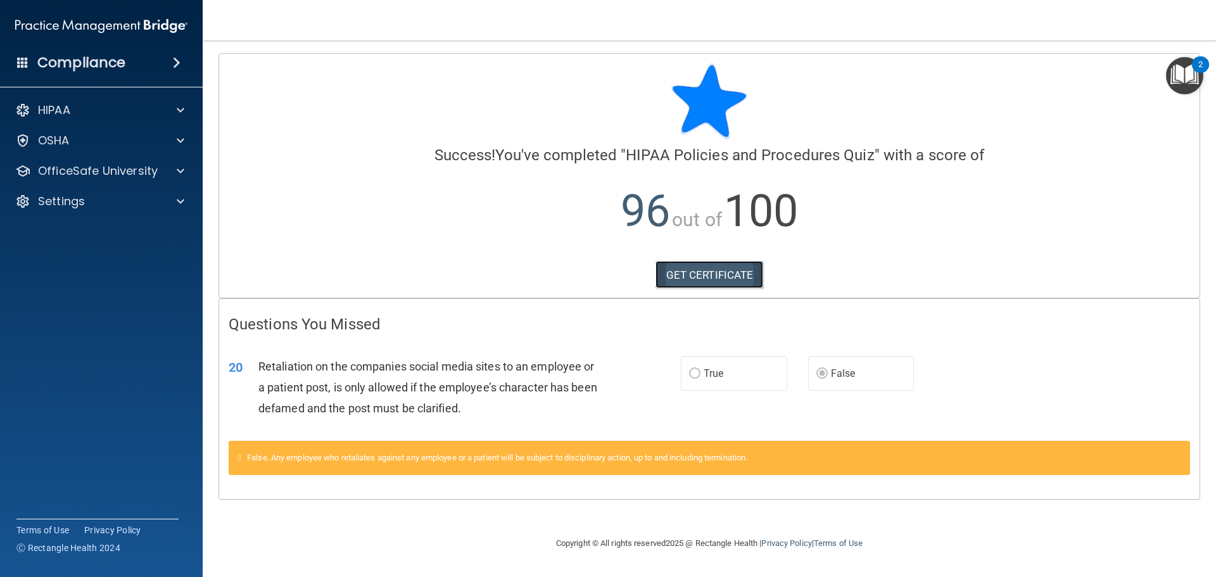
click at [696, 272] on link "GET CERTIFICATE" at bounding box center [709, 275] width 108 height 28
click at [112, 167] on p "OfficeSafe University" at bounding box center [98, 170] width 120 height 15
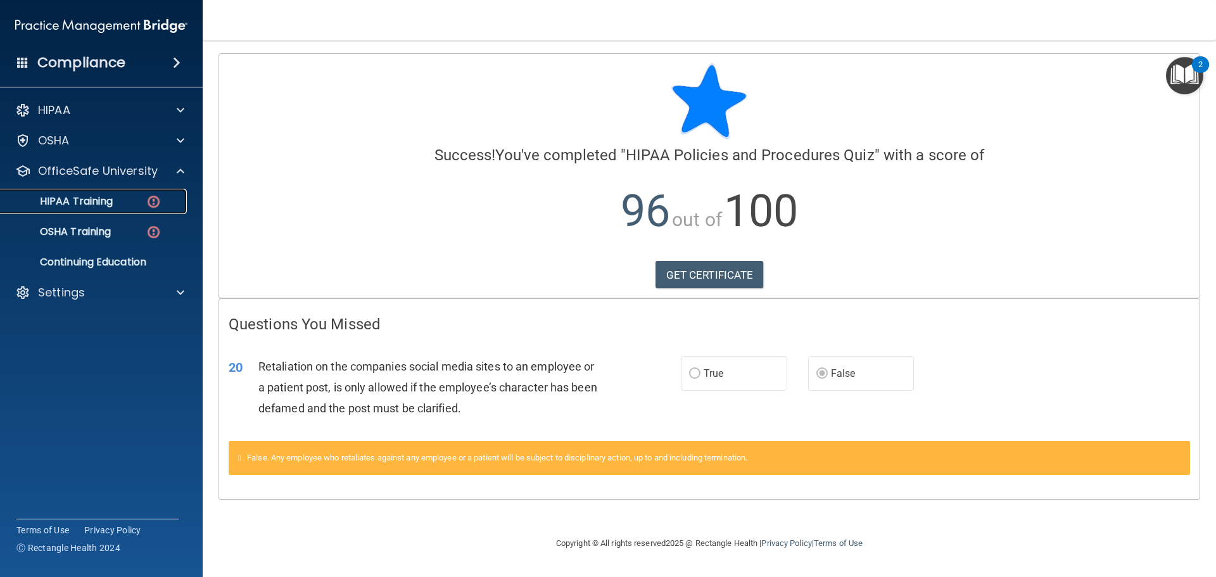
click at [113, 203] on p "HIPAA Training" at bounding box center [60, 201] width 104 height 13
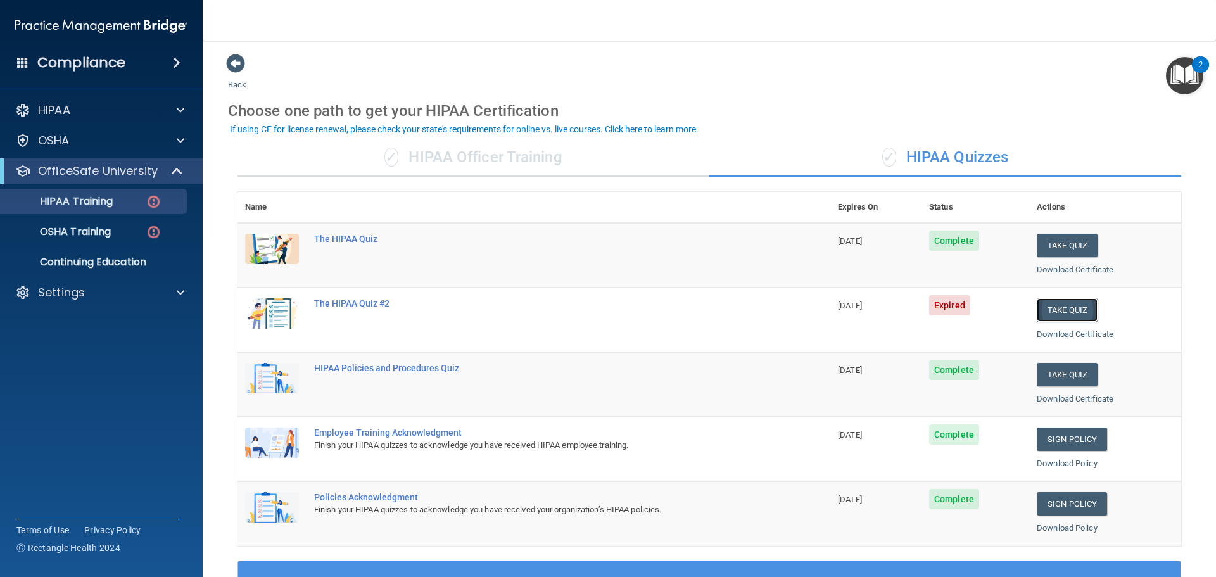
click at [1052, 307] on button "Take Quiz" at bounding box center [1066, 309] width 61 height 23
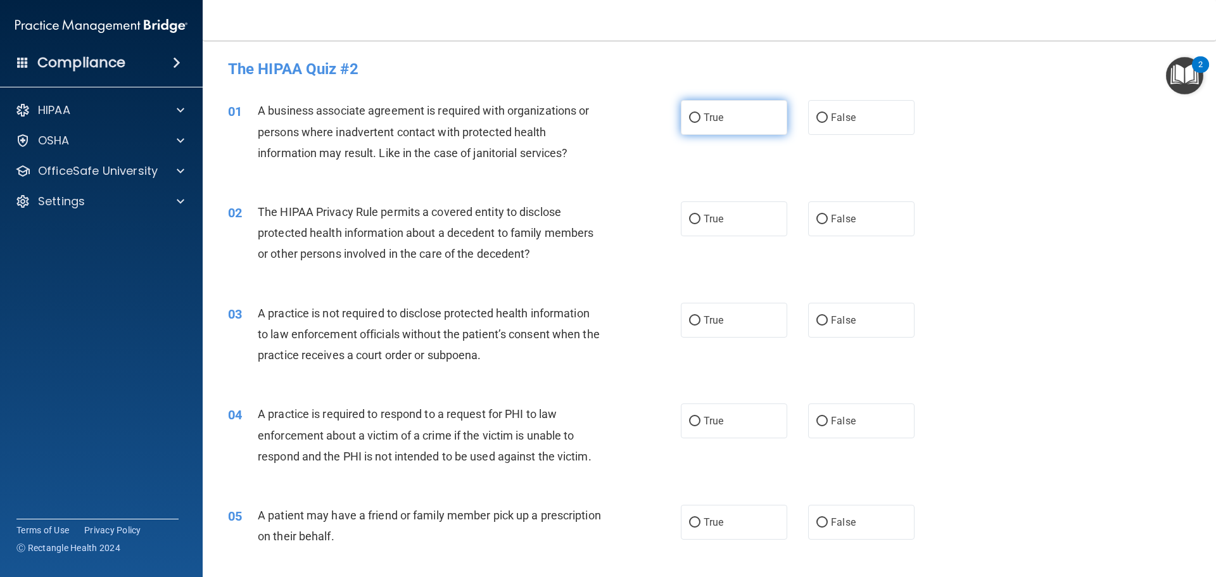
click at [704, 110] on label "True" at bounding box center [734, 117] width 106 height 35
click at [700, 113] on input "True" at bounding box center [694, 117] width 11 height 9
radio input "true"
click at [703, 217] on span "True" at bounding box center [713, 219] width 20 height 12
click at [700, 217] on input "True" at bounding box center [694, 219] width 11 height 9
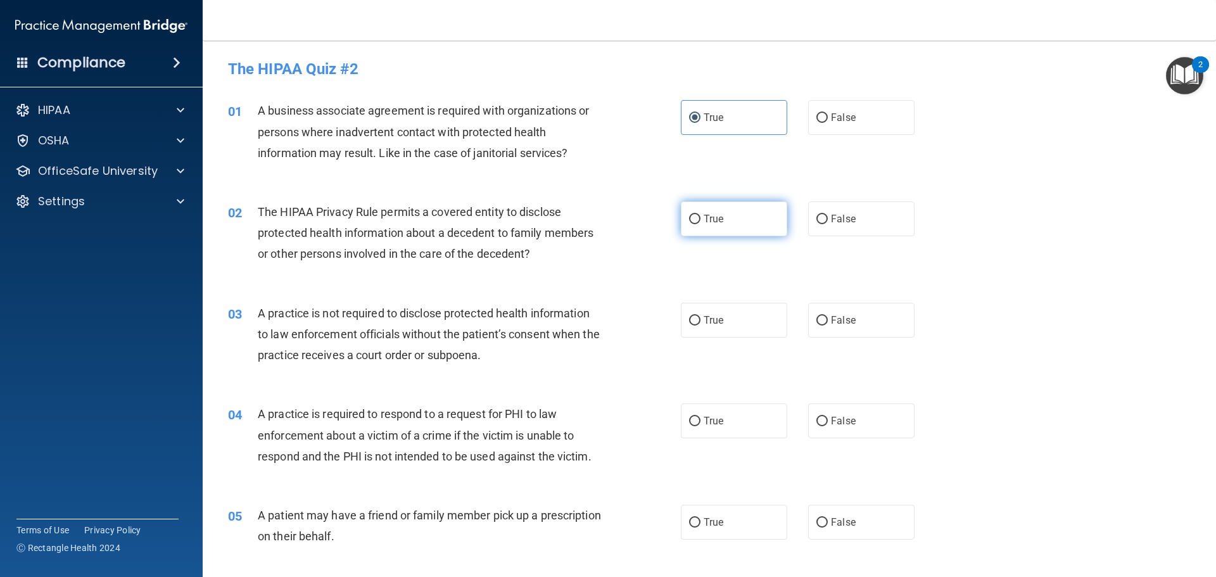
radio input "true"
click at [715, 322] on span "True" at bounding box center [713, 320] width 20 height 12
click at [700, 322] on input "True" at bounding box center [694, 320] width 11 height 9
radio input "true"
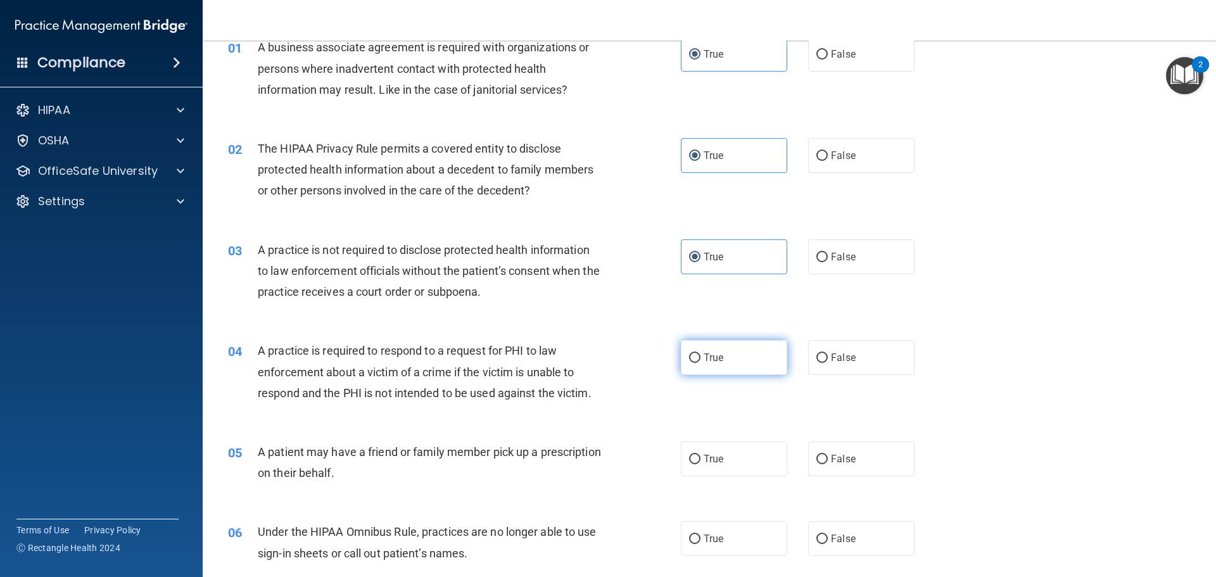
click at [701, 364] on label "True" at bounding box center [734, 357] width 106 height 35
click at [700, 363] on input "True" at bounding box center [694, 357] width 11 height 9
radio input "true"
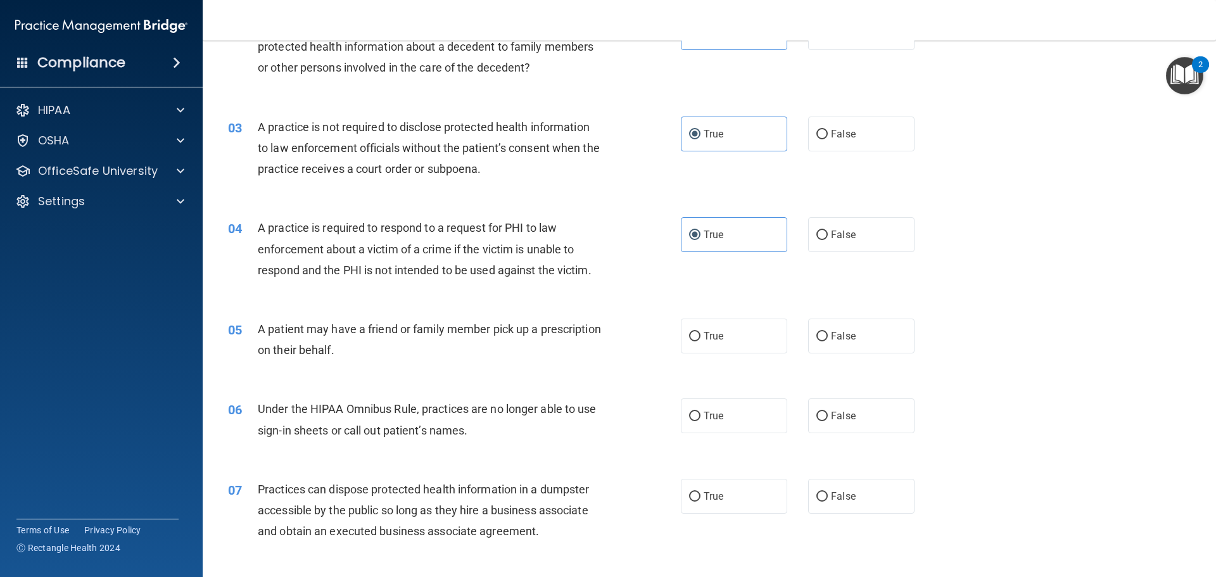
scroll to position [190, 0]
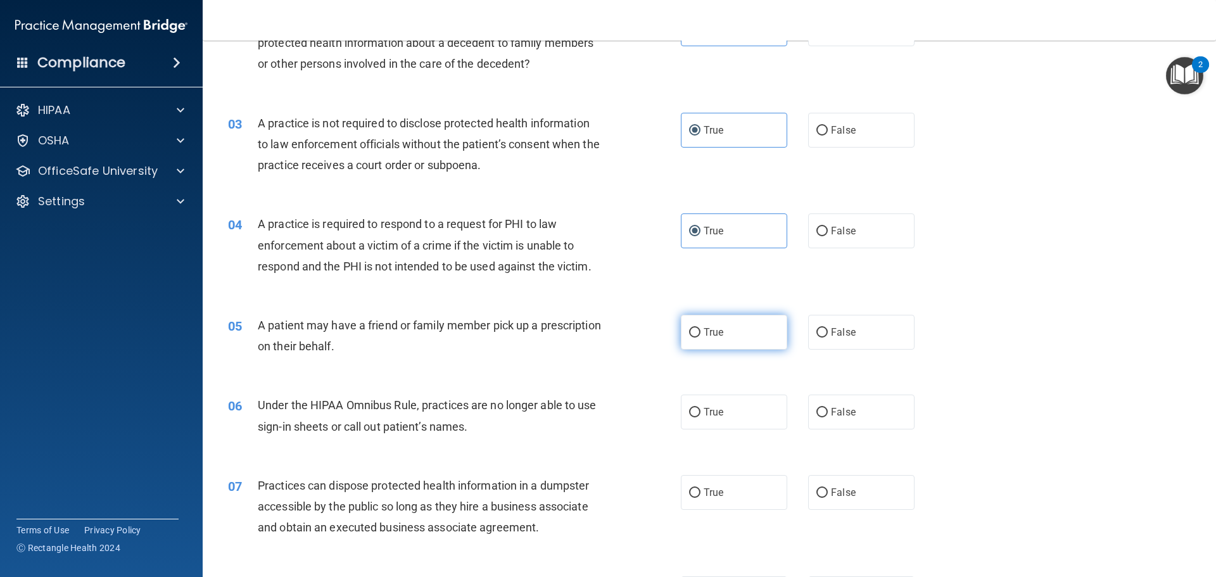
click at [738, 335] on label "True" at bounding box center [734, 332] width 106 height 35
click at [700, 335] on input "True" at bounding box center [694, 332] width 11 height 9
radio input "true"
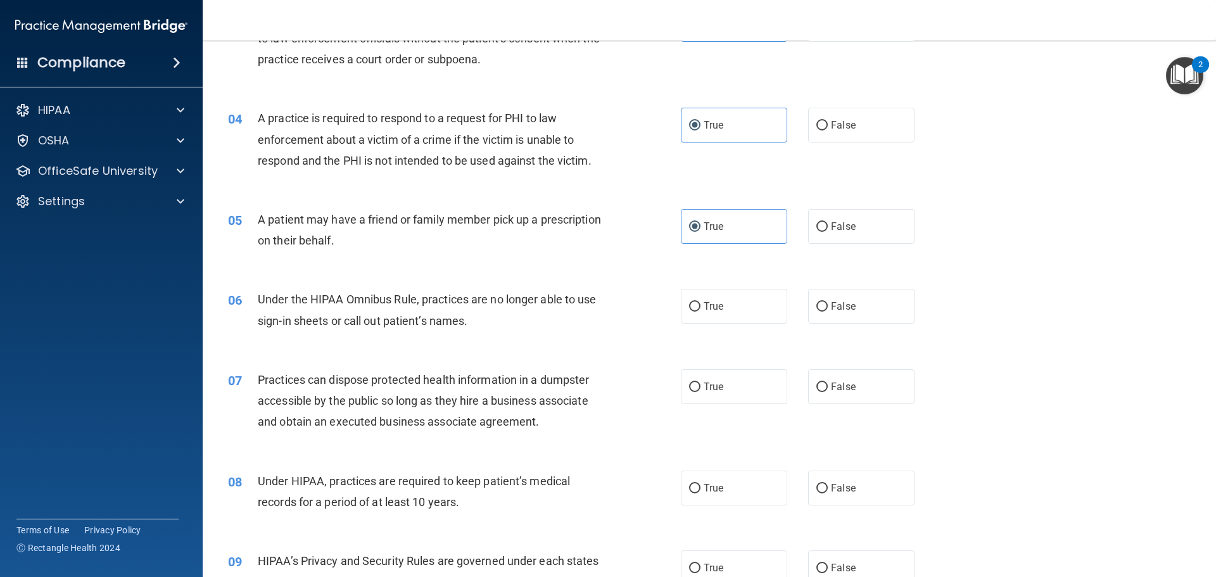
scroll to position [380, 0]
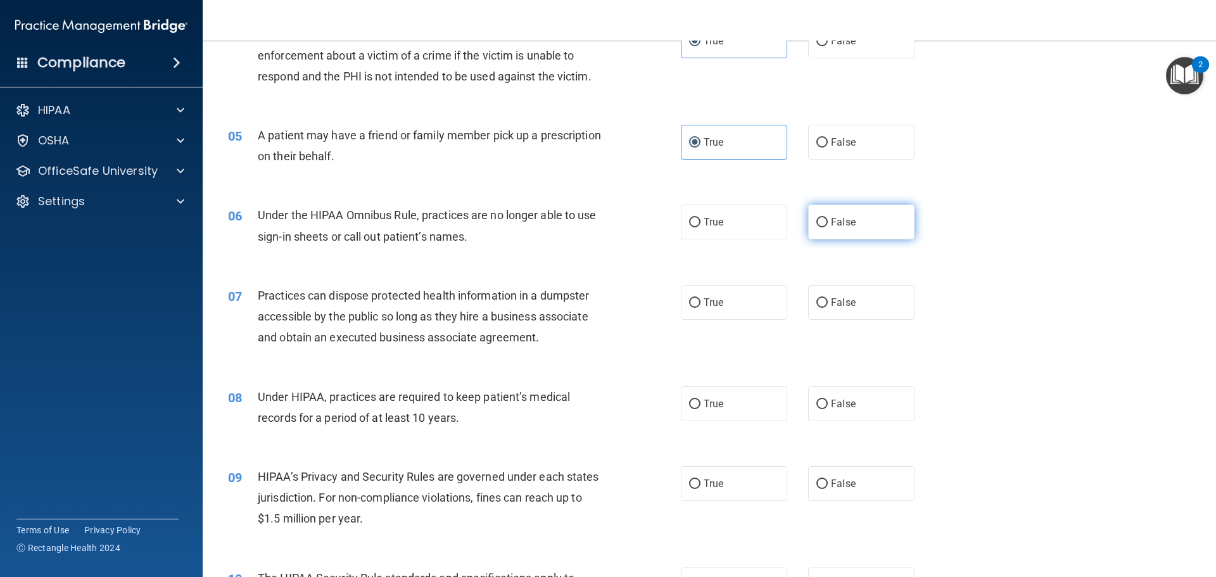
click at [817, 222] on input "False" at bounding box center [821, 222] width 11 height 9
radio input "true"
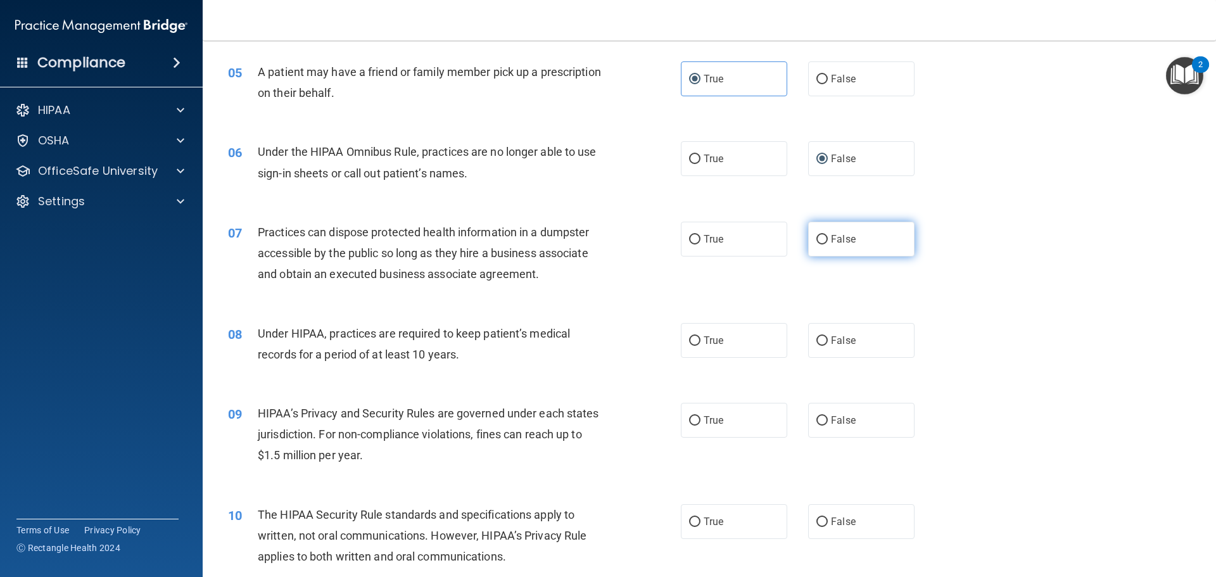
click at [819, 247] on label "False" at bounding box center [861, 239] width 106 height 35
click at [819, 244] on input "False" at bounding box center [821, 239] width 11 height 9
radio input "true"
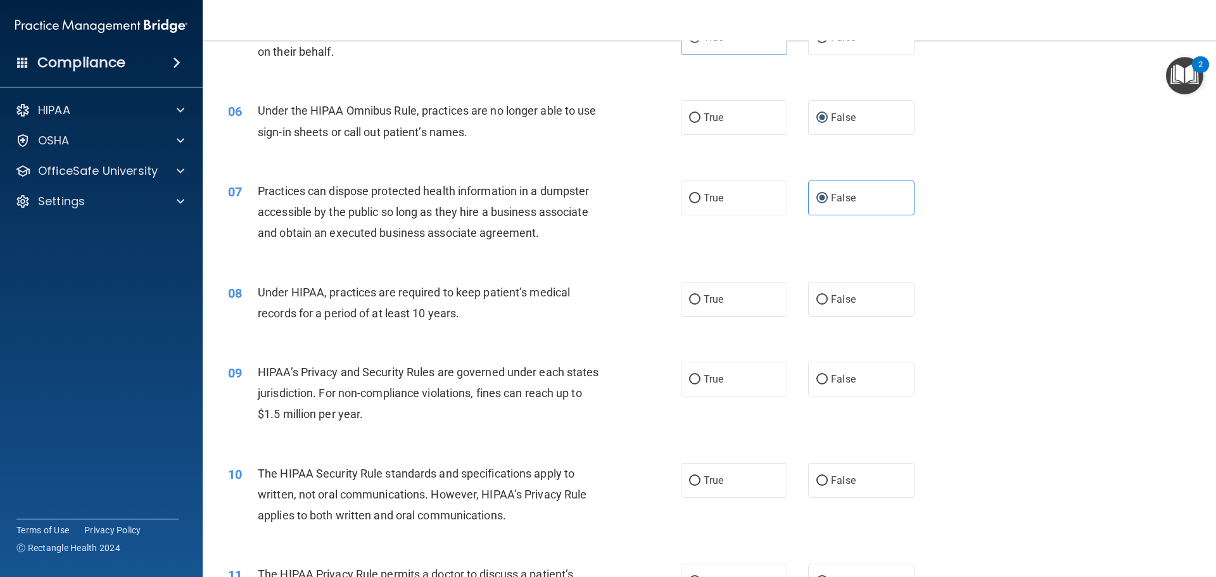
scroll to position [506, 0]
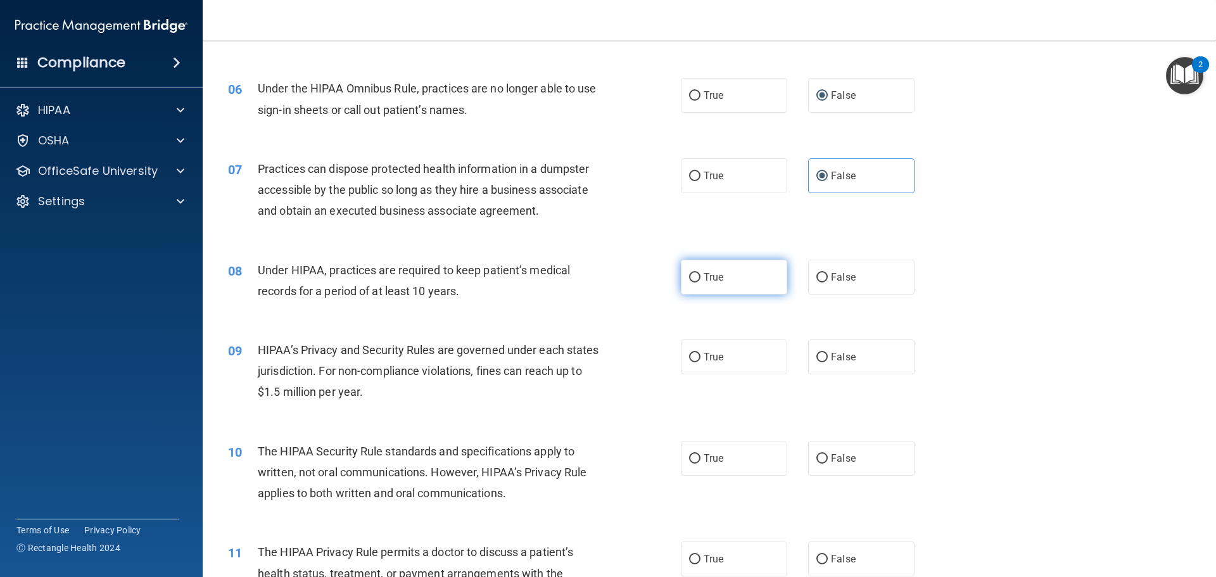
click at [697, 273] on label "True" at bounding box center [734, 277] width 106 height 35
click at [697, 273] on input "True" at bounding box center [694, 277] width 11 height 9
radio input "true"
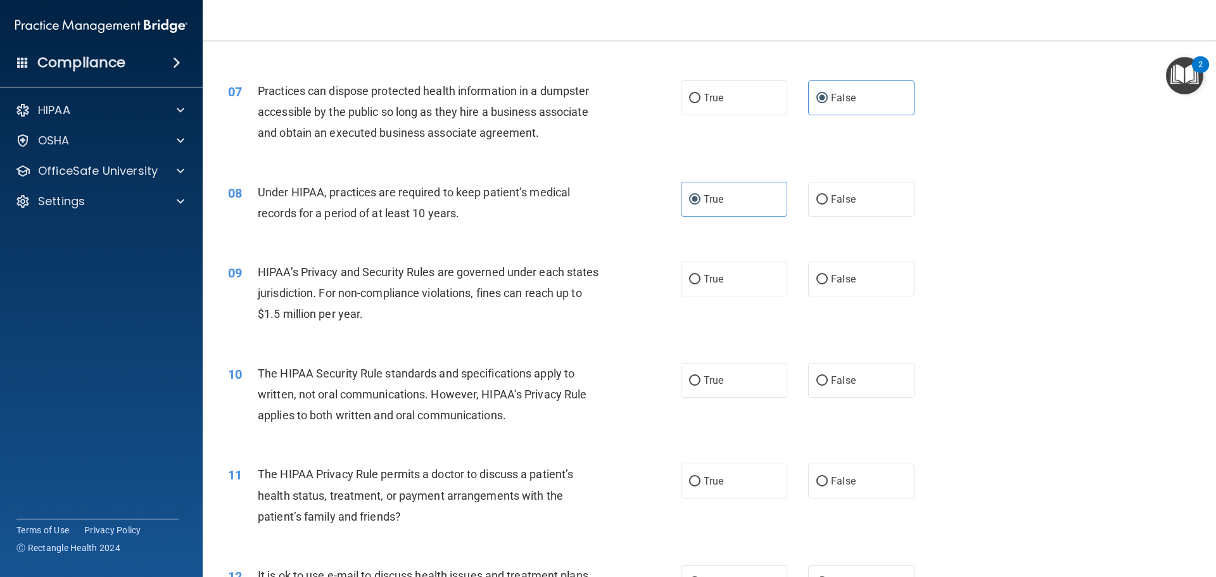
scroll to position [633, 0]
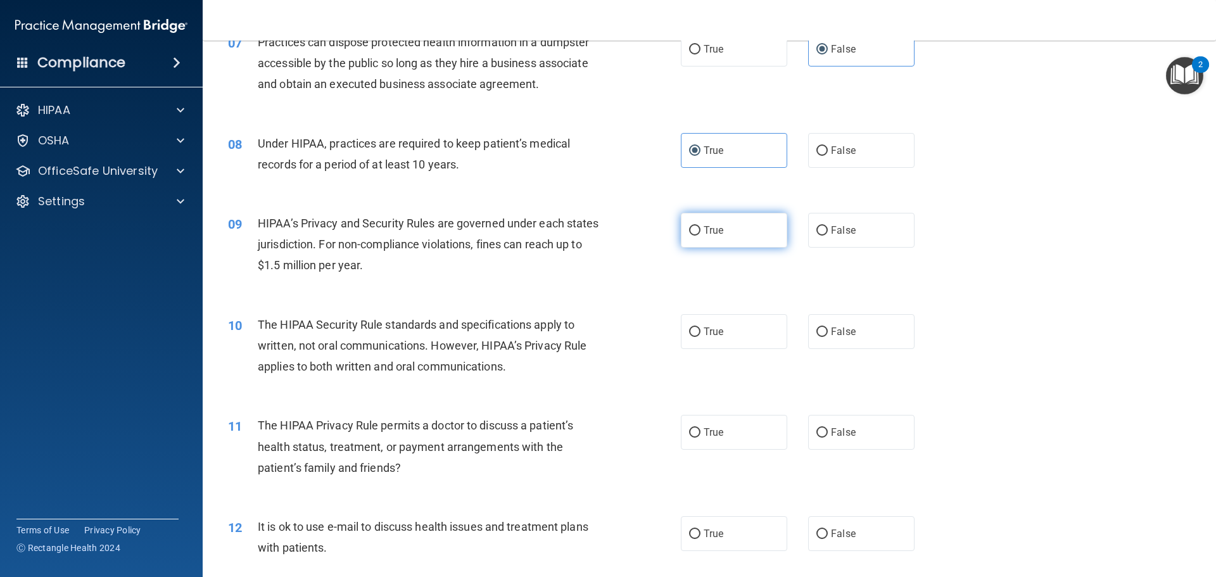
click at [727, 237] on label "True" at bounding box center [734, 230] width 106 height 35
click at [700, 236] on input "True" at bounding box center [694, 230] width 11 height 9
radio input "true"
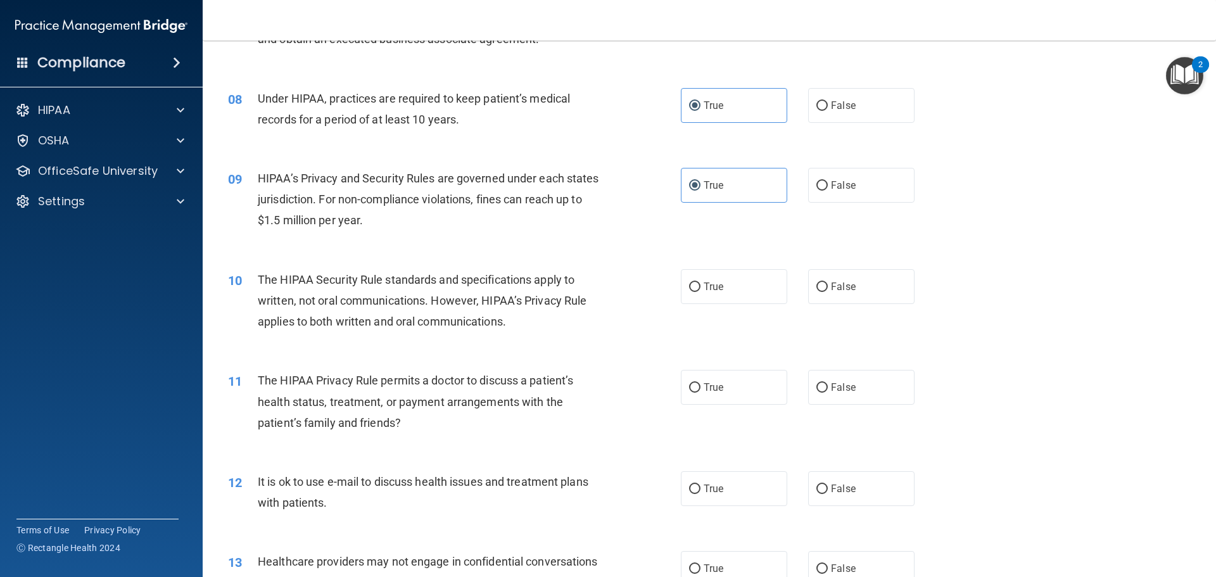
scroll to position [760, 0]
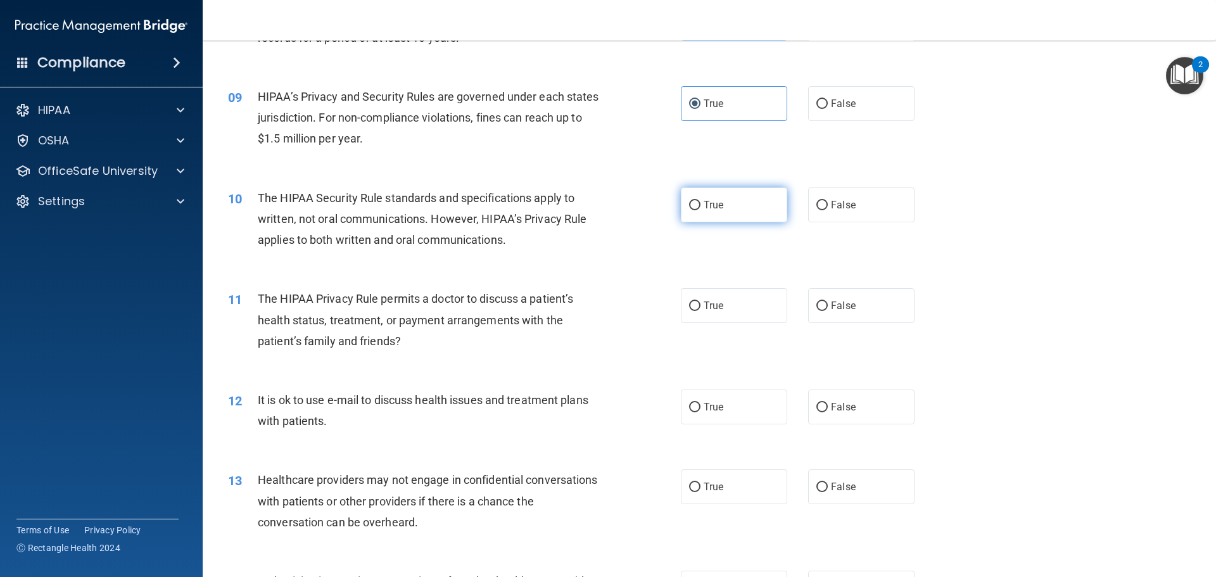
click at [691, 215] on label "True" at bounding box center [734, 204] width 106 height 35
click at [691, 210] on input "True" at bounding box center [694, 205] width 11 height 9
radio input "true"
click at [701, 317] on label "True" at bounding box center [734, 305] width 106 height 35
click at [700, 311] on input "True" at bounding box center [694, 305] width 11 height 9
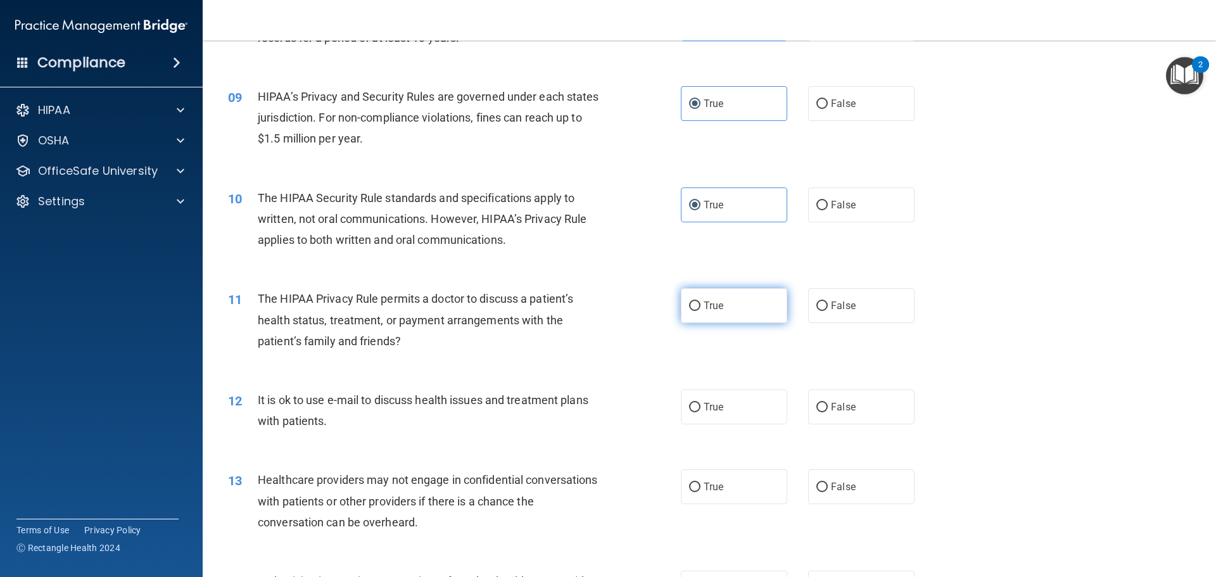
radio input "true"
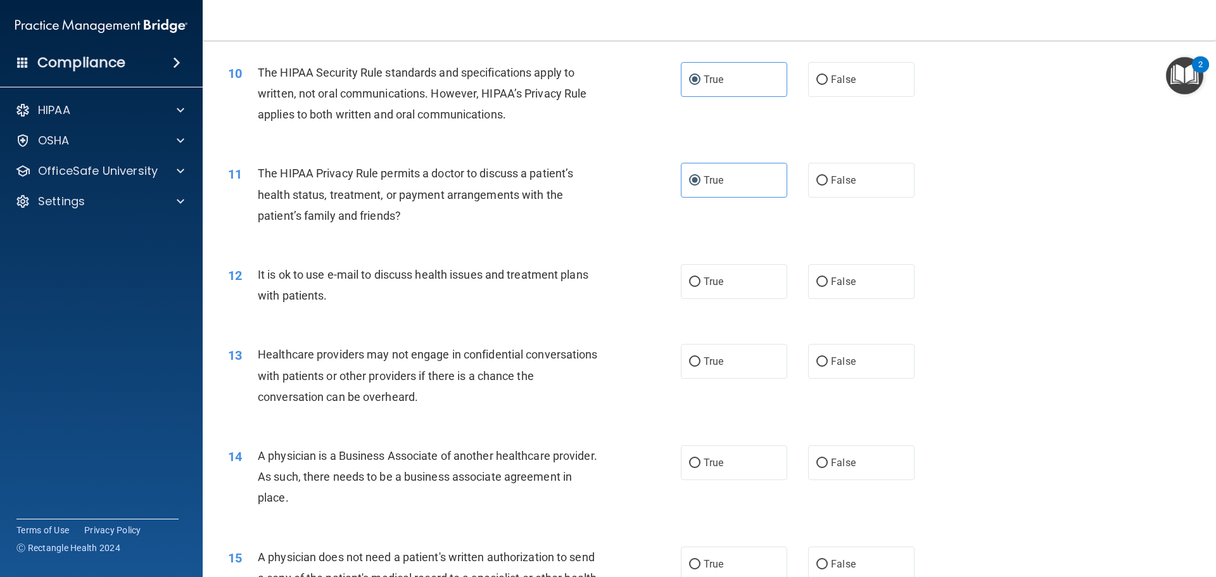
scroll to position [886, 0]
click at [701, 307] on div "12 It is ok to use e-mail to discuss health issues and treatment plans with pat…" at bounding box center [708, 287] width 981 height 80
click at [702, 294] on label "True" at bounding box center [734, 280] width 106 height 35
click at [700, 286] on input "True" at bounding box center [694, 280] width 11 height 9
radio input "true"
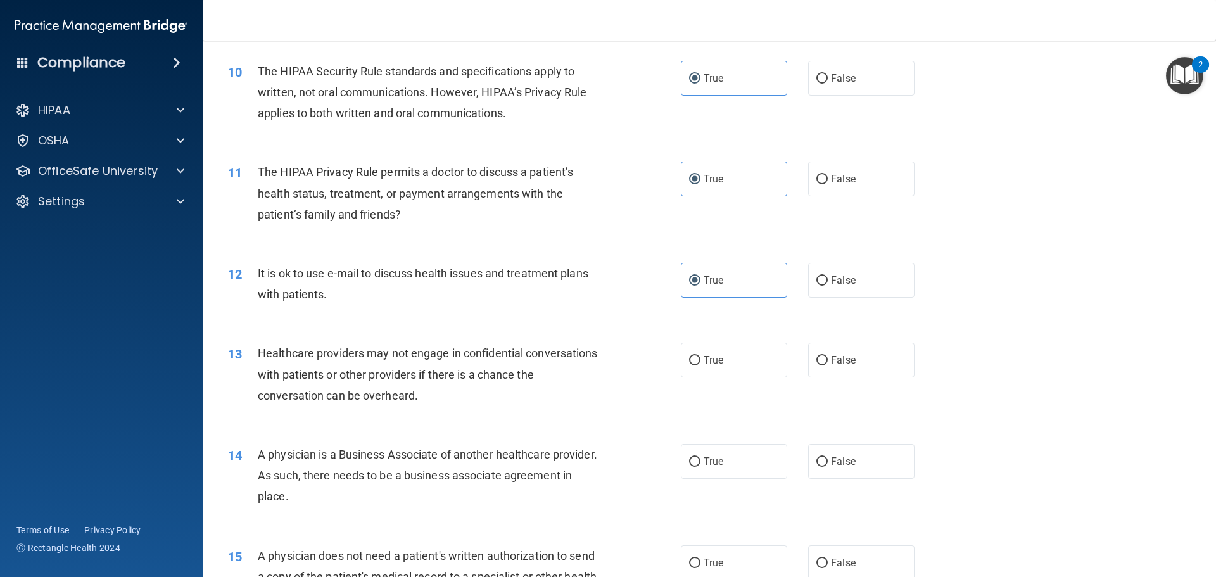
scroll to position [950, 0]
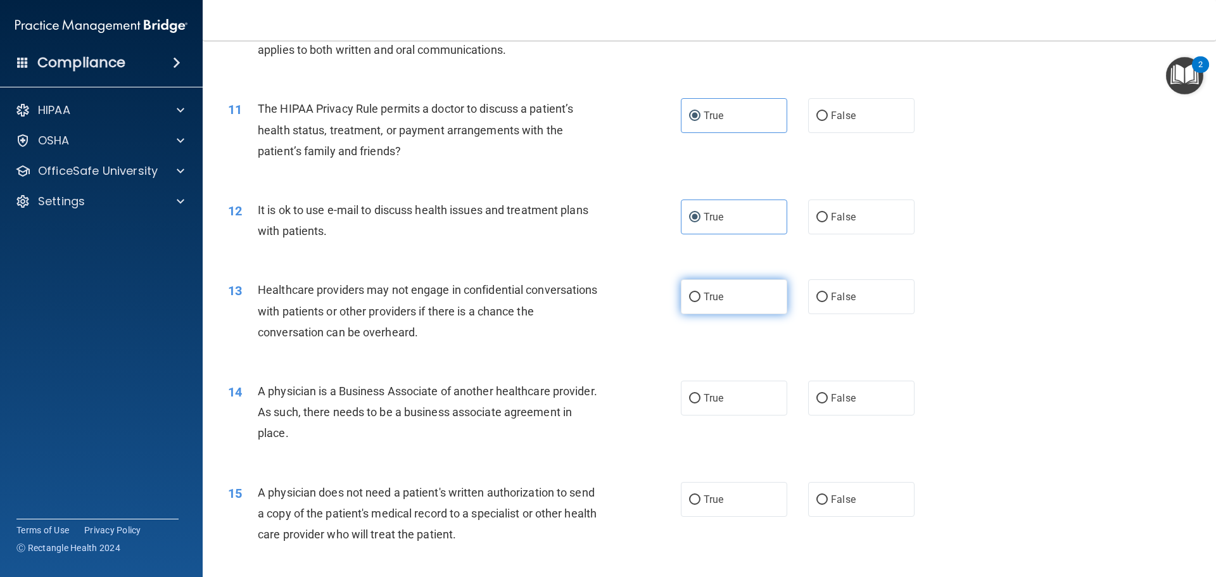
click at [703, 287] on label "True" at bounding box center [734, 296] width 106 height 35
click at [700, 292] on input "True" at bounding box center [694, 296] width 11 height 9
radio input "true"
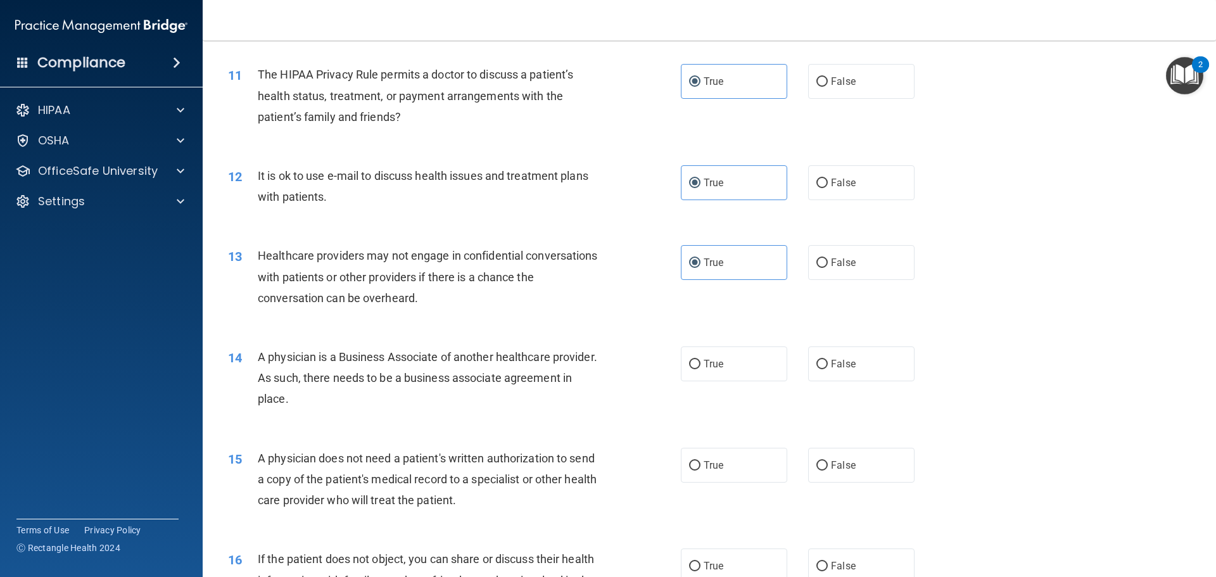
scroll to position [1076, 0]
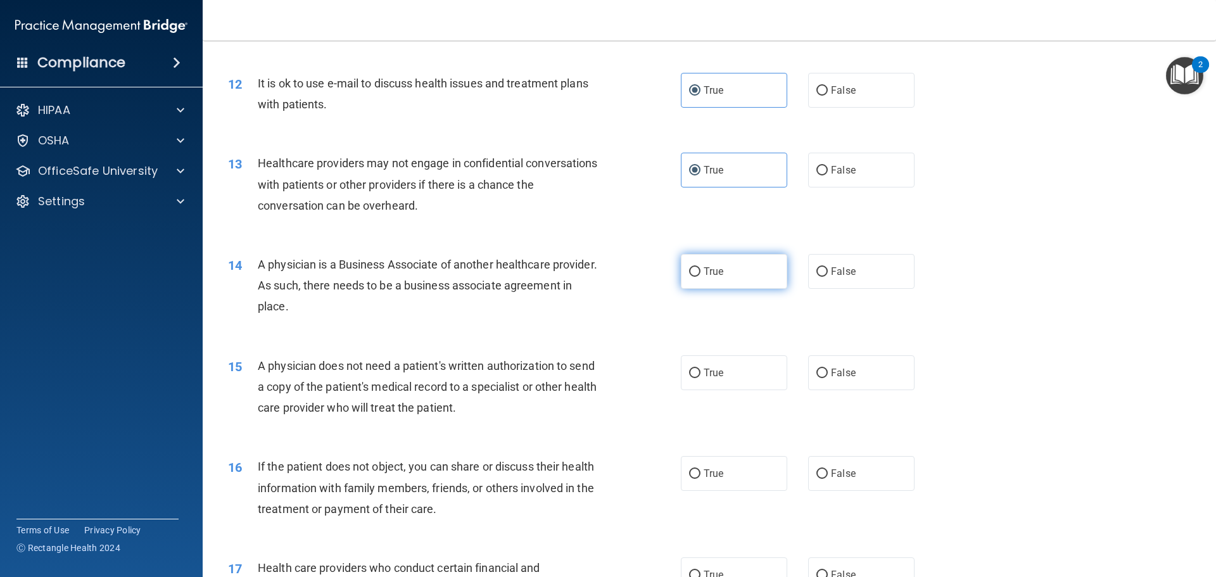
click at [701, 286] on label "True" at bounding box center [734, 271] width 106 height 35
click at [700, 277] on input "True" at bounding box center [694, 271] width 11 height 9
radio input "true"
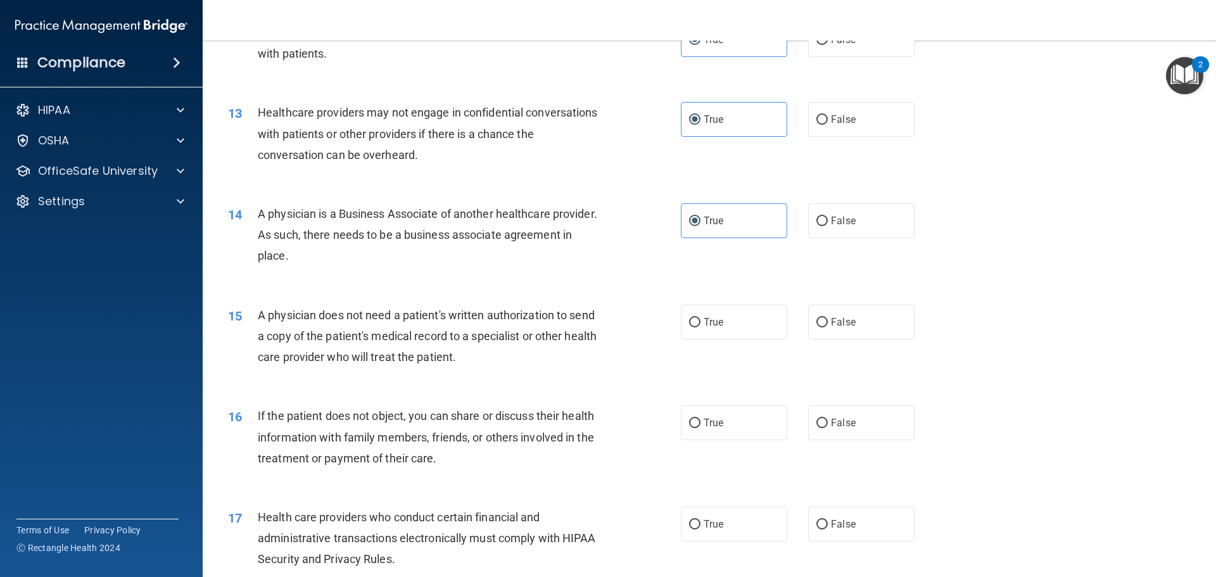
scroll to position [1203, 0]
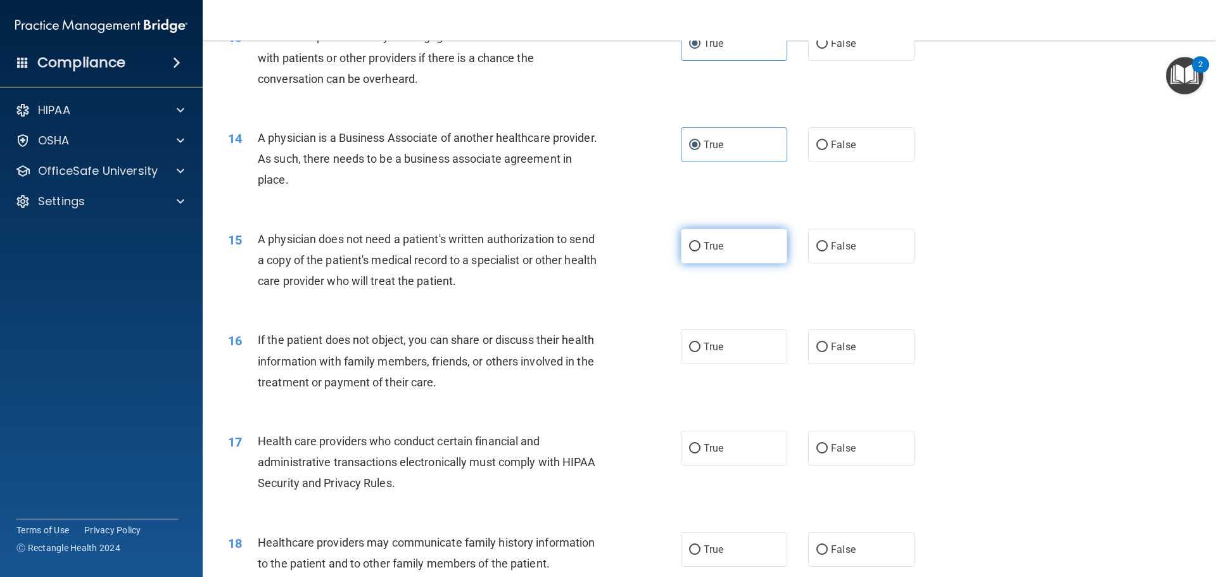
click at [694, 253] on label "True" at bounding box center [734, 246] width 106 height 35
click at [694, 251] on input "True" at bounding box center [694, 246] width 11 height 9
radio input "true"
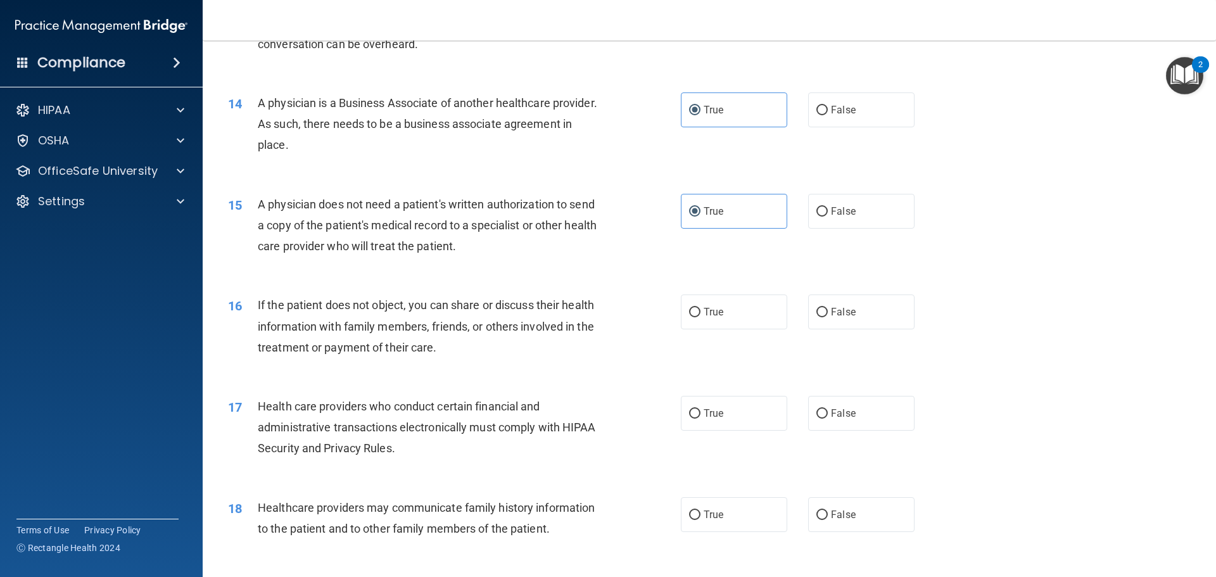
scroll to position [1266, 0]
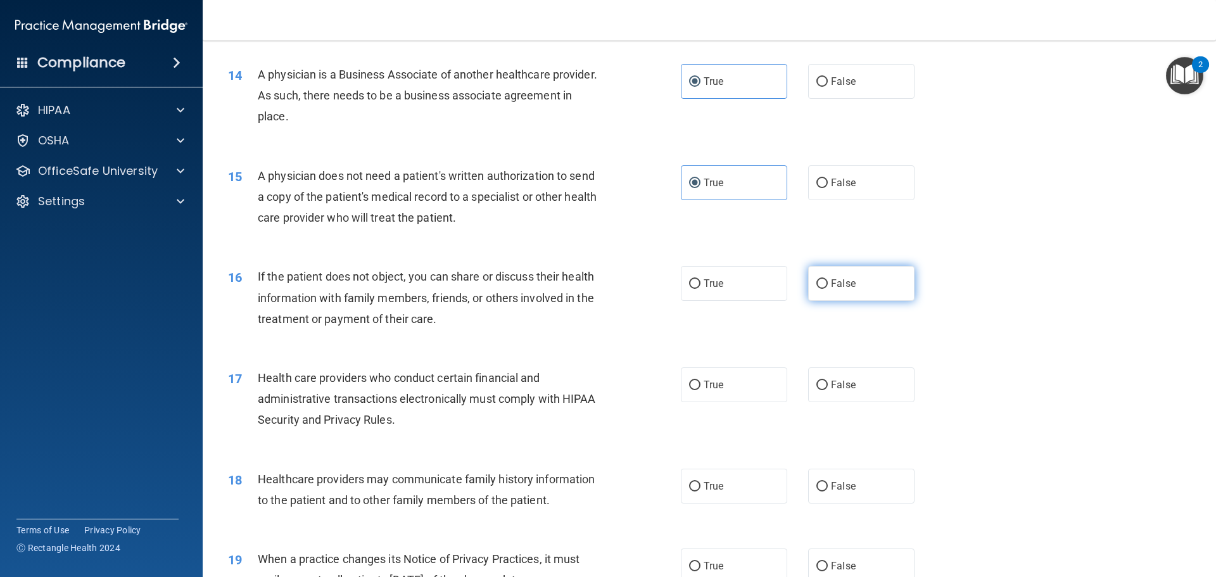
click at [816, 287] on input "False" at bounding box center [821, 283] width 11 height 9
radio input "true"
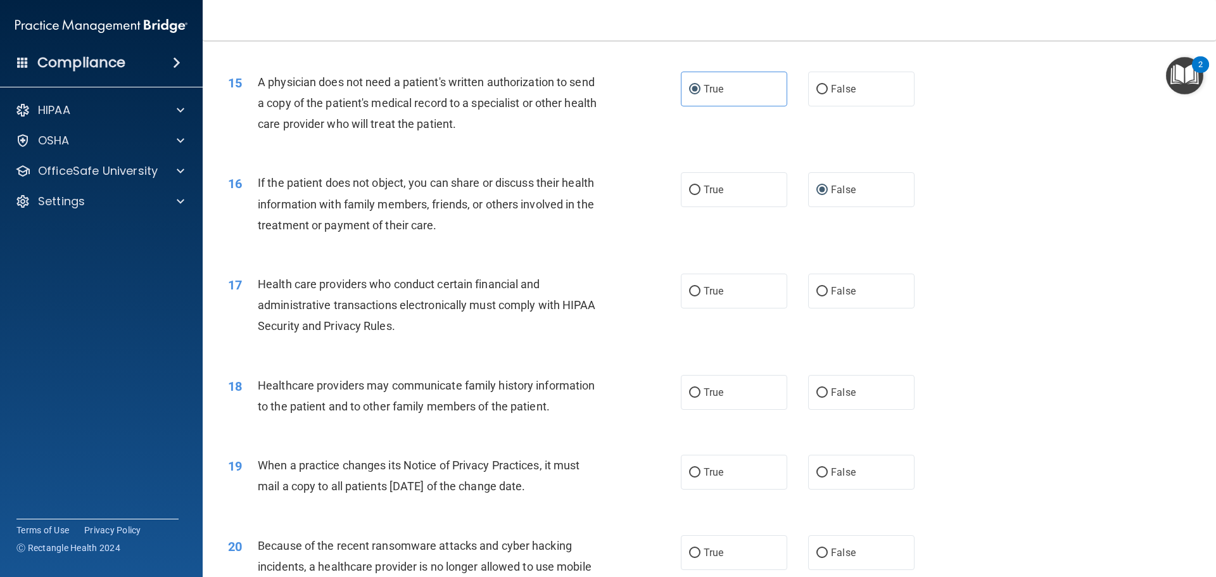
scroll to position [1393, 0]
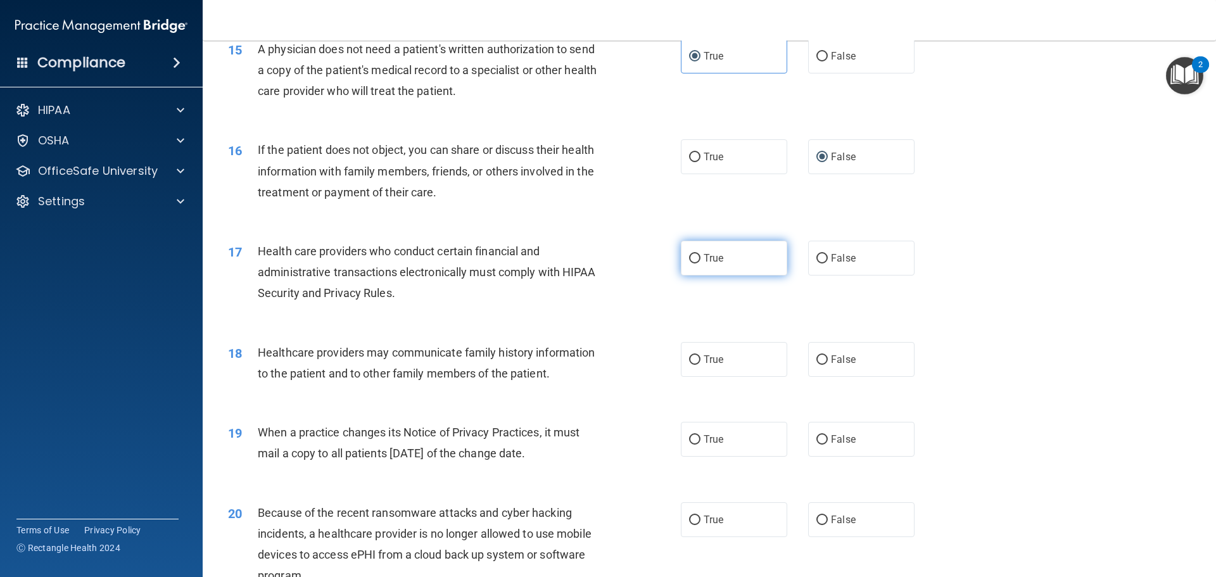
click at [708, 268] on label "True" at bounding box center [734, 258] width 106 height 35
click at [700, 263] on input "True" at bounding box center [694, 258] width 11 height 9
radio input "true"
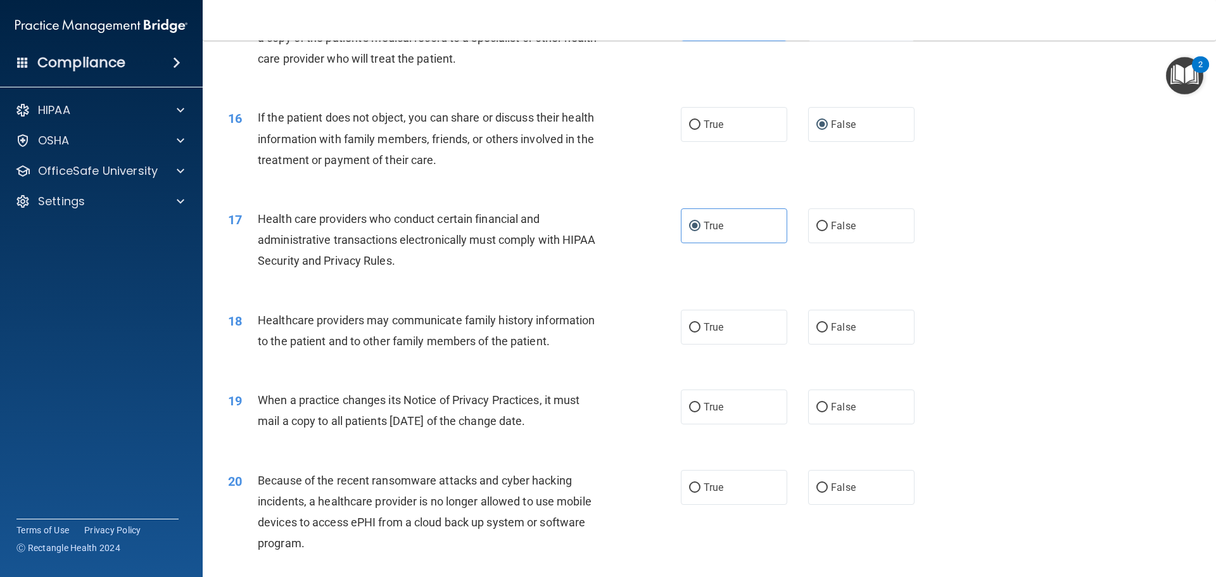
scroll to position [1456, 0]
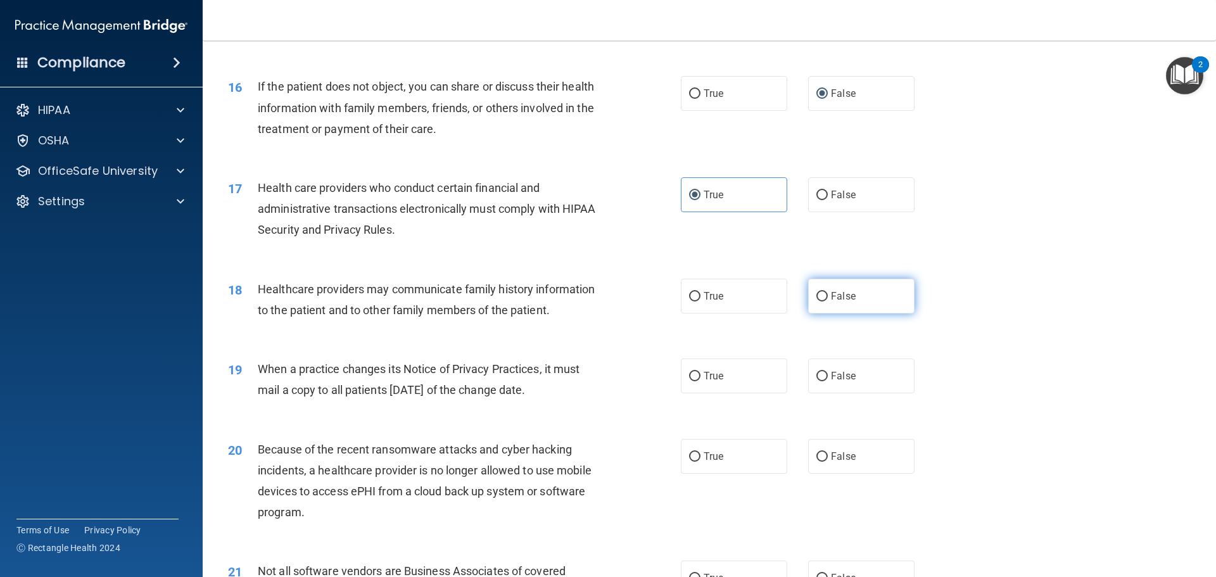
click at [811, 302] on label "False" at bounding box center [861, 296] width 106 height 35
click at [816, 301] on input "False" at bounding box center [821, 296] width 11 height 9
radio input "true"
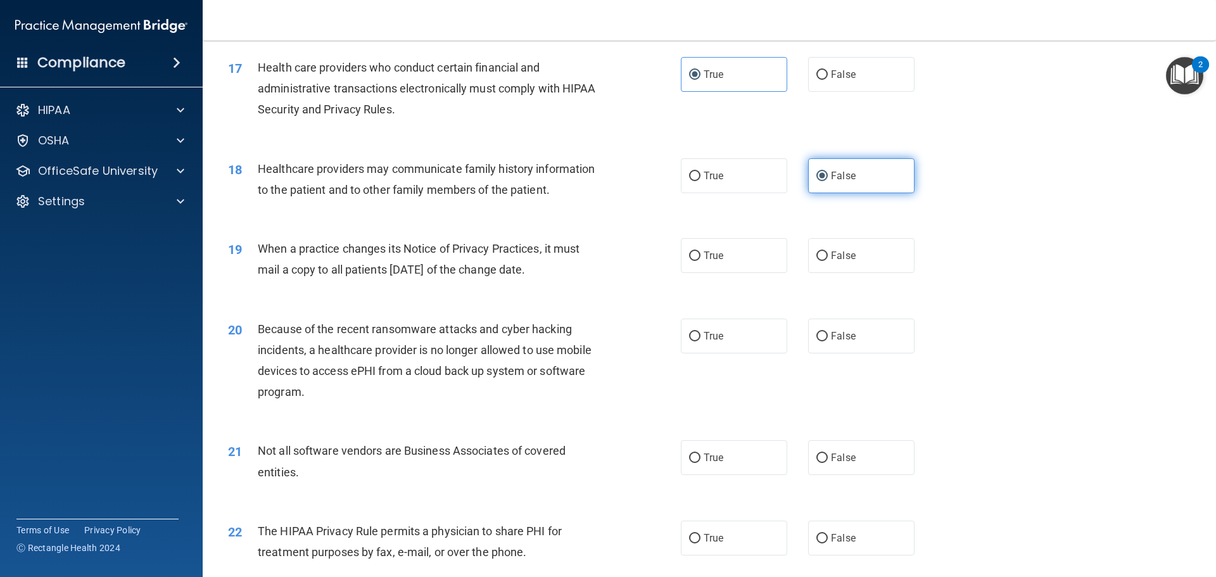
scroll to position [1583, 0]
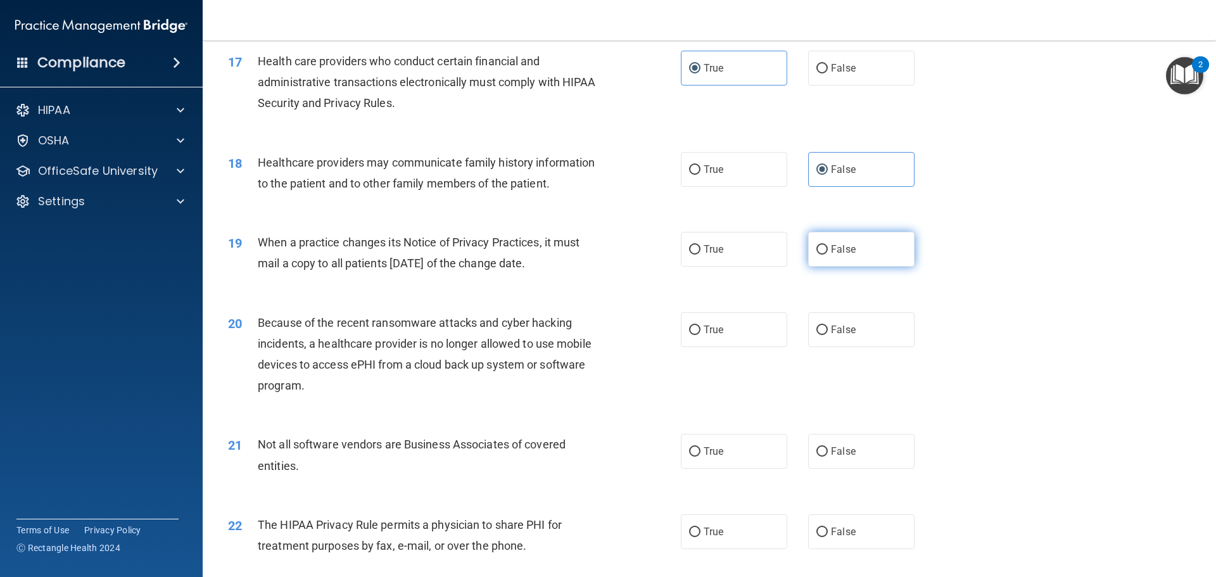
click at [813, 260] on label "False" at bounding box center [861, 249] width 106 height 35
click at [816, 255] on input "False" at bounding box center [821, 249] width 11 height 9
radio input "true"
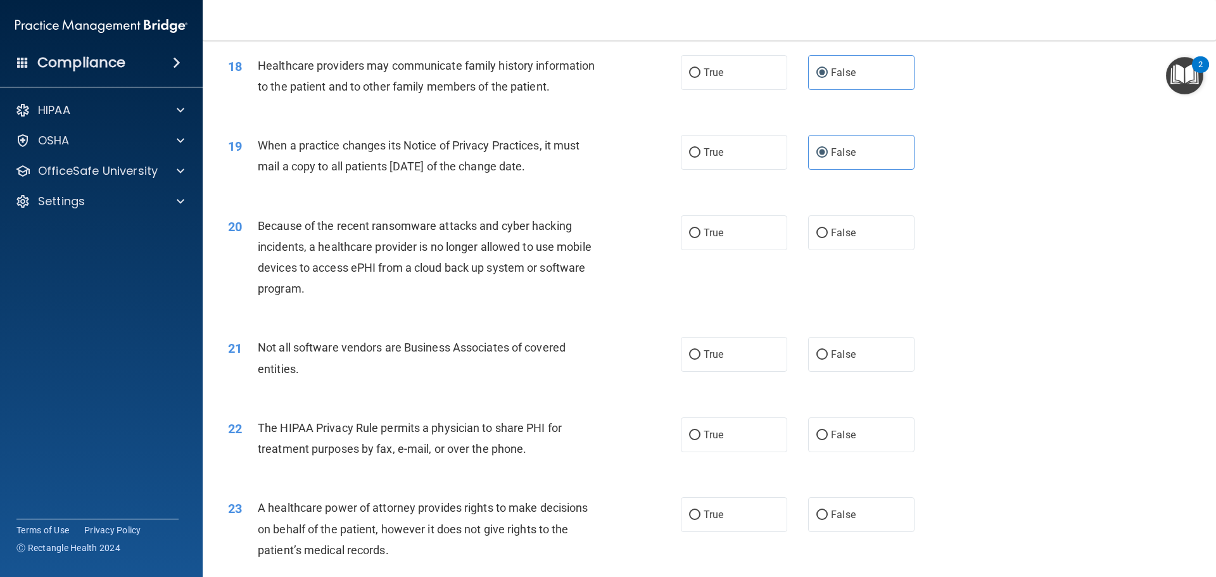
scroll to position [1709, 0]
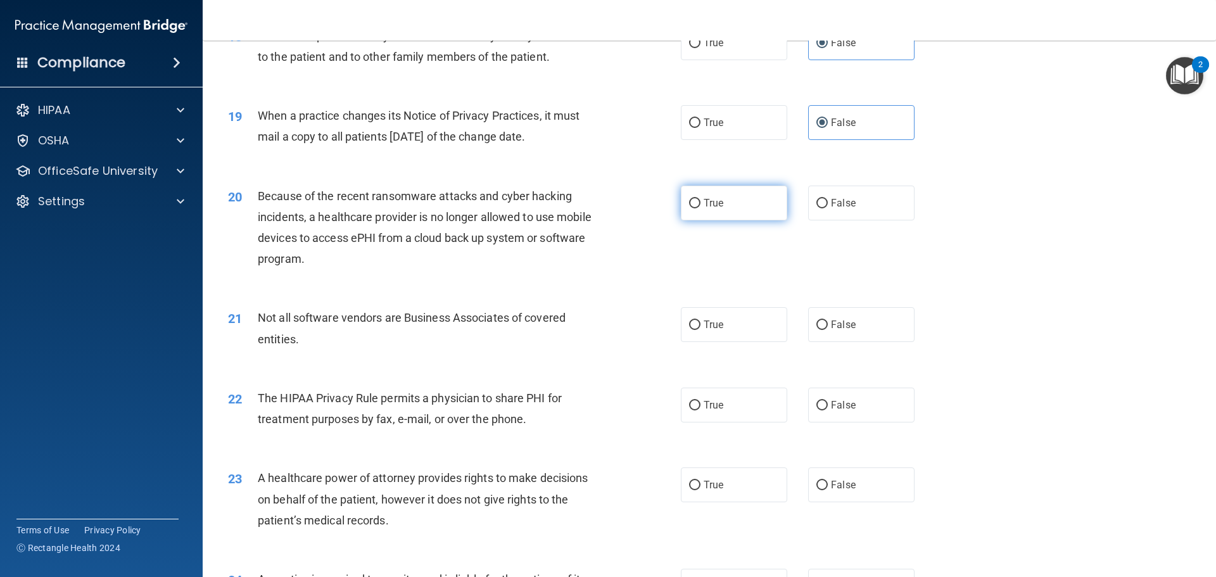
click at [691, 206] on input "True" at bounding box center [694, 203] width 11 height 9
radio input "true"
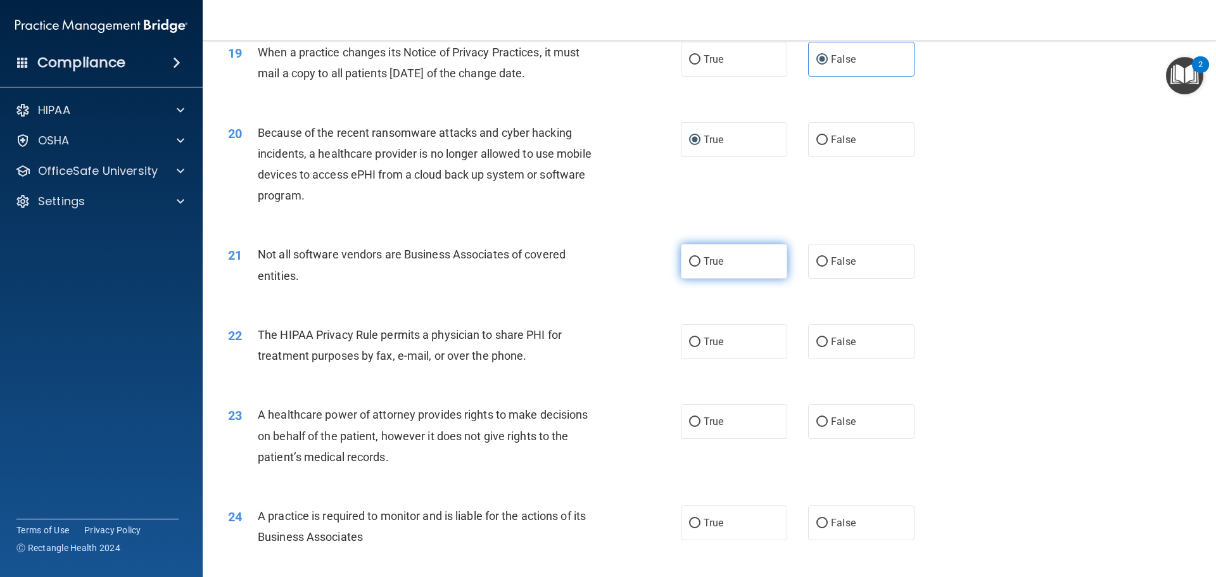
click at [700, 270] on label "True" at bounding box center [734, 261] width 106 height 35
click at [700, 267] on input "True" at bounding box center [694, 261] width 11 height 9
radio input "true"
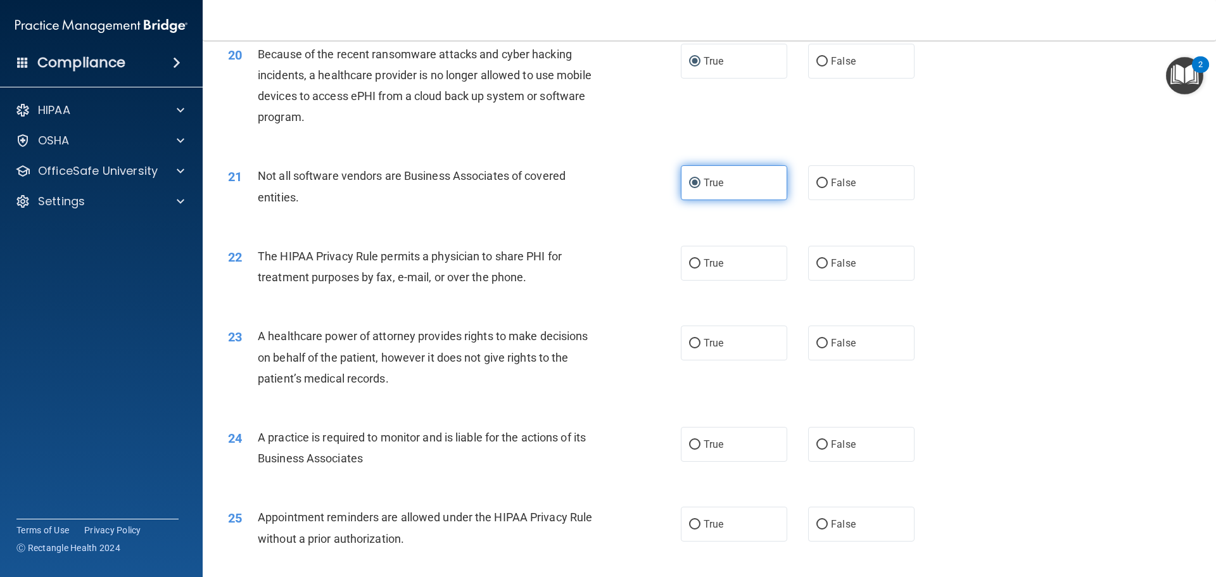
scroll to position [1899, 0]
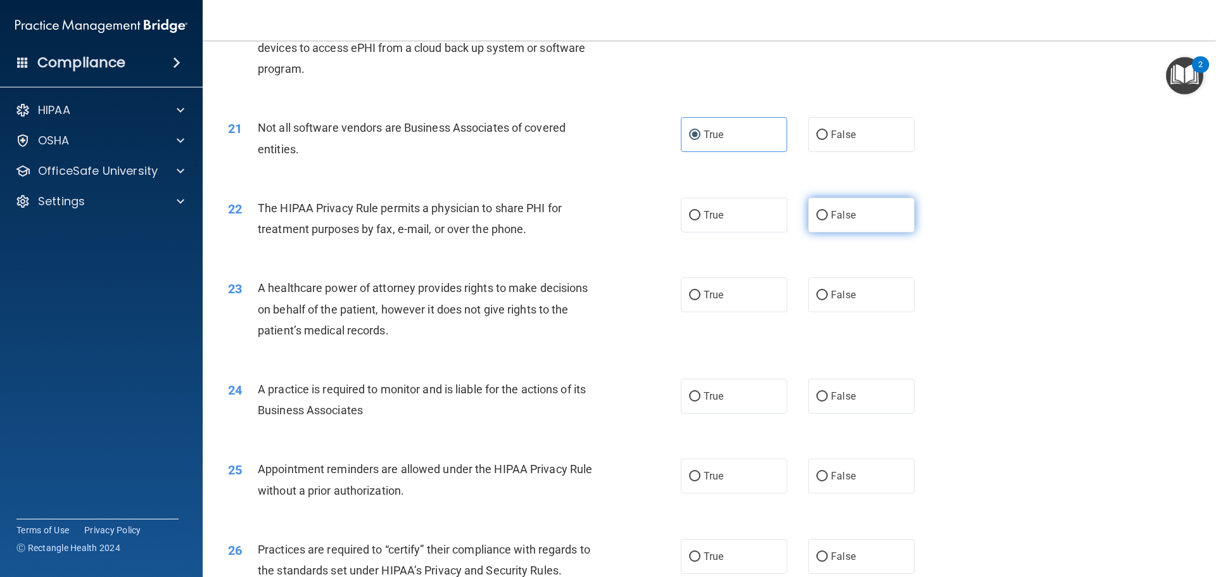
click at [818, 214] on input "False" at bounding box center [821, 215] width 11 height 9
radio input "true"
click at [682, 286] on label "True" at bounding box center [734, 294] width 106 height 35
click at [689, 291] on input "True" at bounding box center [694, 295] width 11 height 9
radio input "true"
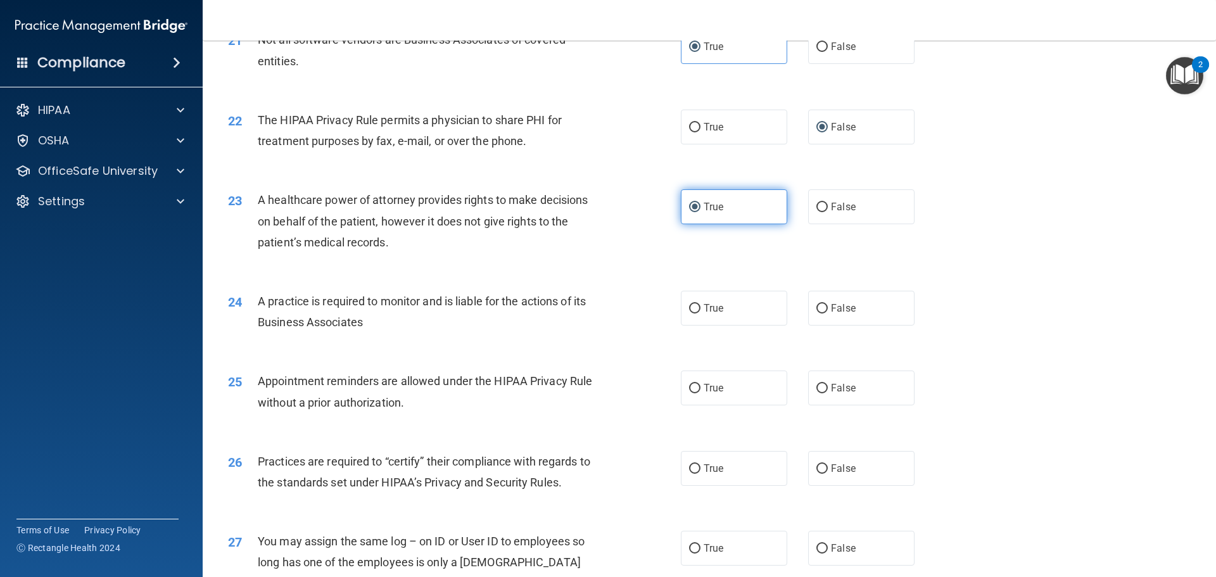
scroll to position [2026, 0]
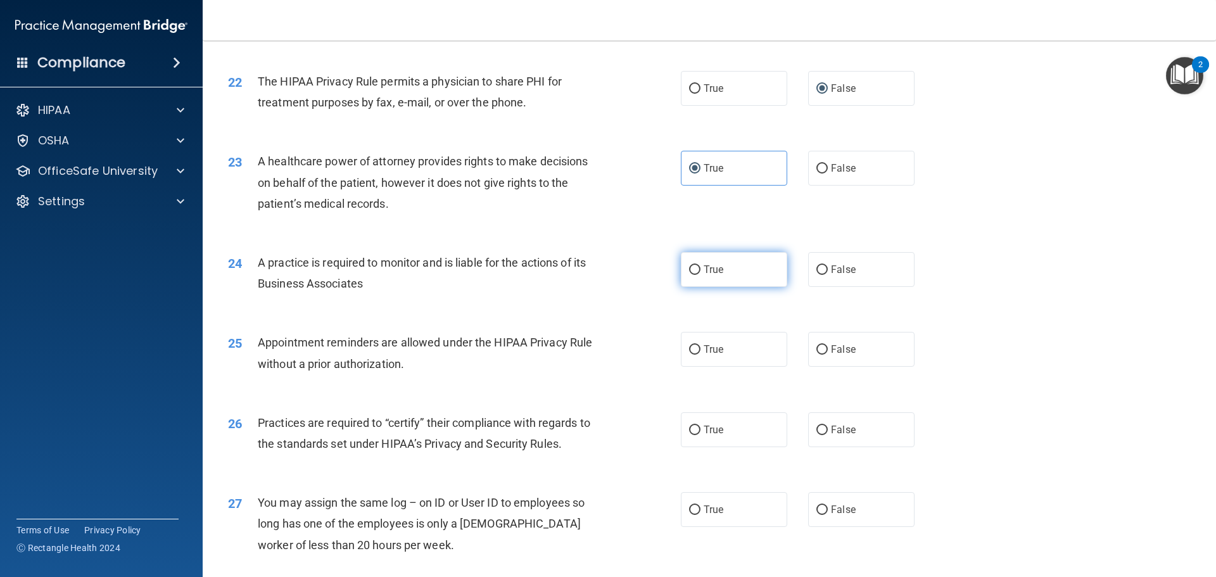
click at [750, 267] on label "True" at bounding box center [734, 269] width 106 height 35
click at [700, 267] on input "True" at bounding box center [694, 269] width 11 height 9
radio input "true"
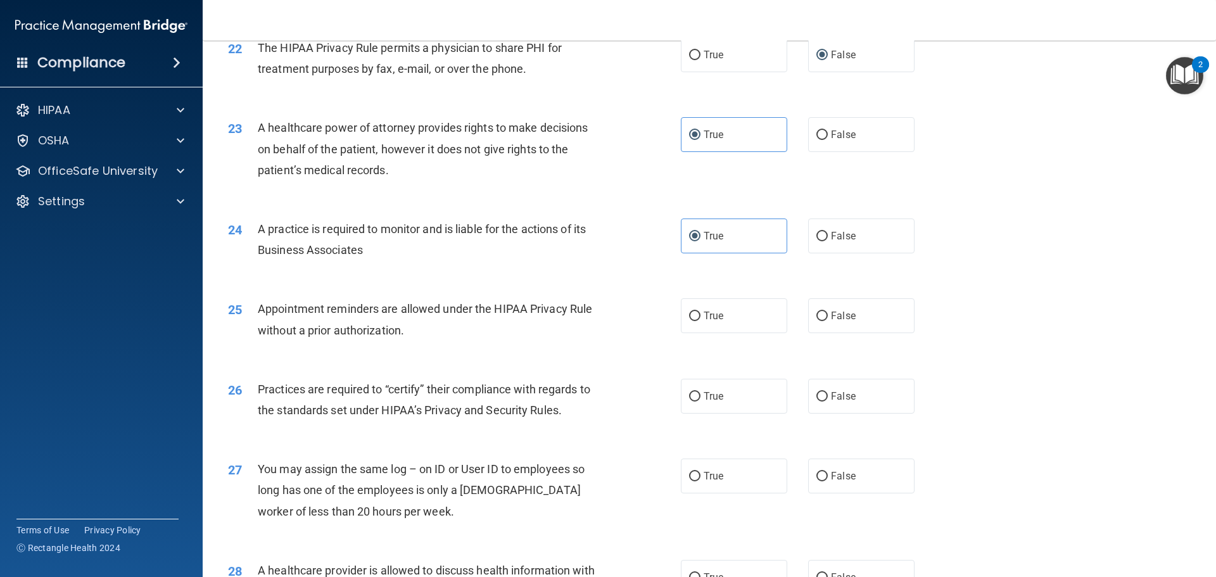
scroll to position [2089, 0]
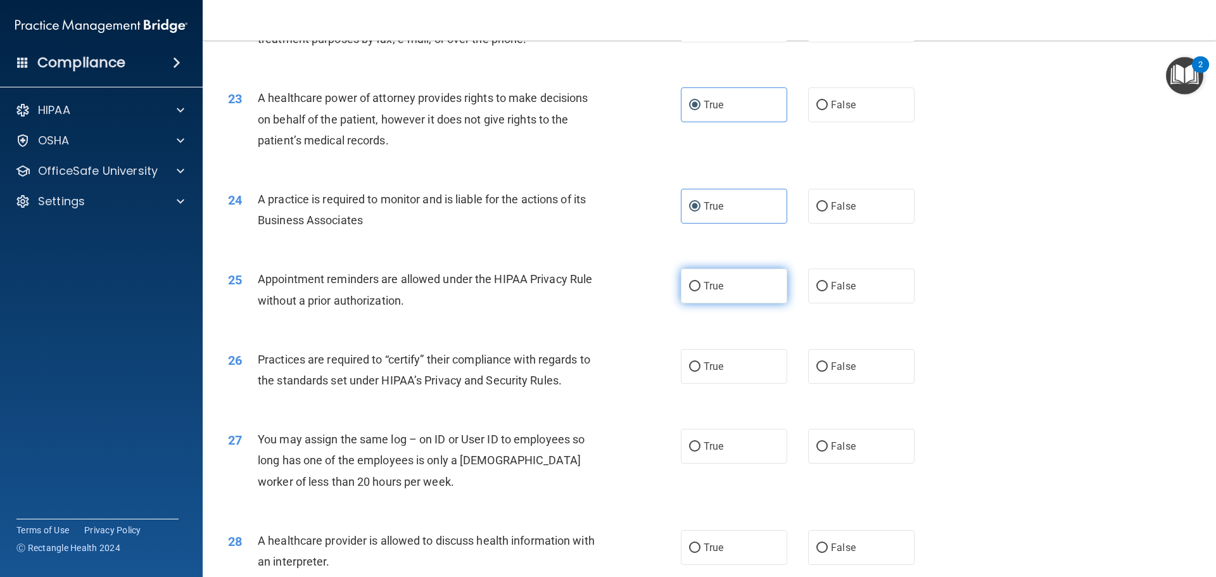
click at [748, 292] on label "True" at bounding box center [734, 285] width 106 height 35
click at [700, 291] on input "True" at bounding box center [694, 286] width 11 height 9
radio input "true"
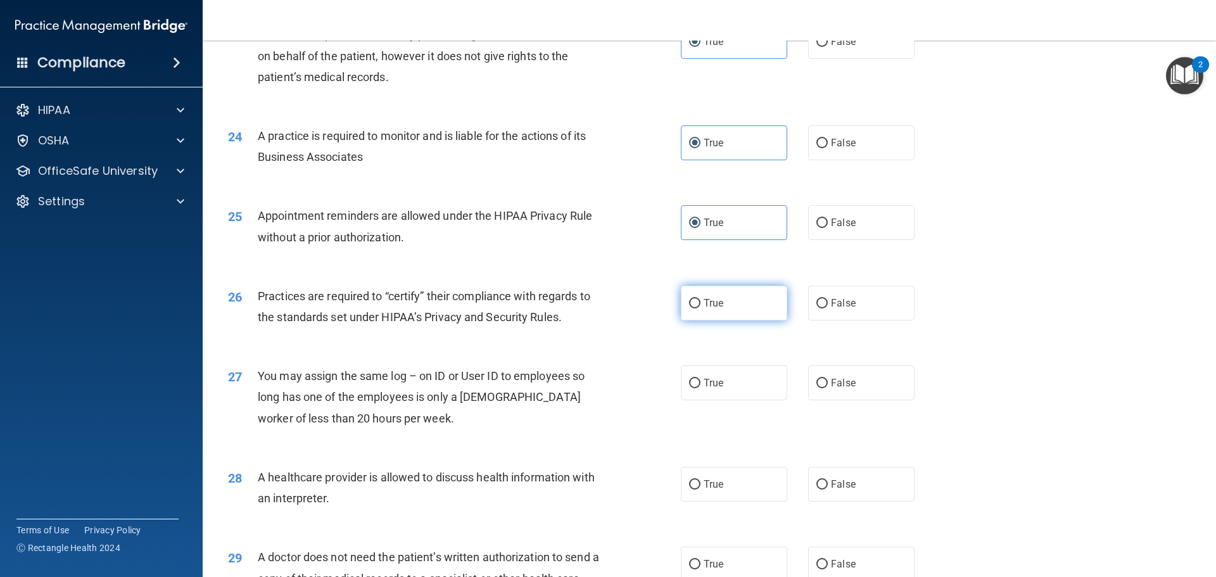
click at [709, 315] on label "True" at bounding box center [734, 303] width 106 height 35
click at [700, 308] on input "True" at bounding box center [694, 303] width 11 height 9
radio input "true"
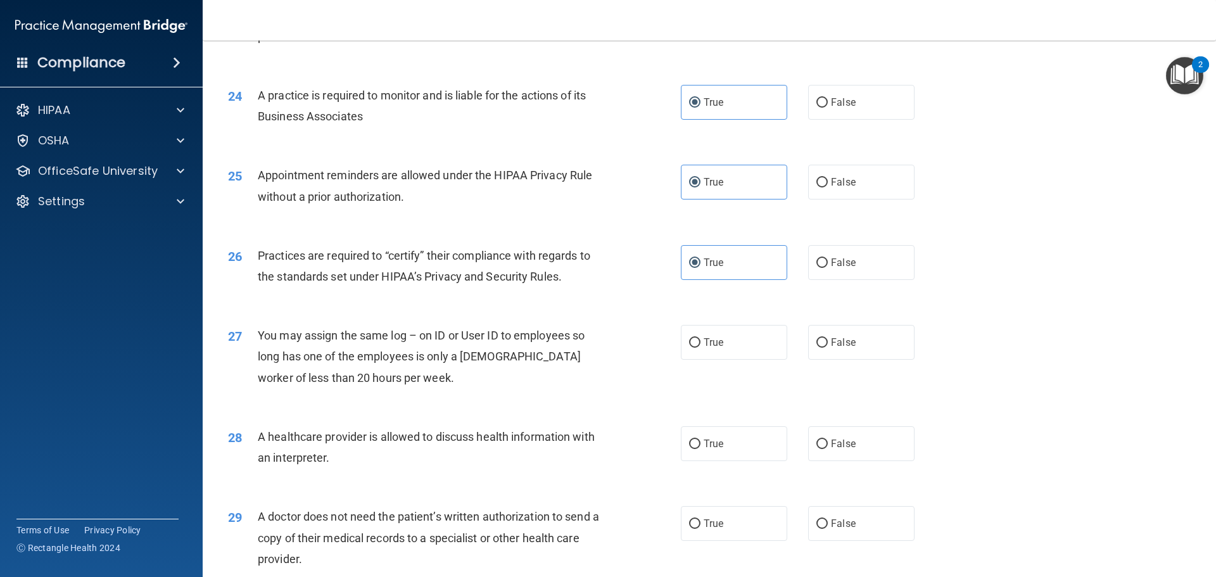
scroll to position [2216, 0]
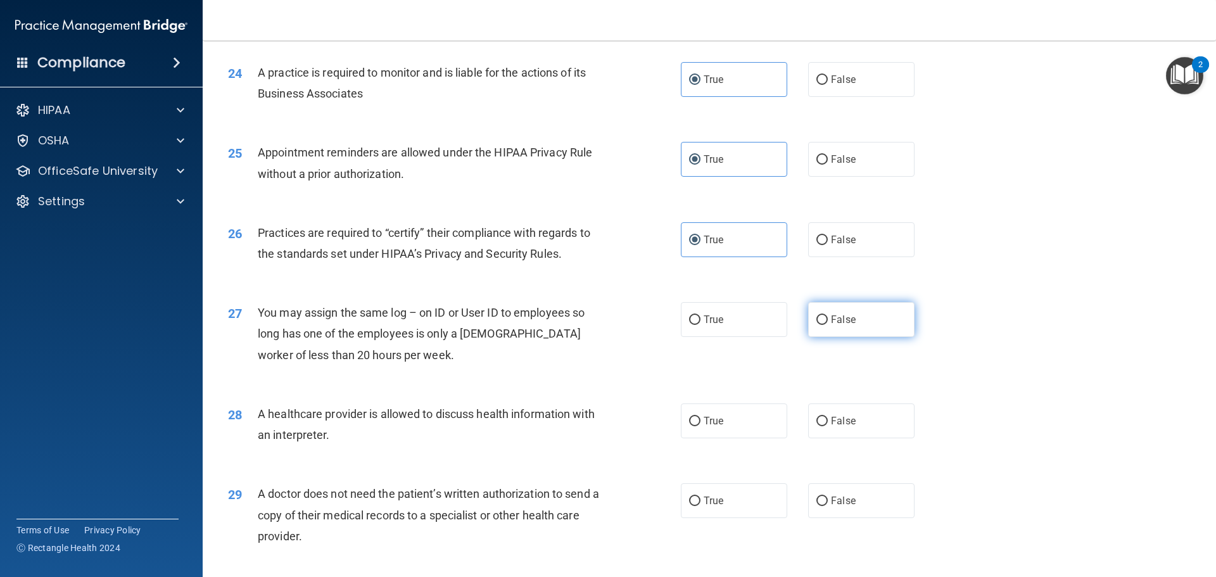
drag, startPoint x: 798, startPoint y: 326, endPoint x: 811, endPoint y: 322, distance: 14.0
click at [798, 326] on div "True False" at bounding box center [808, 319] width 255 height 35
click at [816, 320] on input "False" at bounding box center [821, 319] width 11 height 9
radio input "true"
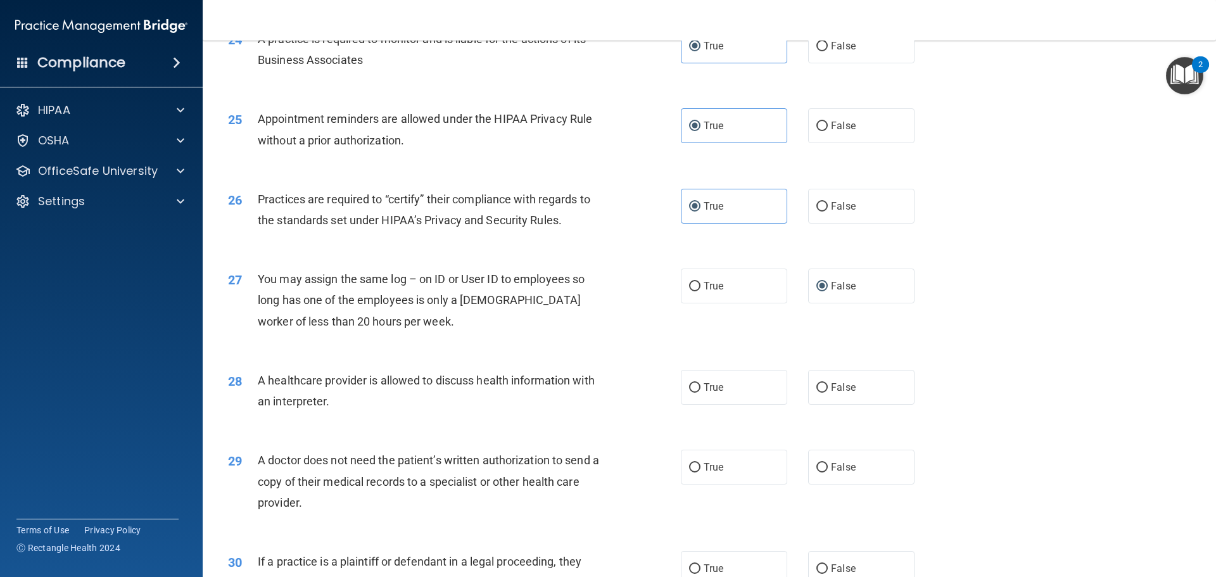
scroll to position [2279, 0]
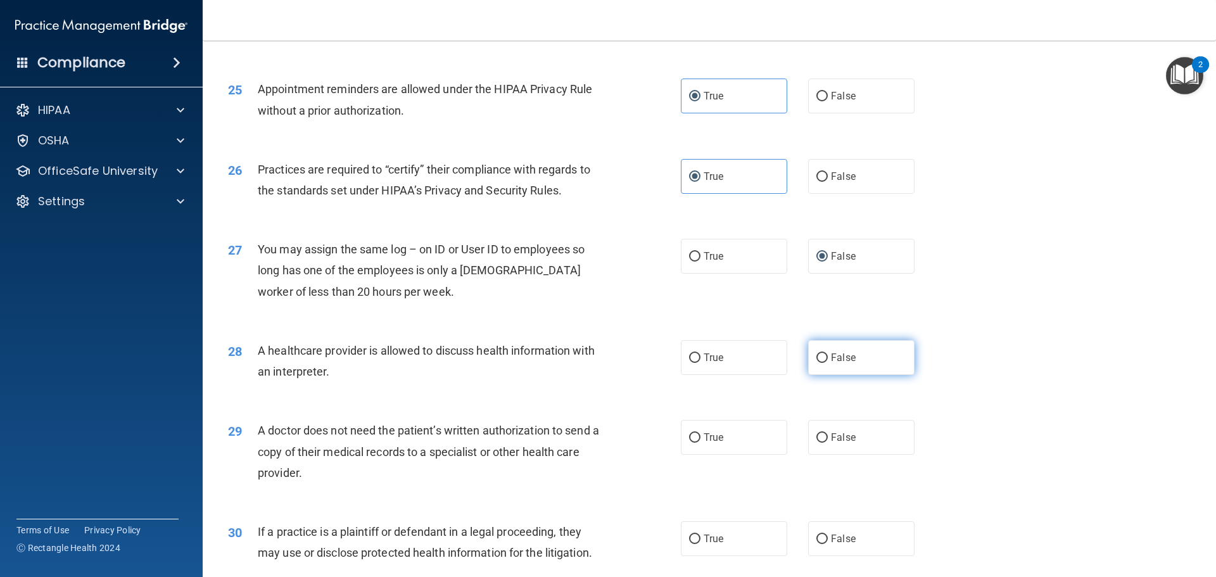
click at [836, 361] on span "False" at bounding box center [843, 357] width 25 height 12
click at [827, 361] on input "False" at bounding box center [821, 357] width 11 height 9
radio input "true"
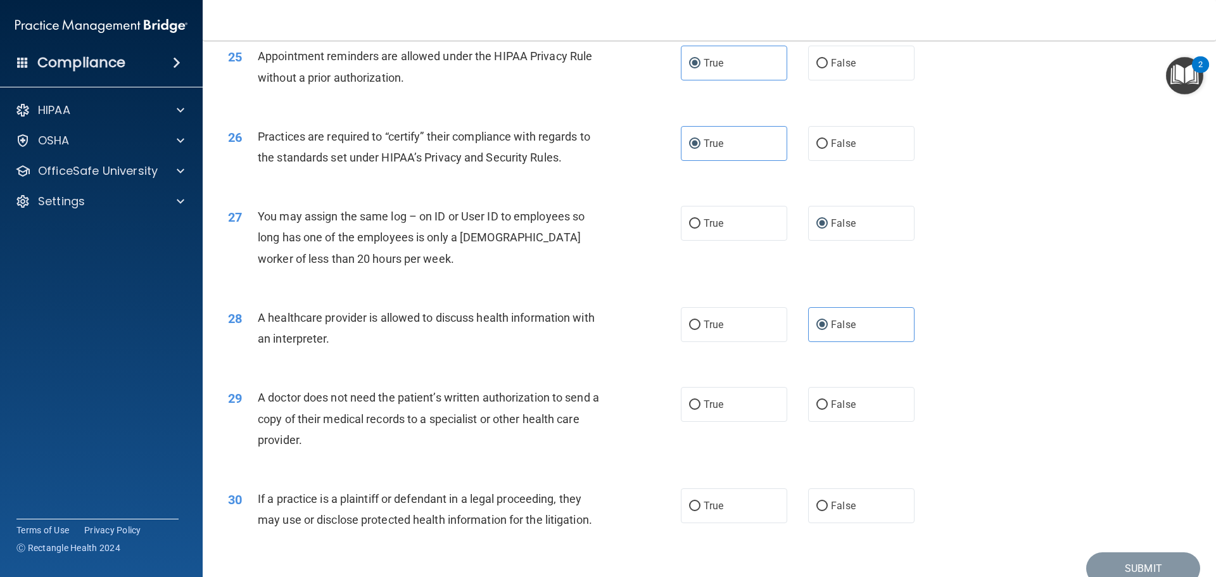
scroll to position [2370, 0]
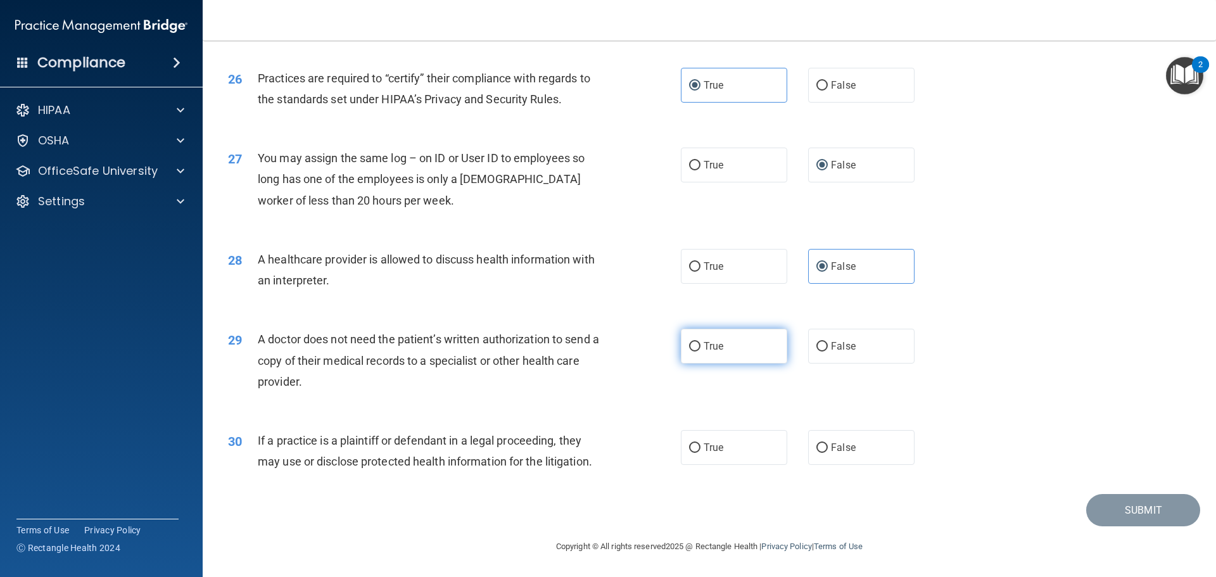
click at [726, 348] on label "True" at bounding box center [734, 346] width 106 height 35
click at [700, 348] on input "True" at bounding box center [694, 346] width 11 height 9
radio input "true"
click at [729, 442] on label "True" at bounding box center [734, 447] width 106 height 35
click at [700, 443] on input "True" at bounding box center [694, 447] width 11 height 9
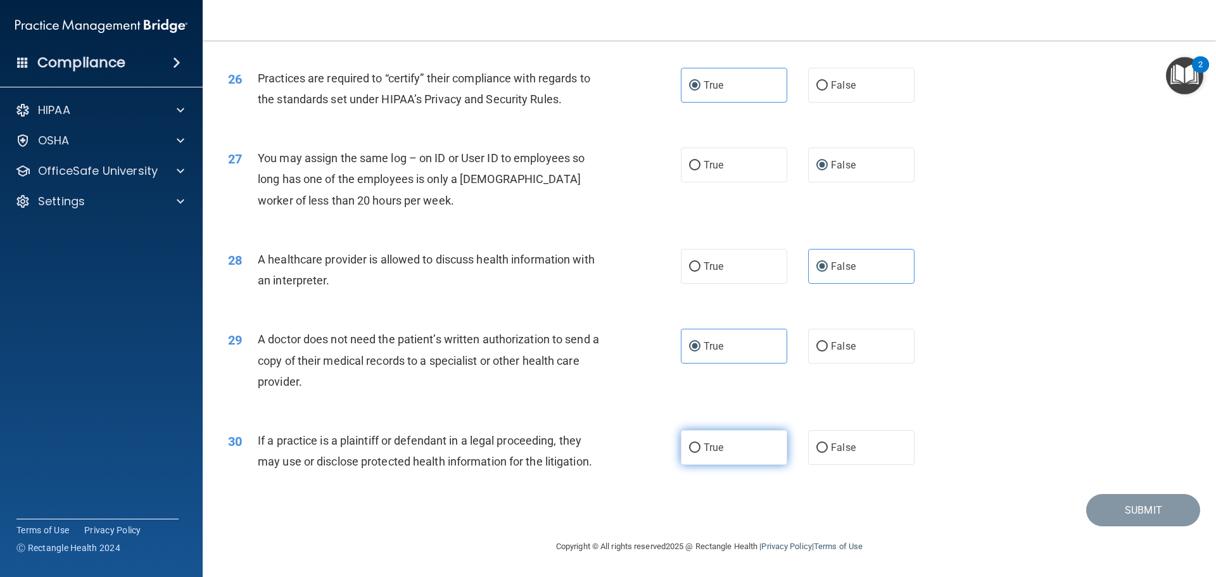
radio input "true"
click at [1167, 516] on button "Submit" at bounding box center [1143, 510] width 114 height 32
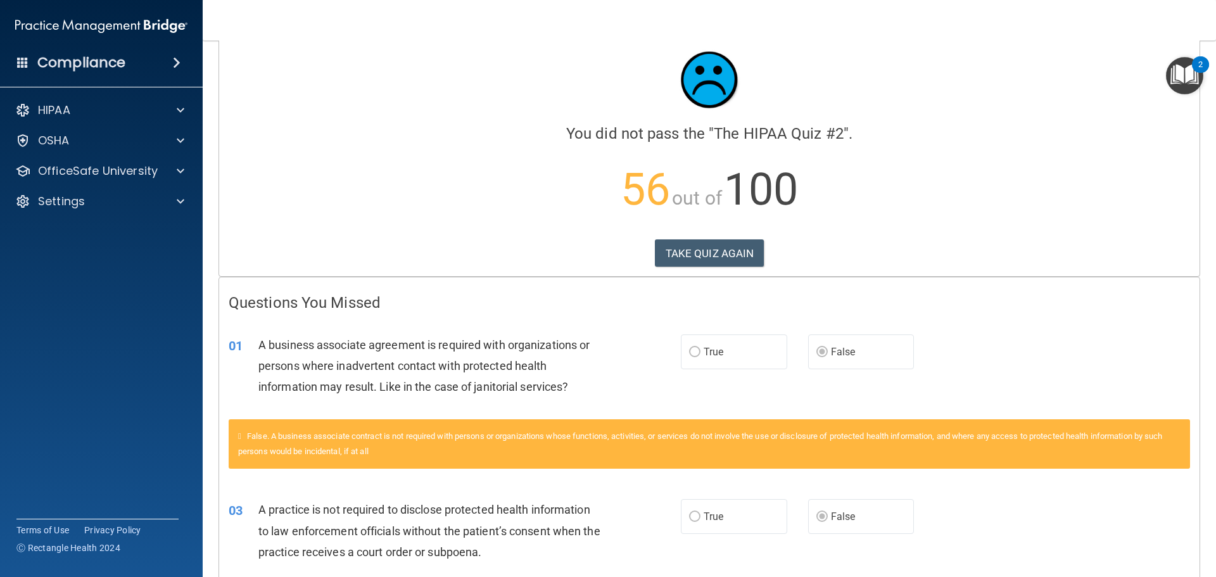
scroll to position [18, 0]
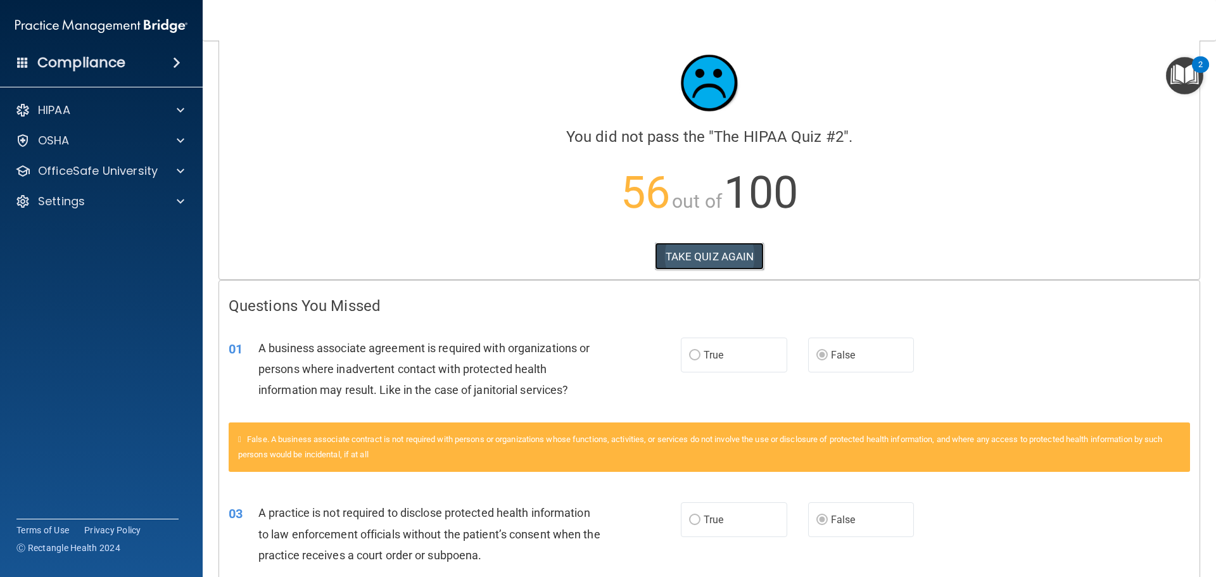
click at [701, 256] on button "TAKE QUIZ AGAIN" at bounding box center [710, 256] width 110 height 28
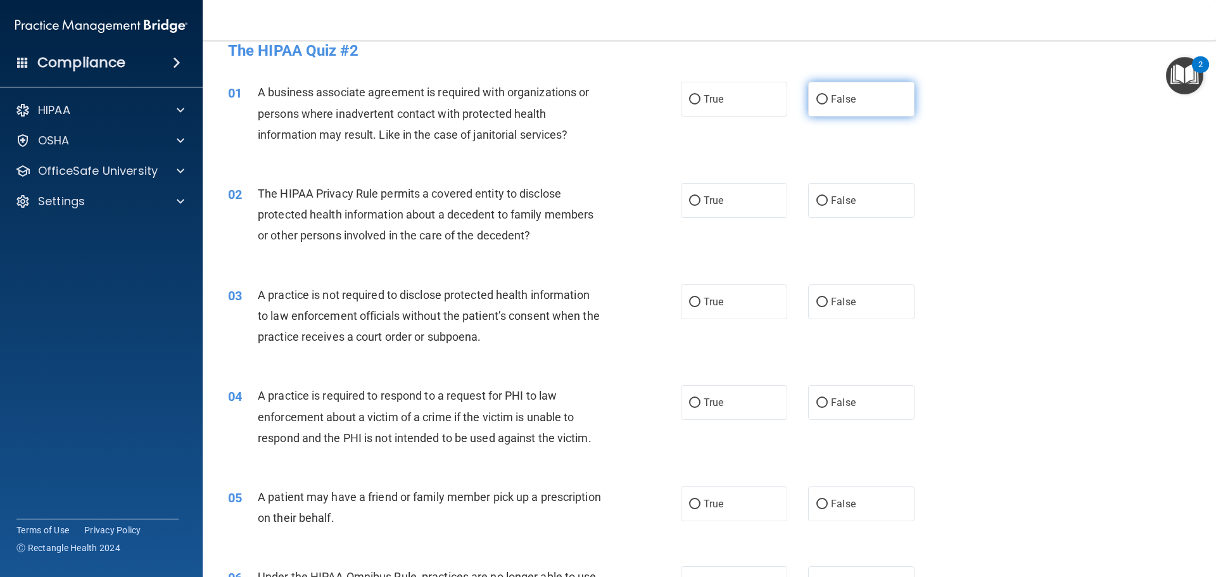
click at [817, 98] on input "False" at bounding box center [821, 99] width 11 height 9
radio input "true"
click at [829, 310] on label "False" at bounding box center [861, 301] width 106 height 35
click at [827, 307] on input "False" at bounding box center [821, 302] width 11 height 9
radio input "true"
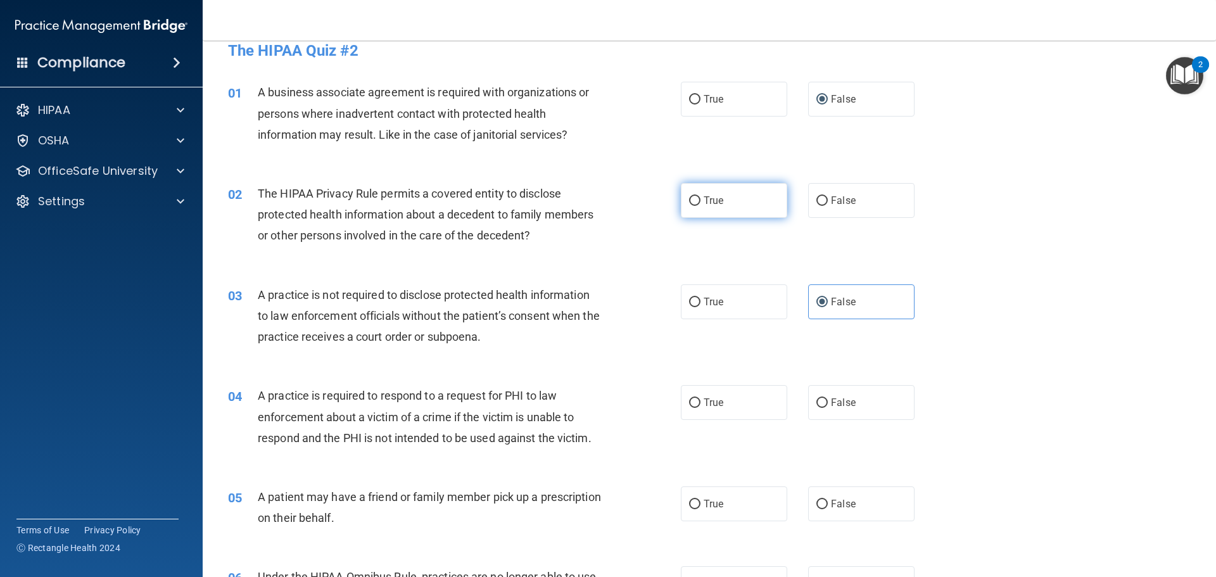
click at [693, 204] on input "True" at bounding box center [694, 200] width 11 height 9
radio input "true"
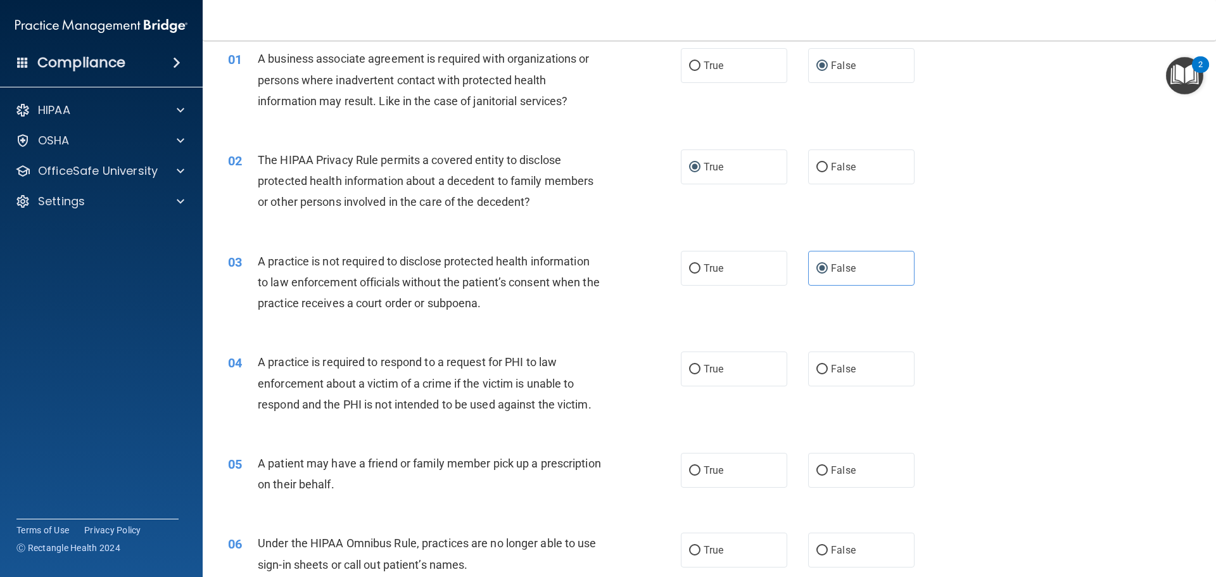
scroll to position [82, 0]
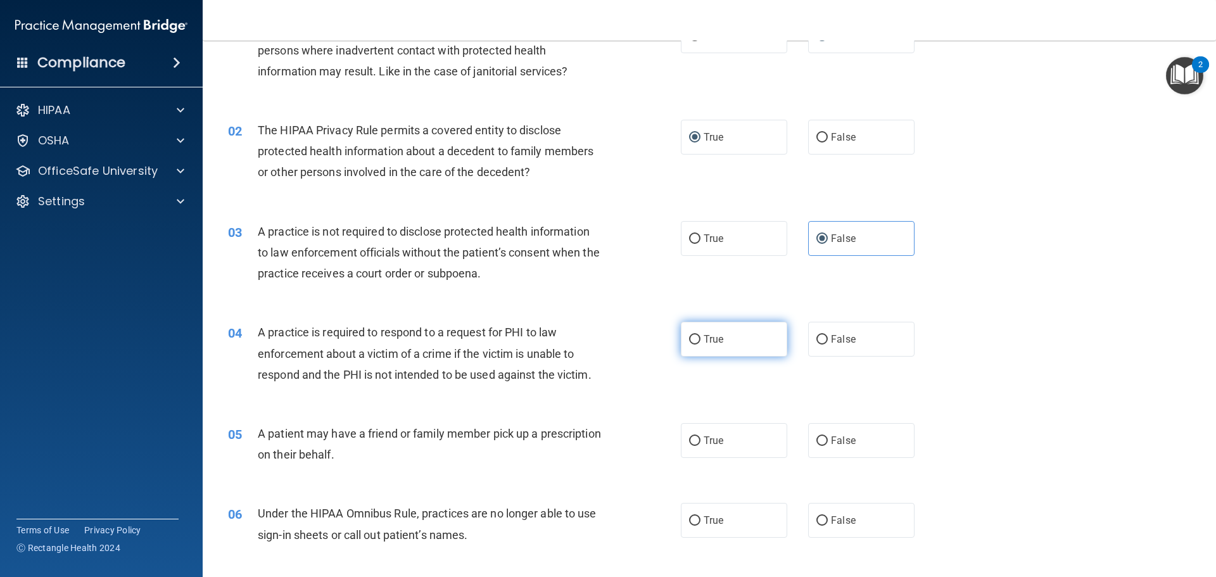
click at [687, 350] on label "True" at bounding box center [734, 339] width 106 height 35
click at [689, 344] on input "True" at bounding box center [694, 339] width 11 height 9
radio input "true"
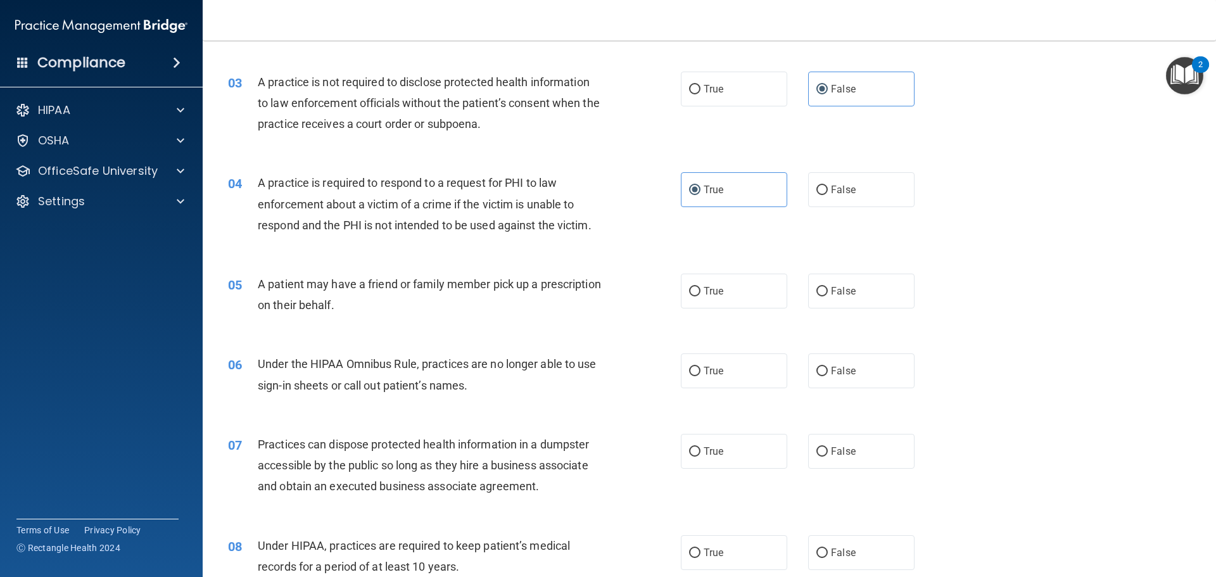
scroll to position [272, 0]
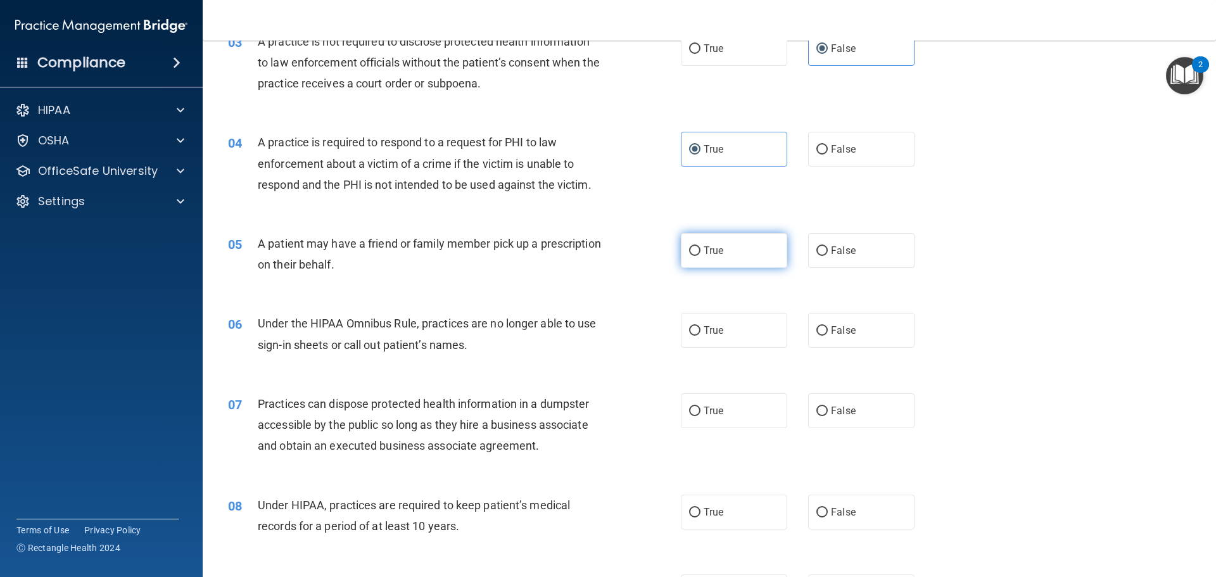
click at [730, 261] on label "True" at bounding box center [734, 250] width 106 height 35
click at [700, 256] on input "True" at bounding box center [694, 250] width 11 height 9
radio input "true"
click at [813, 337] on label "False" at bounding box center [861, 330] width 106 height 35
click at [816, 336] on input "False" at bounding box center [821, 330] width 11 height 9
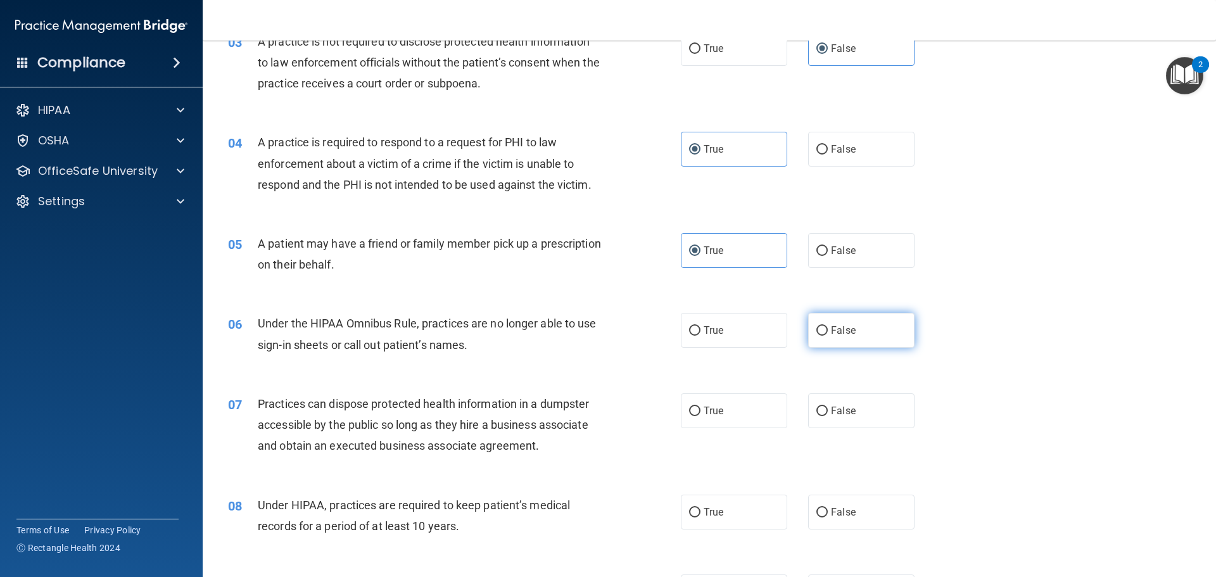
radio input "true"
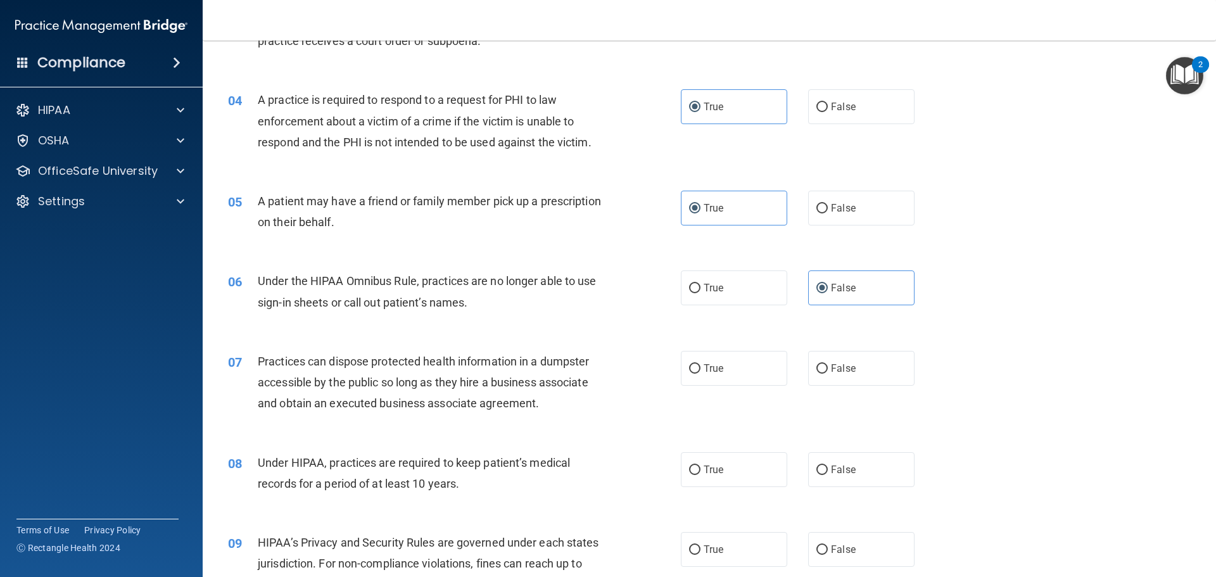
scroll to position [335, 0]
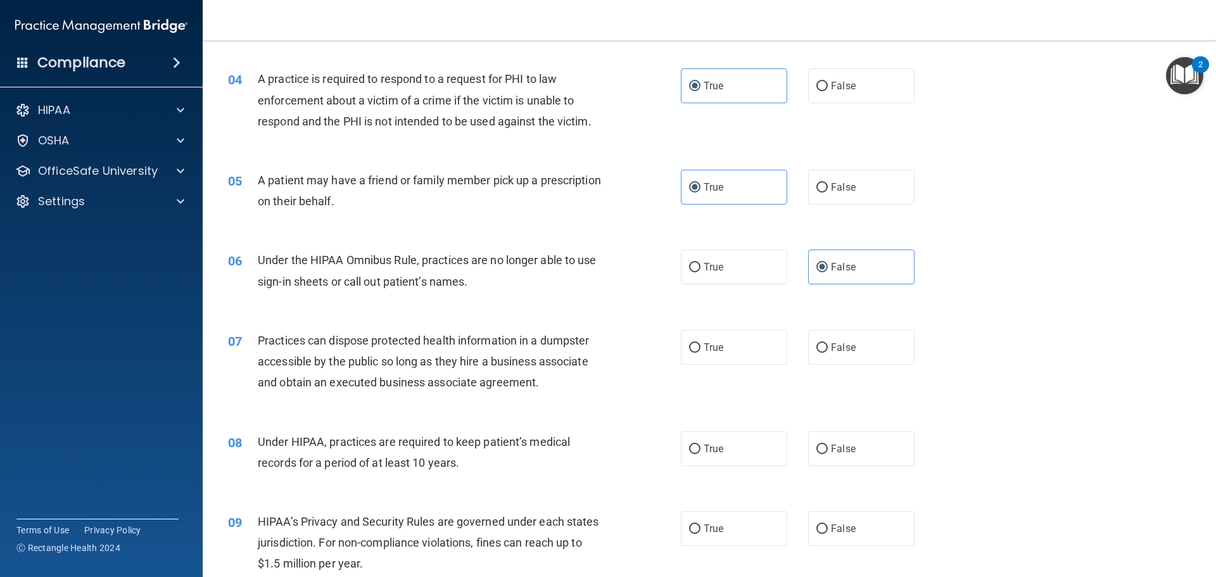
drag, startPoint x: 699, startPoint y: 362, endPoint x: 681, endPoint y: 366, distance: 18.1
click at [699, 361] on label "True" at bounding box center [734, 347] width 106 height 35
click at [699, 353] on input "True" at bounding box center [694, 347] width 11 height 9
radio input "true"
click at [810, 461] on label "False" at bounding box center [861, 448] width 106 height 35
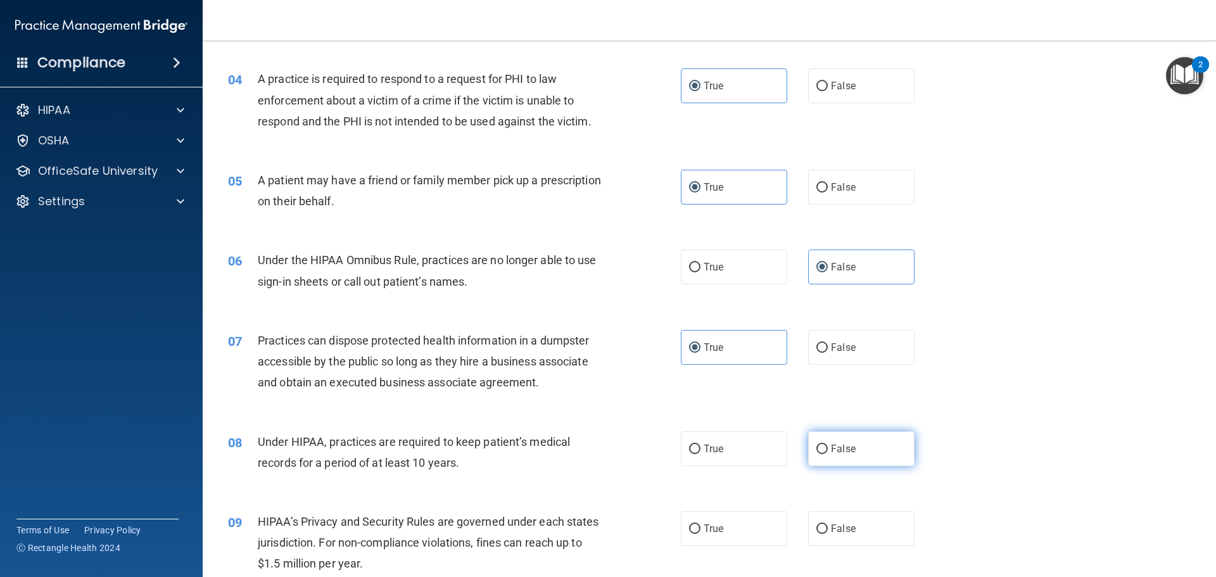
click at [816, 454] on input "False" at bounding box center [821, 448] width 11 height 9
radio input "true"
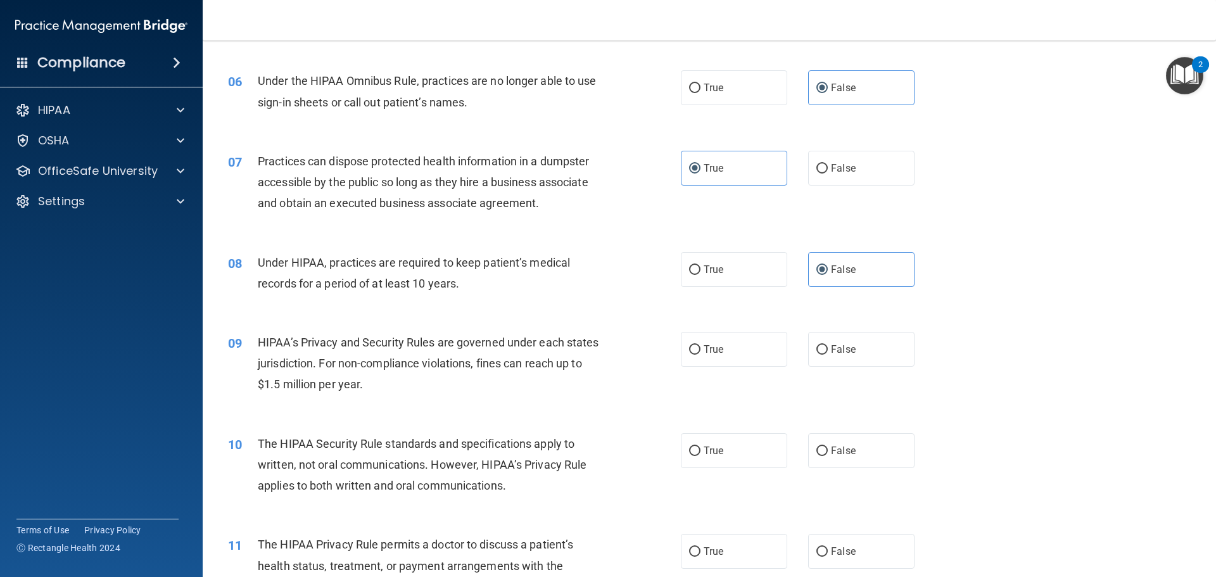
scroll to position [525, 0]
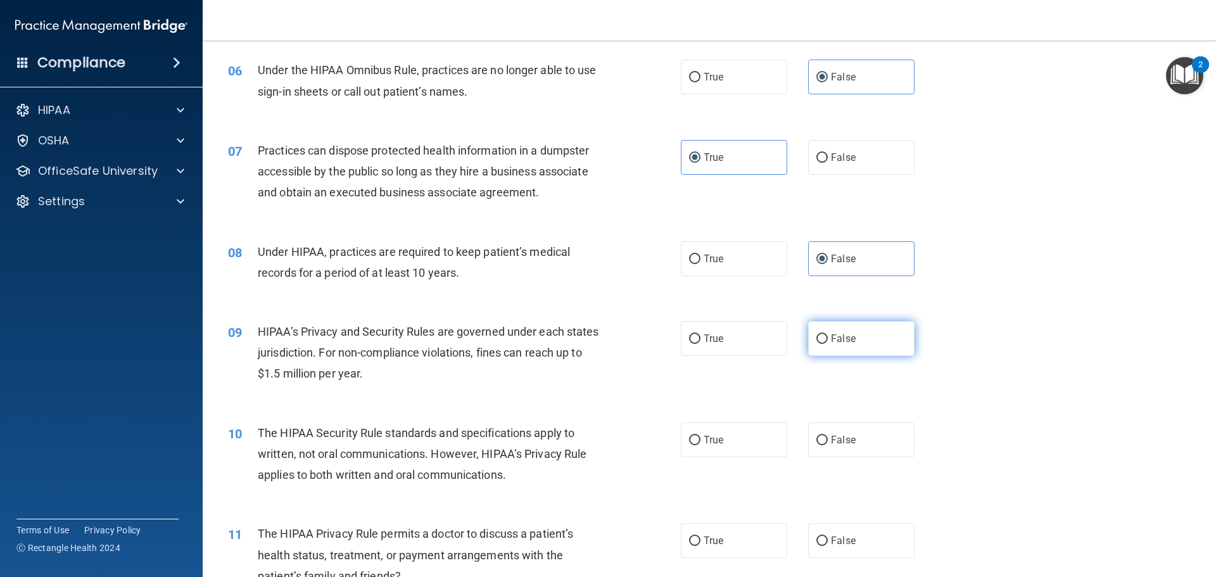
click at [808, 353] on label "False" at bounding box center [861, 338] width 106 height 35
click at [816, 344] on input "False" at bounding box center [821, 338] width 11 height 9
radio input "true"
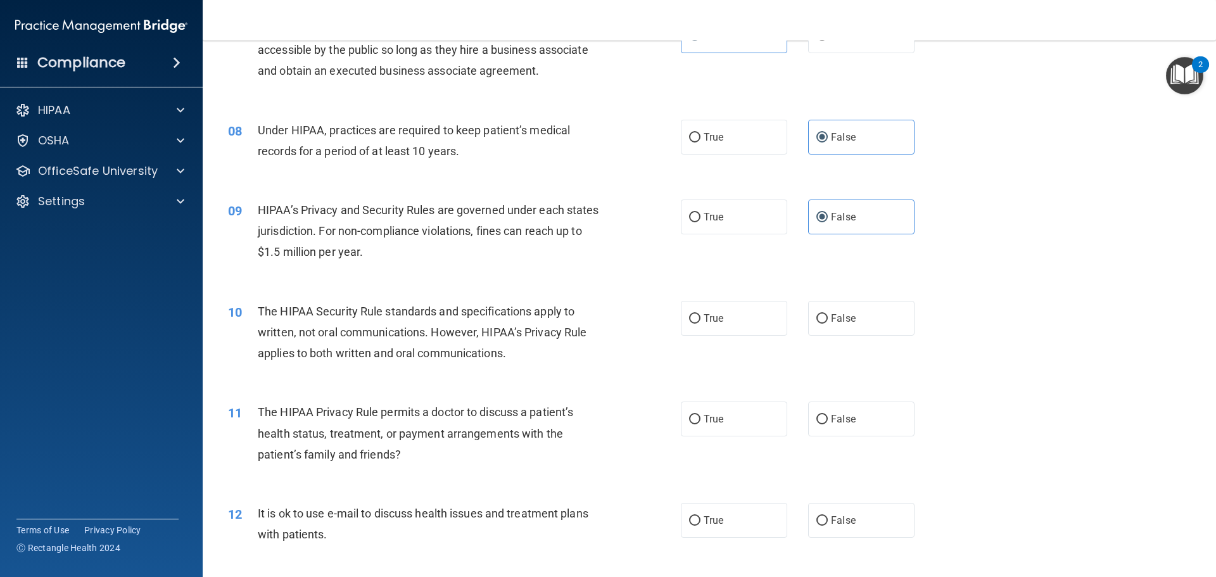
scroll to position [651, 0]
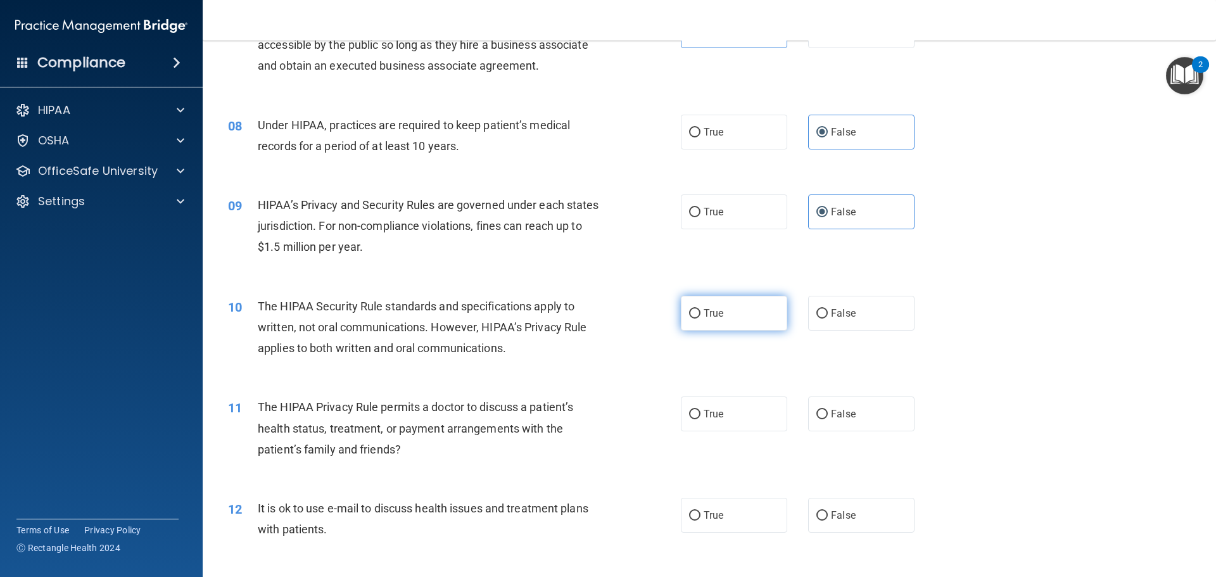
click at [689, 315] on input "True" at bounding box center [694, 313] width 11 height 9
radio input "true"
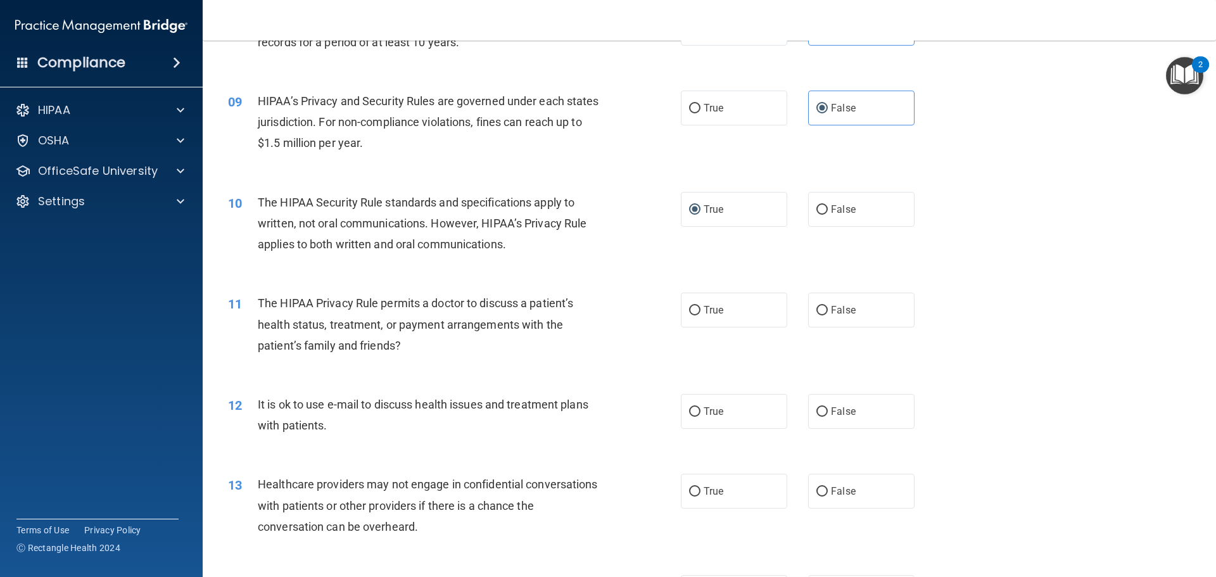
scroll to position [778, 0]
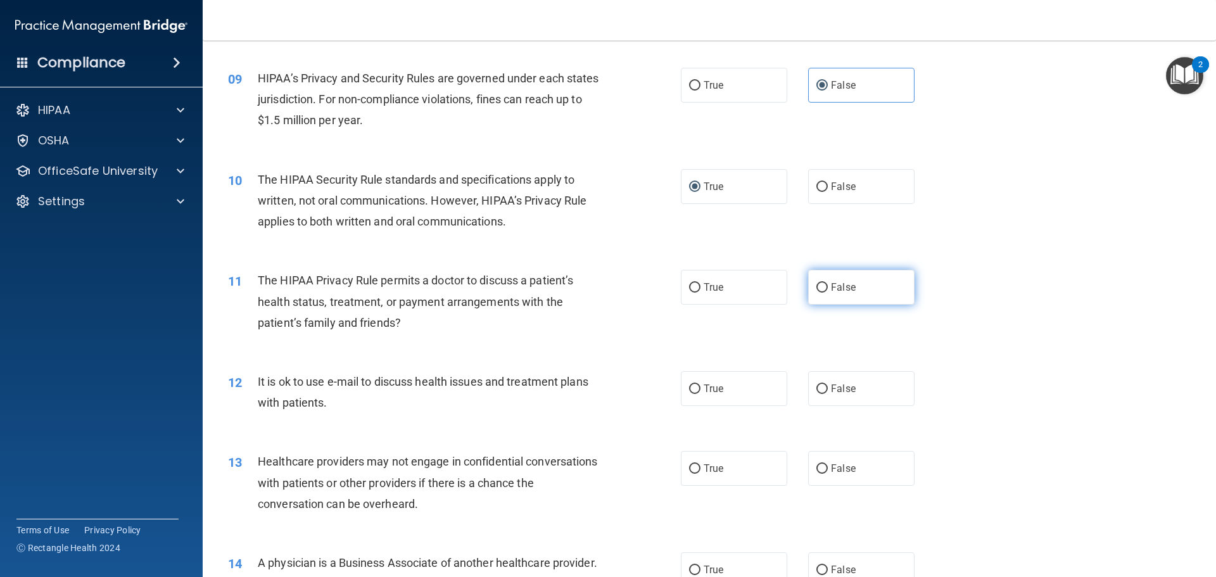
click at [842, 297] on label "False" at bounding box center [861, 287] width 106 height 35
click at [827, 292] on input "False" at bounding box center [821, 287] width 11 height 9
radio input "true"
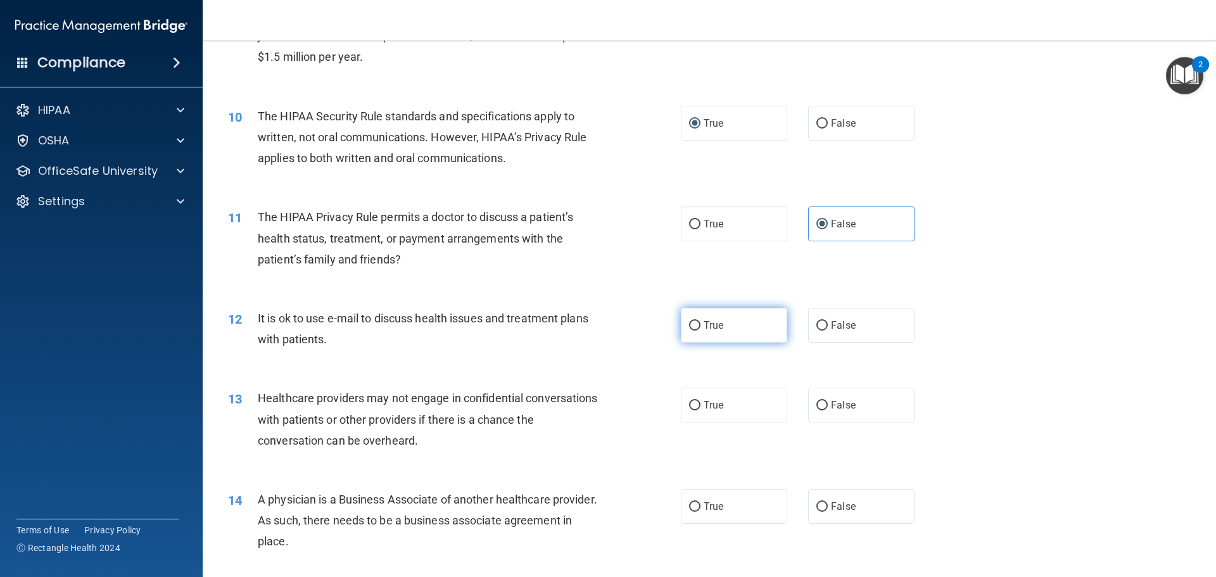
click at [708, 334] on label "True" at bounding box center [734, 325] width 106 height 35
click at [700, 330] on input "True" at bounding box center [694, 325] width 11 height 9
radio input "true"
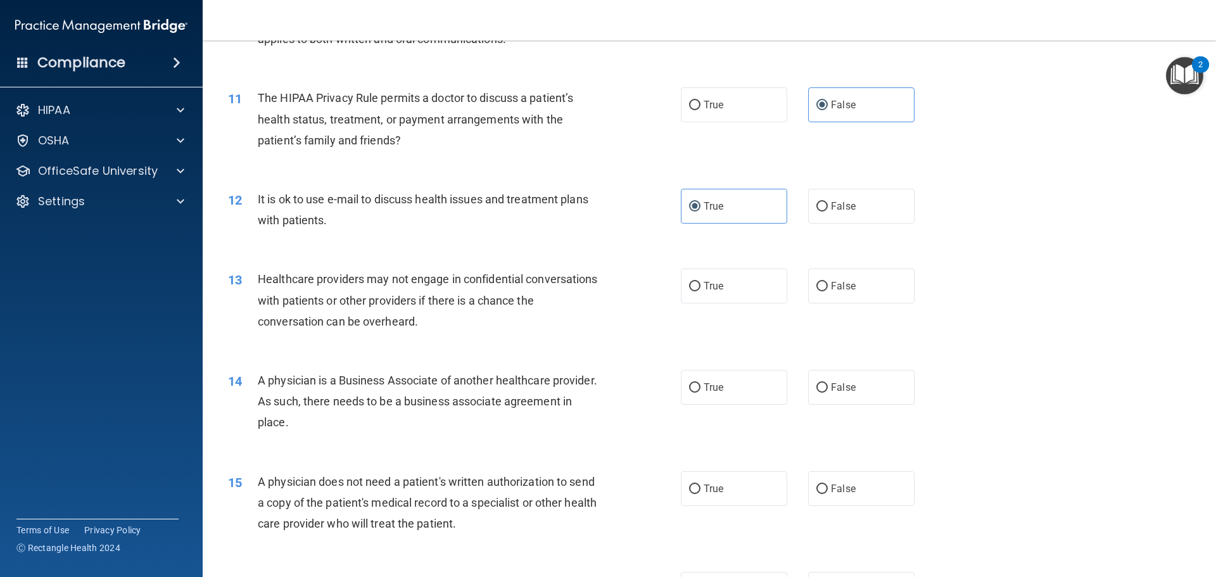
scroll to position [968, 0]
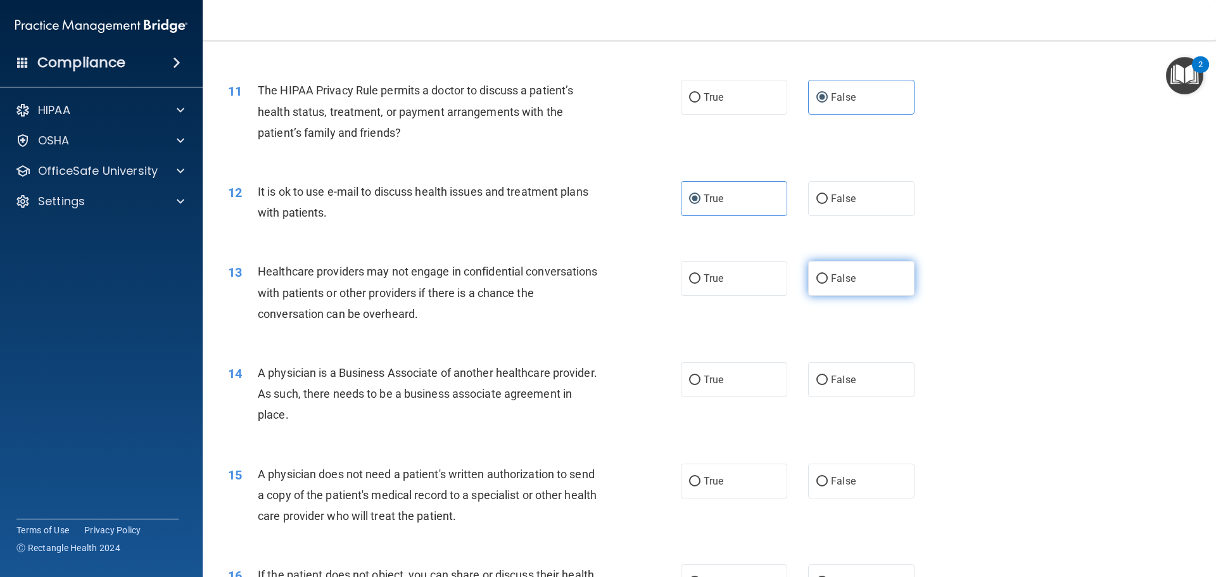
click at [823, 288] on label "False" at bounding box center [861, 278] width 106 height 35
click at [823, 284] on input "False" at bounding box center [821, 278] width 11 height 9
radio input "true"
click at [822, 370] on label "False" at bounding box center [861, 379] width 106 height 35
click at [822, 375] on input "False" at bounding box center [821, 379] width 11 height 9
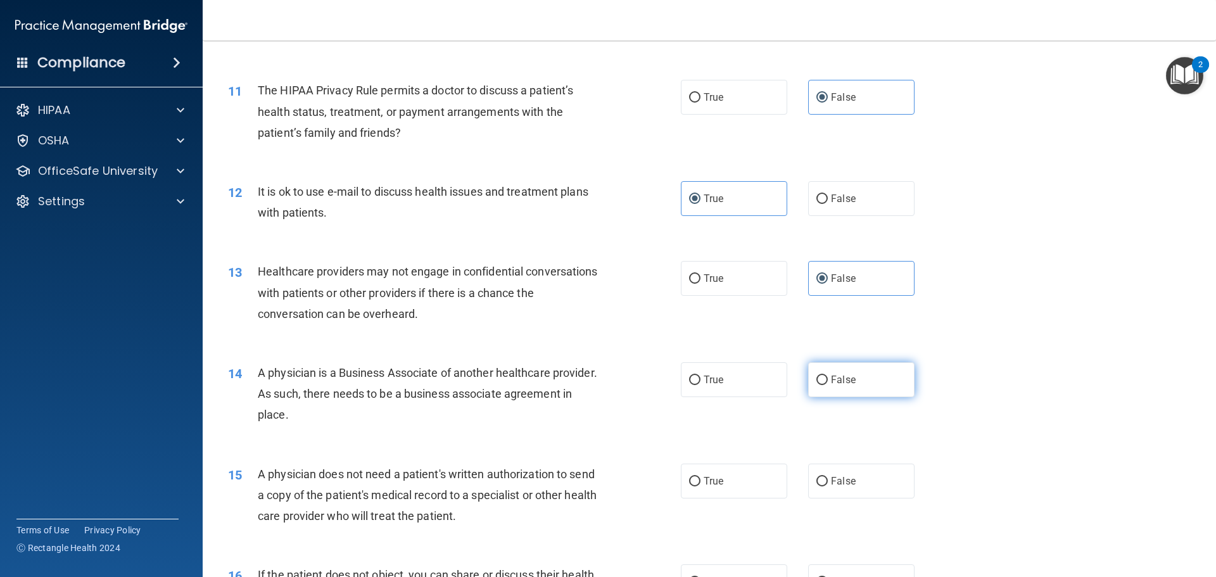
radio input "true"
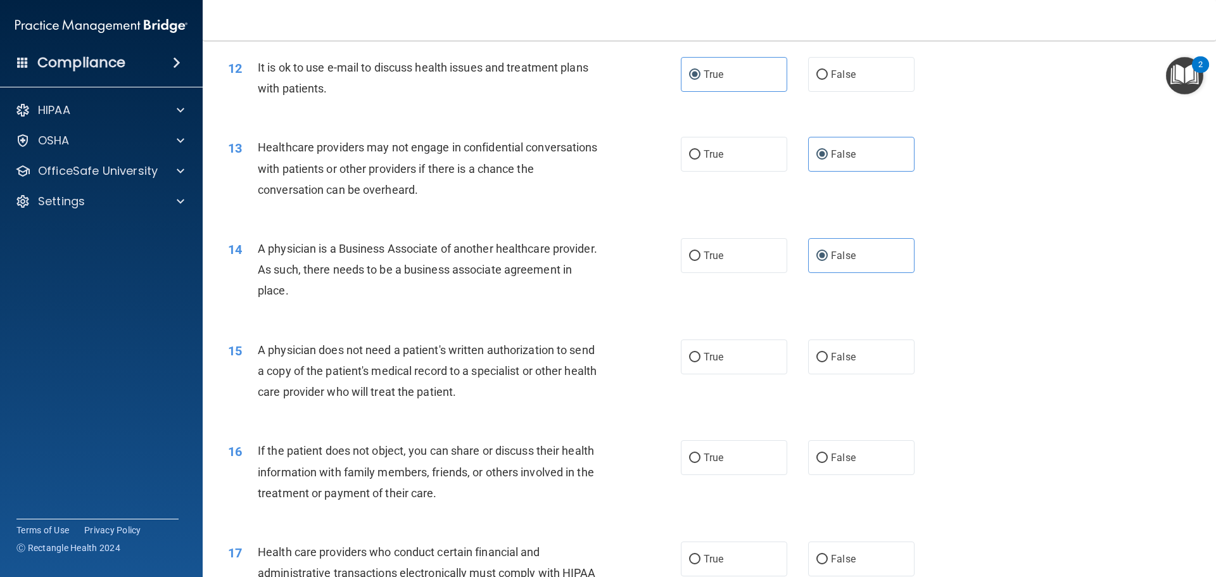
scroll to position [1095, 0]
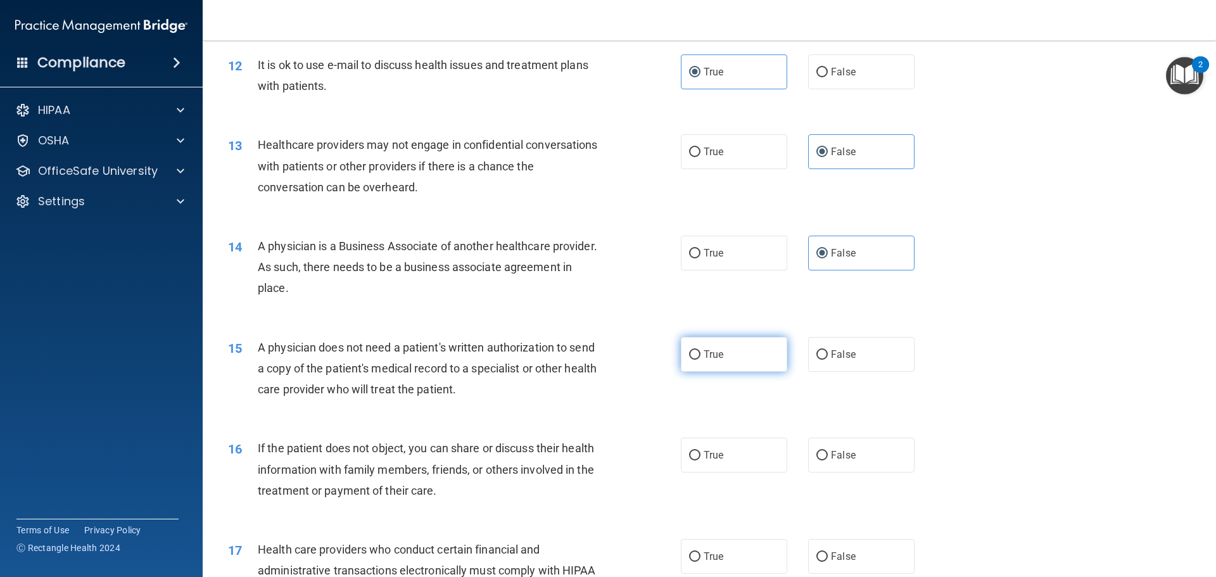
click at [691, 352] on input "True" at bounding box center [694, 354] width 11 height 9
radio input "true"
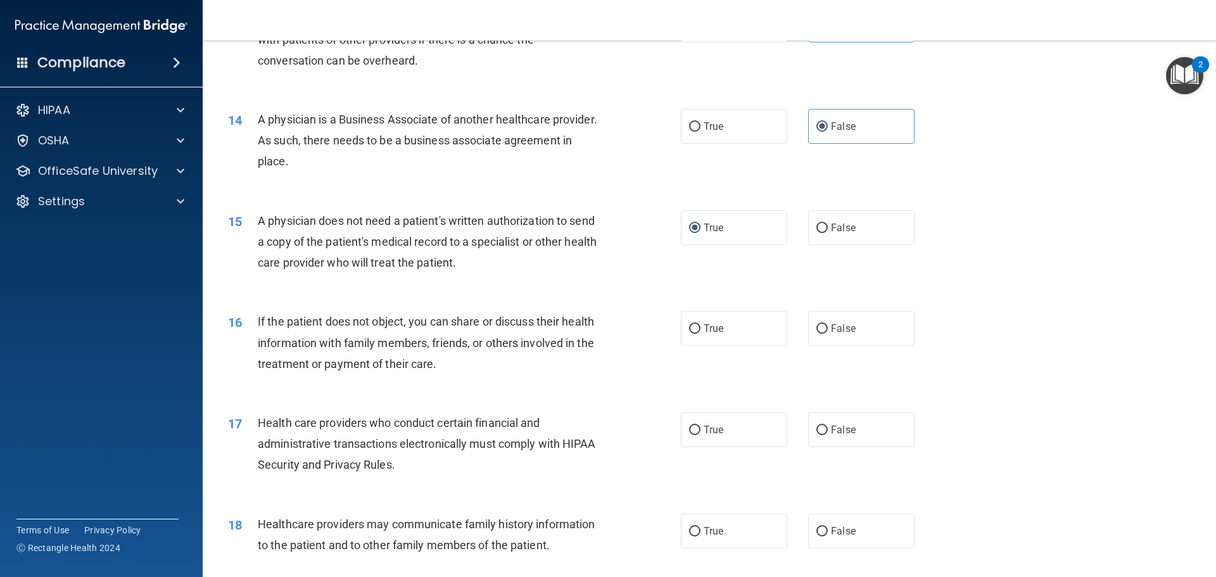
scroll to position [1285, 0]
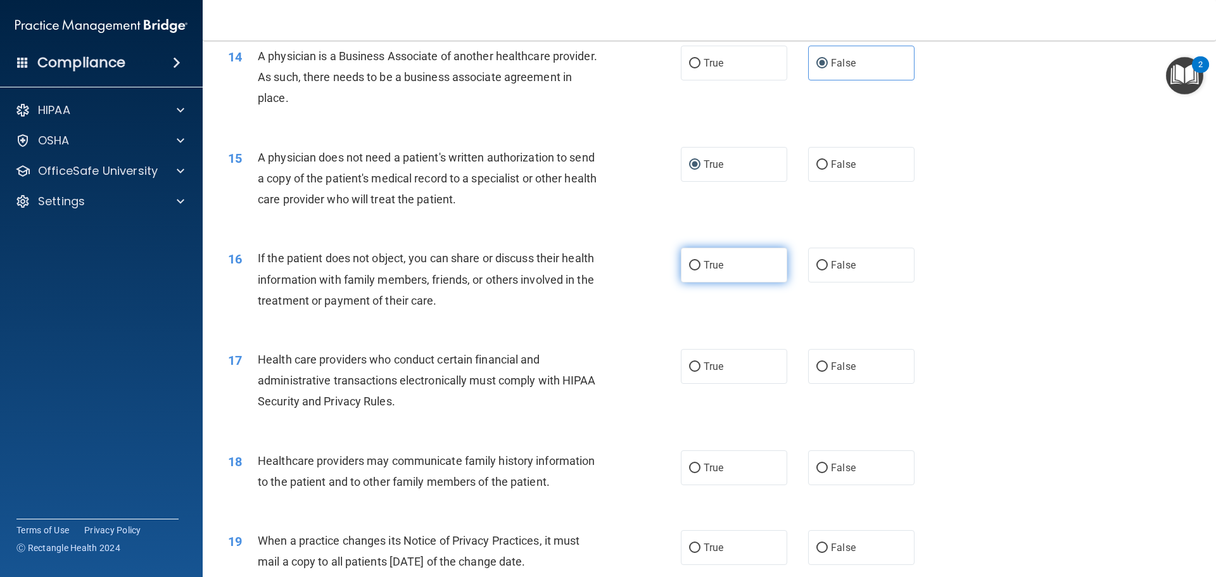
click at [703, 270] on span "True" at bounding box center [713, 265] width 20 height 12
click at [700, 270] on input "True" at bounding box center [694, 265] width 11 height 9
radio input "true"
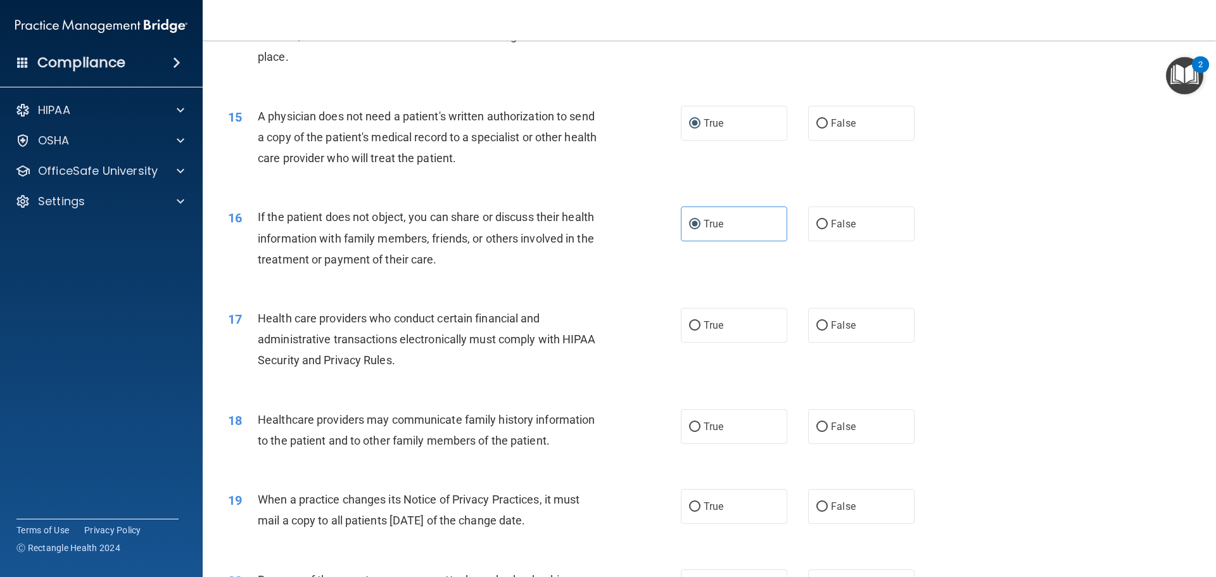
scroll to position [1411, 0]
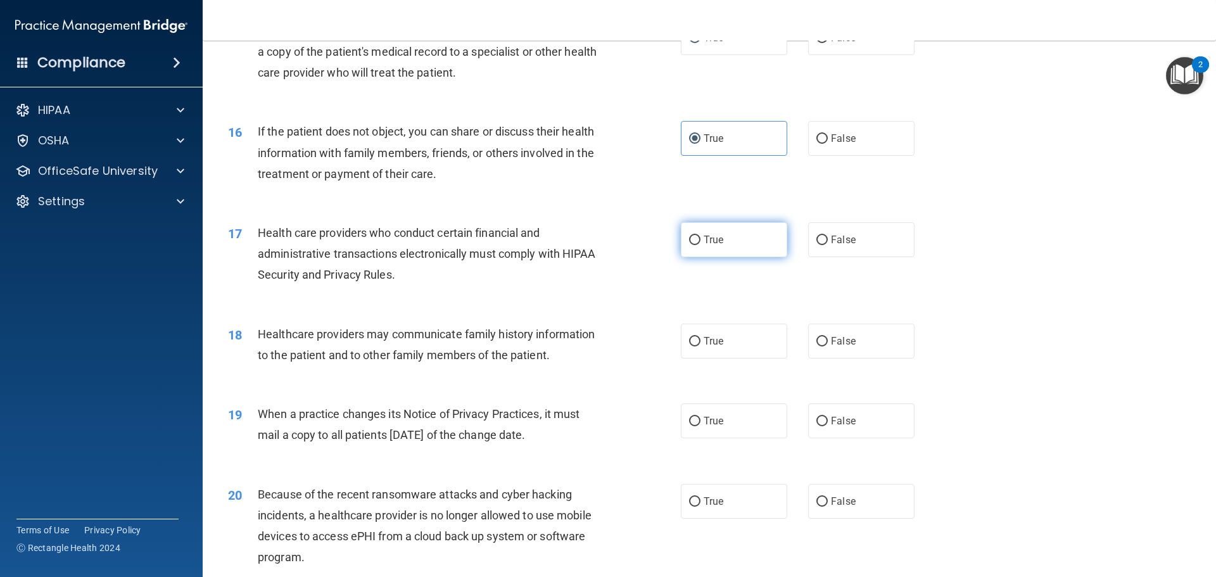
click at [707, 241] on span "True" at bounding box center [713, 240] width 20 height 12
click at [700, 241] on input "True" at bounding box center [694, 240] width 11 height 9
radio input "true"
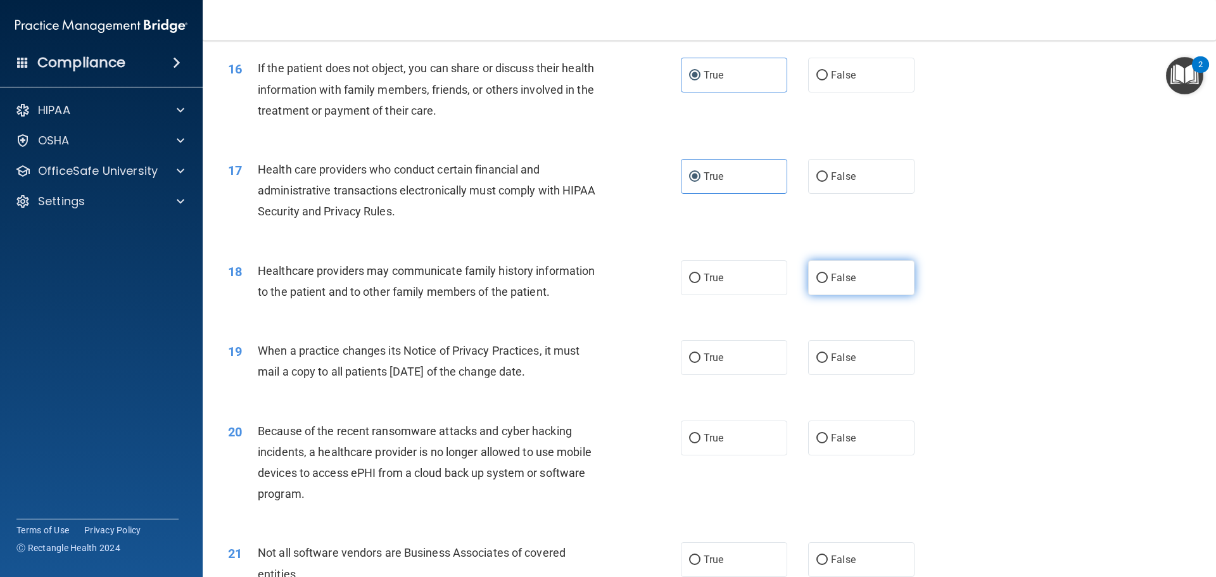
click at [841, 288] on label "False" at bounding box center [861, 277] width 106 height 35
click at [827, 283] on input "False" at bounding box center [821, 277] width 11 height 9
radio input "true"
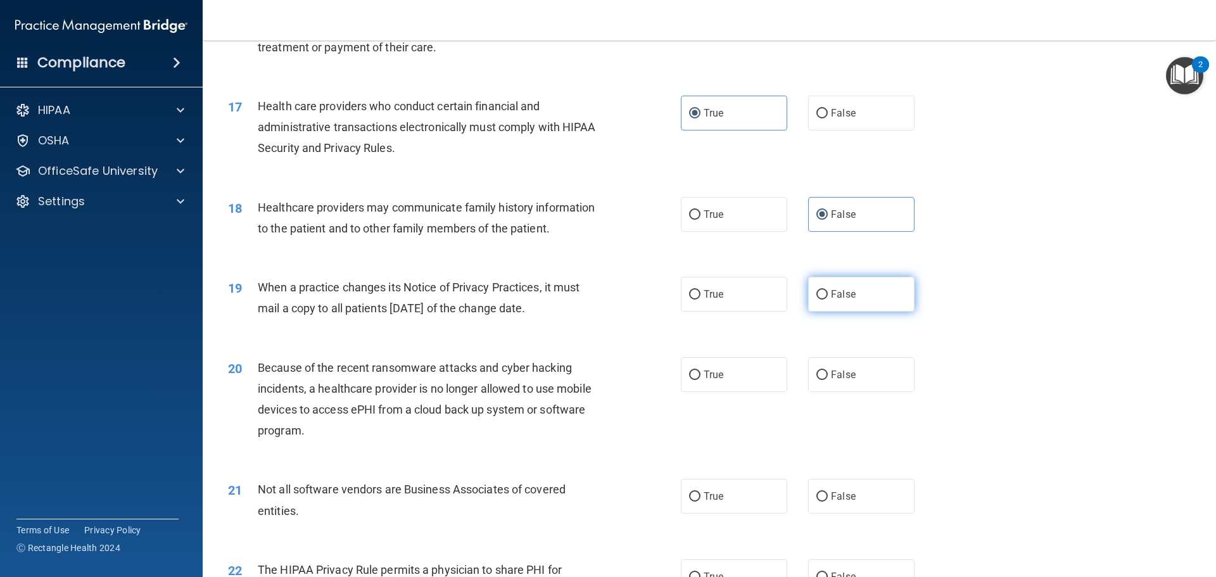
click at [816, 293] on input "False" at bounding box center [821, 294] width 11 height 9
radio input "true"
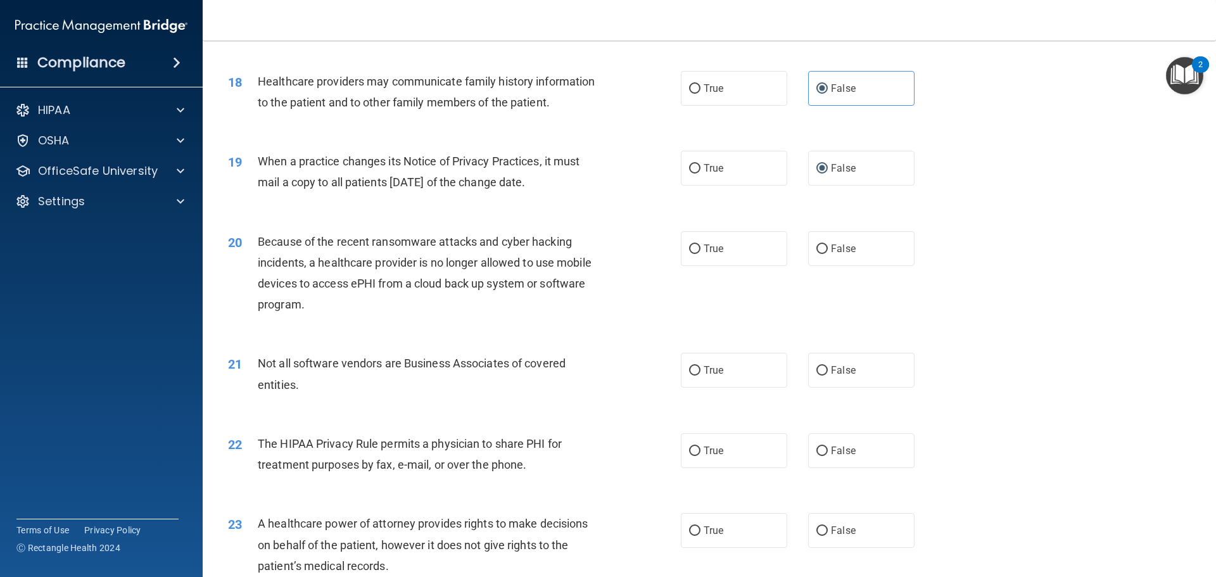
scroll to position [1664, 0]
click at [698, 261] on label "True" at bounding box center [734, 247] width 106 height 35
click at [698, 253] on input "True" at bounding box center [694, 248] width 11 height 9
radio input "true"
click at [872, 253] on label "False" at bounding box center [861, 247] width 106 height 35
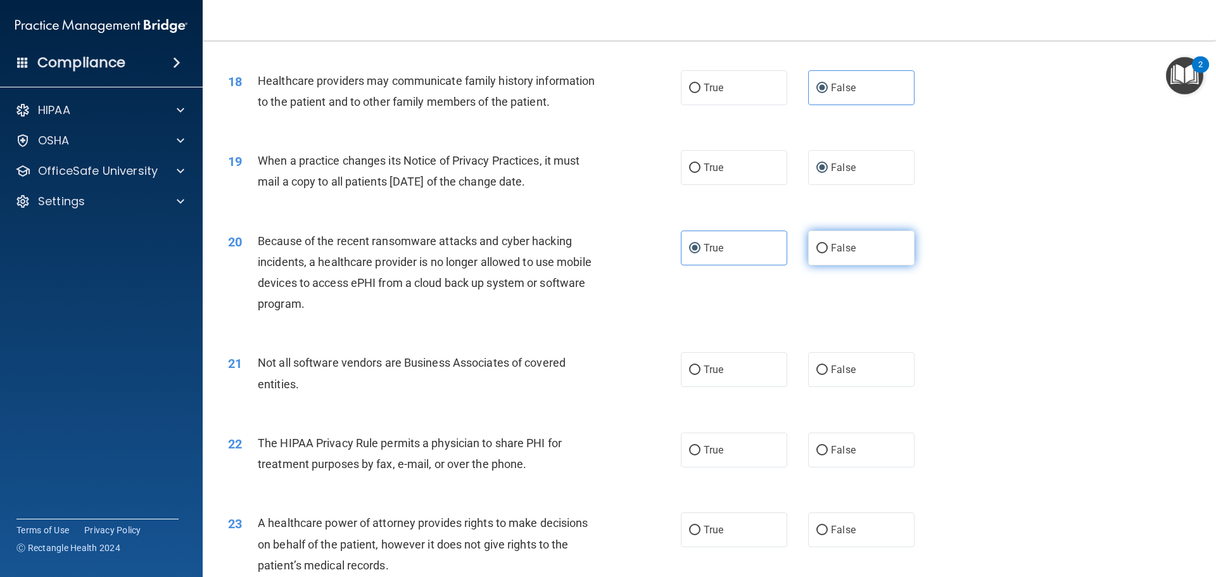
click at [827, 253] on input "False" at bounding box center [821, 248] width 11 height 9
radio input "true"
radio input "false"
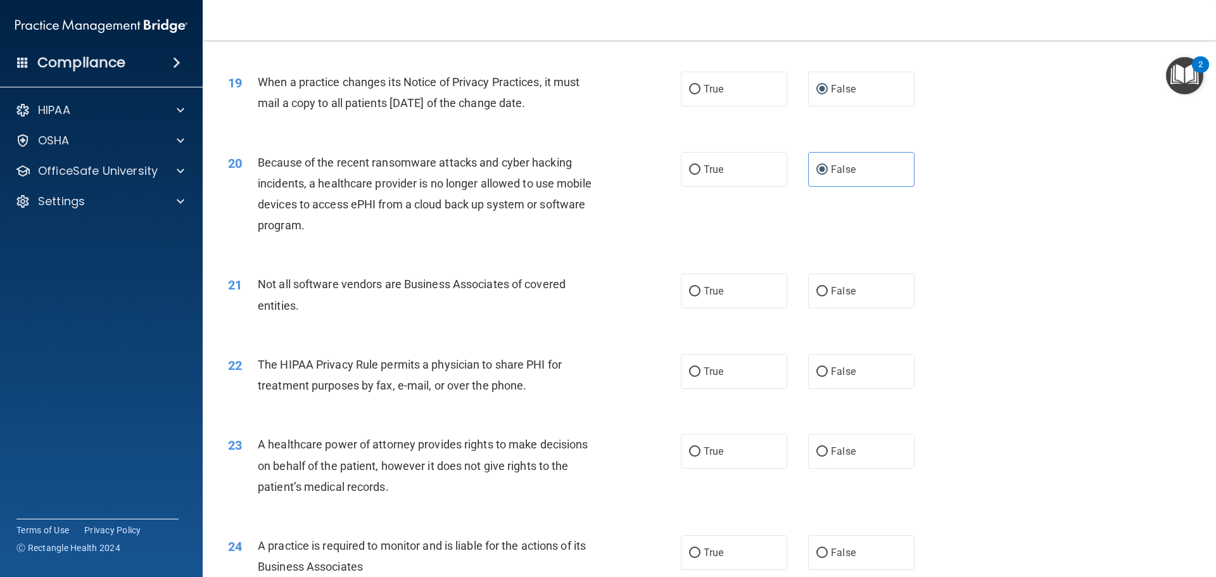
scroll to position [1791, 0]
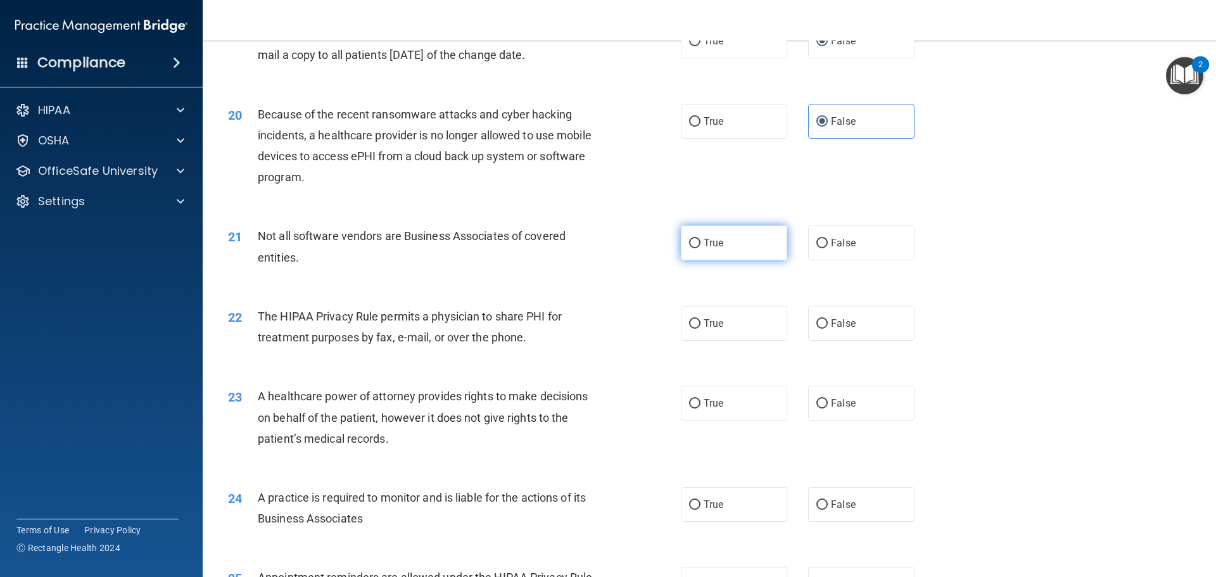
click at [695, 241] on input "True" at bounding box center [694, 243] width 11 height 9
radio input "true"
click at [726, 319] on label "True" at bounding box center [734, 323] width 106 height 35
click at [700, 319] on input "True" at bounding box center [694, 323] width 11 height 9
radio input "true"
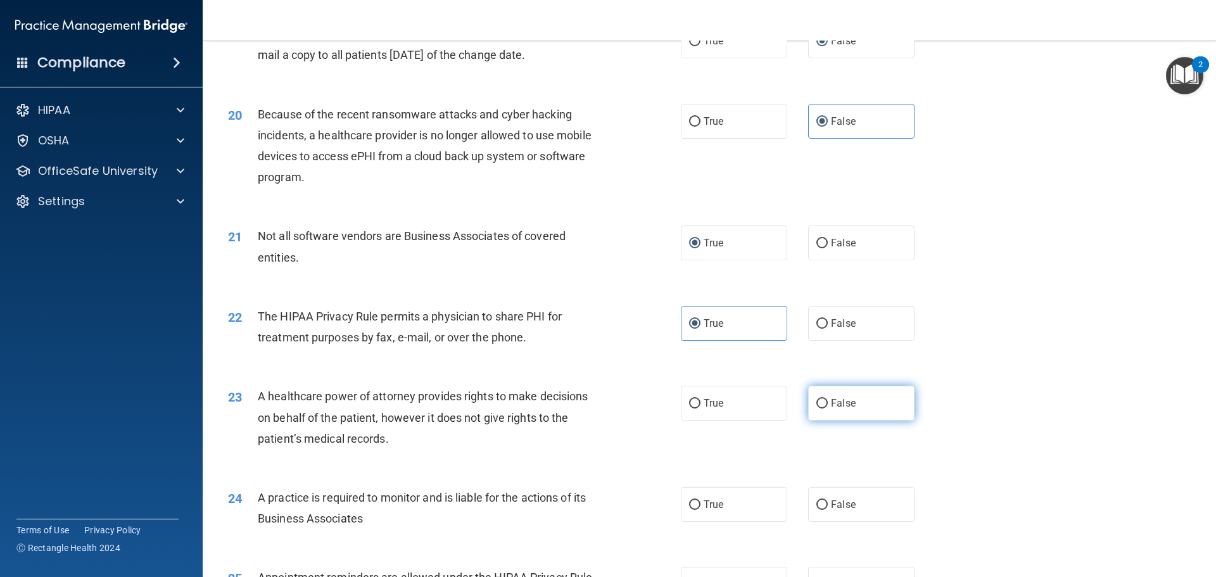
drag, startPoint x: 860, startPoint y: 411, endPoint x: 817, endPoint y: 415, distance: 42.6
click at [859, 411] on label "False" at bounding box center [861, 403] width 106 height 35
click at [827, 408] on input "False" at bounding box center [821, 403] width 11 height 9
radio input "true"
click at [843, 499] on span "False" at bounding box center [843, 504] width 25 height 12
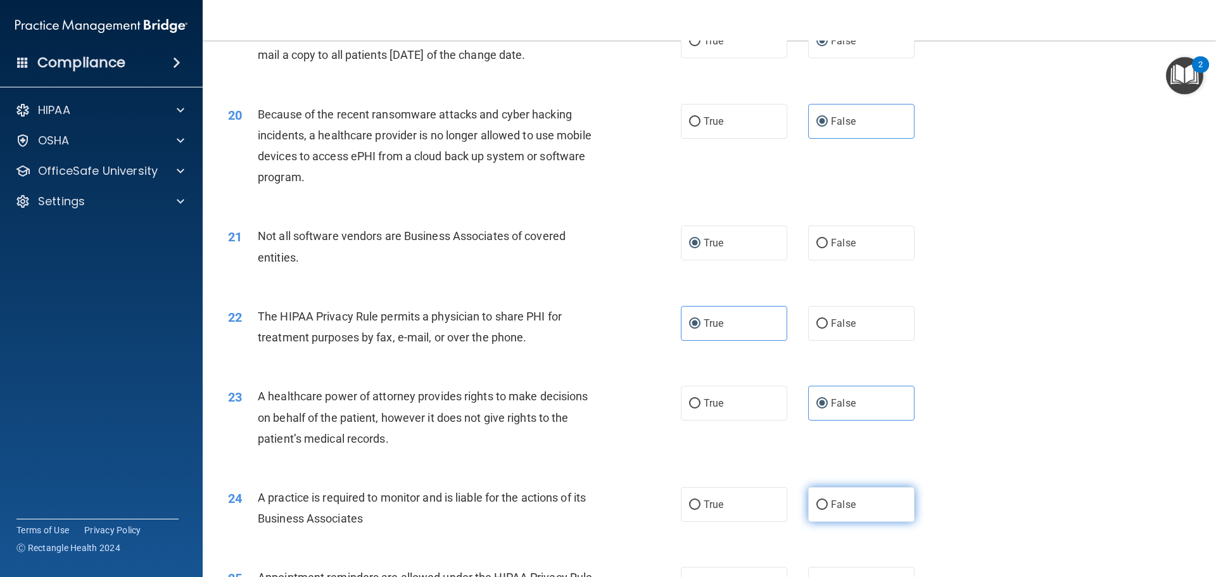
click at [827, 500] on input "False" at bounding box center [821, 504] width 11 height 9
radio input "true"
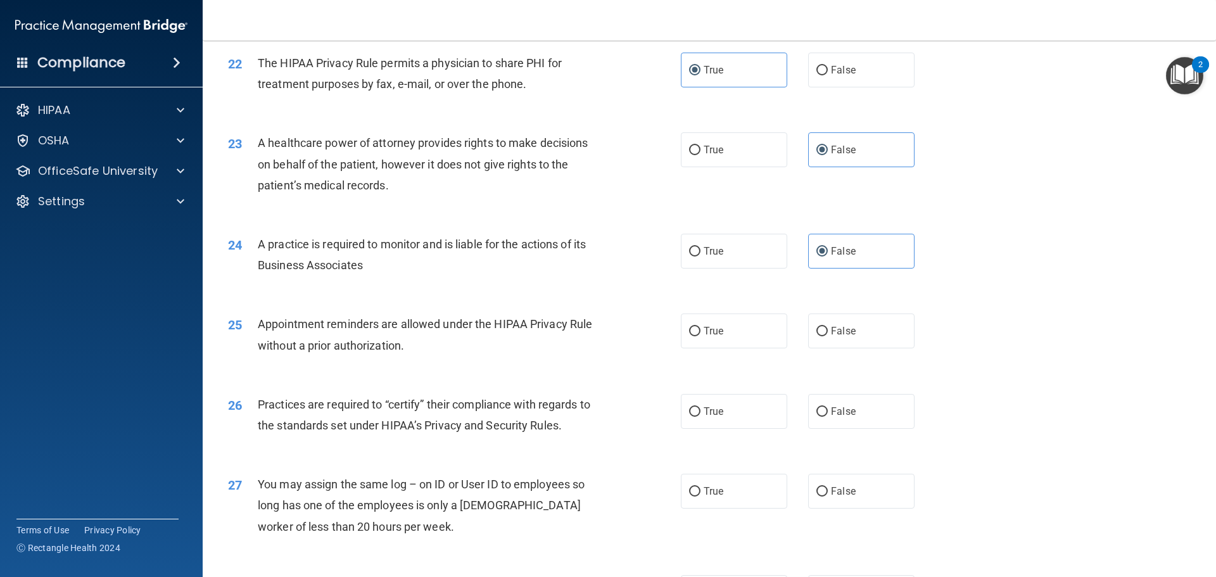
scroll to position [2108, 0]
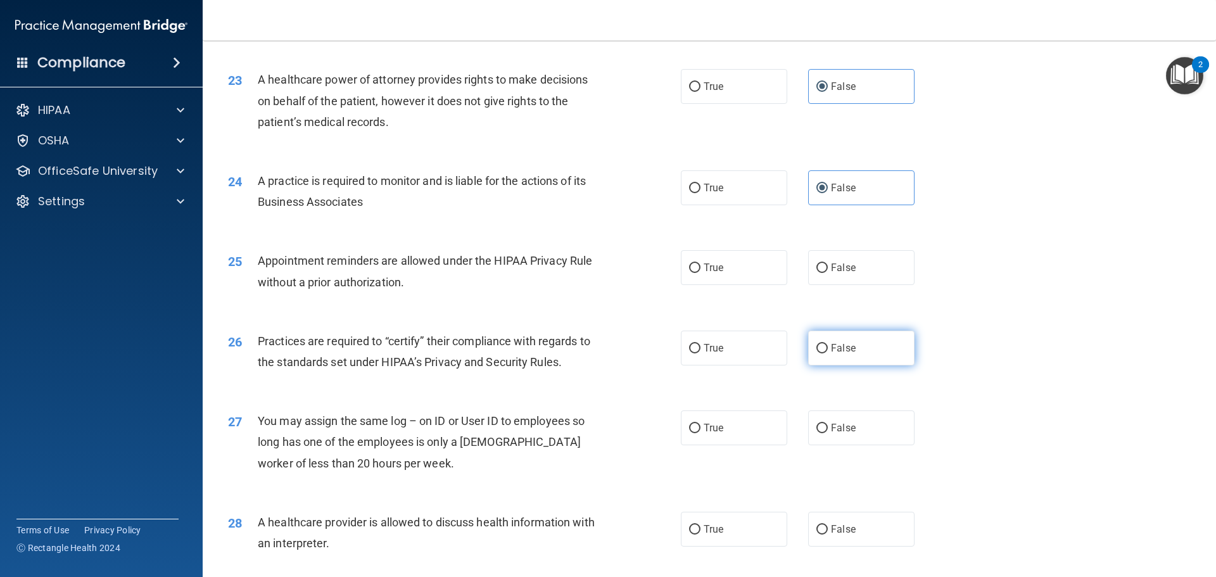
click at [808, 350] on label "False" at bounding box center [861, 347] width 106 height 35
click at [816, 350] on input "False" at bounding box center [821, 348] width 11 height 9
radio input "true"
click at [696, 273] on label "True" at bounding box center [734, 267] width 106 height 35
click at [696, 273] on input "True" at bounding box center [694, 267] width 11 height 9
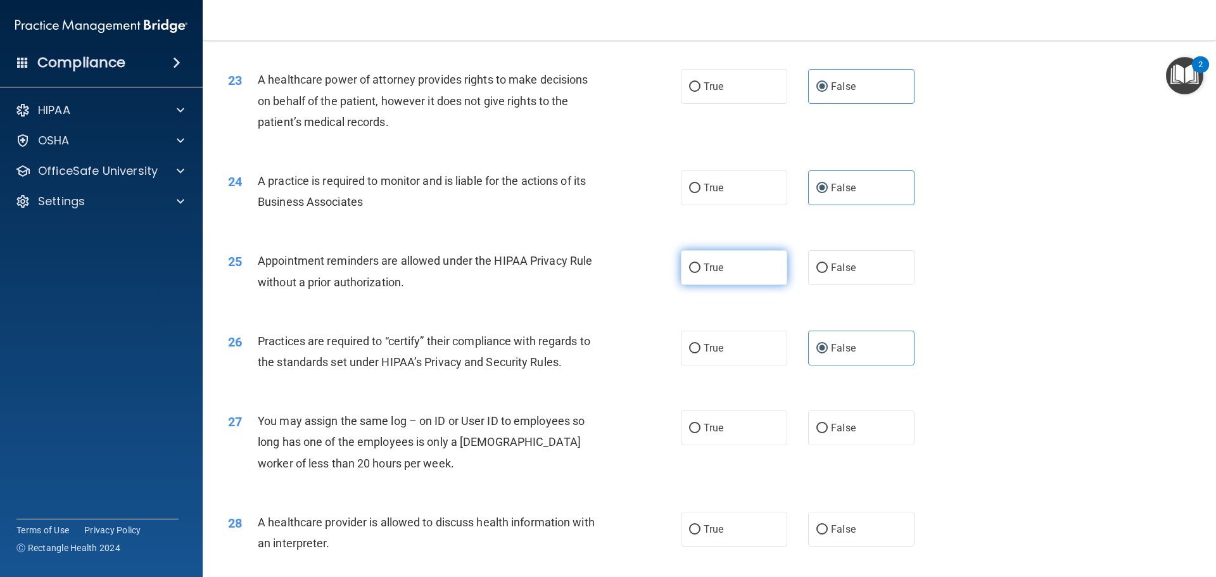
radio input "true"
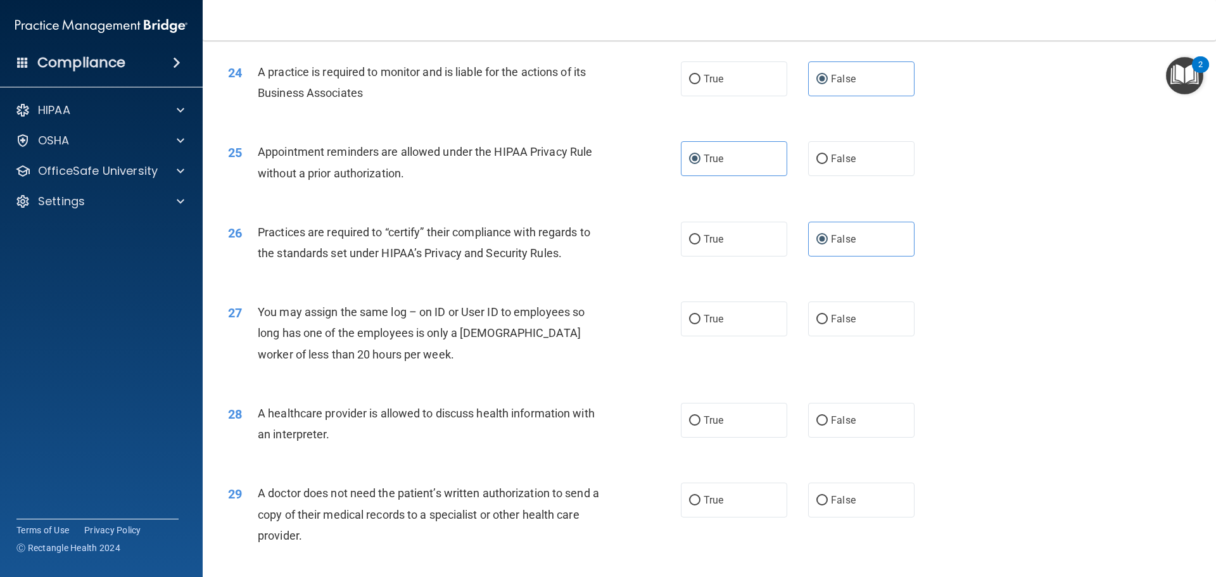
scroll to position [2234, 0]
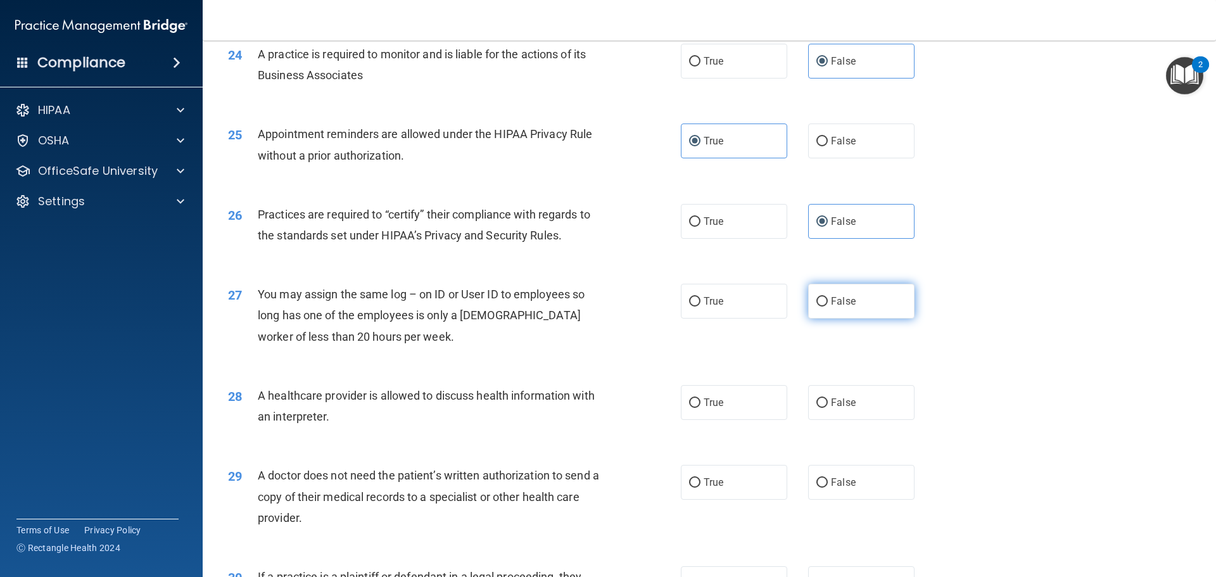
click at [856, 304] on label "False" at bounding box center [861, 301] width 106 height 35
click at [827, 304] on input "False" at bounding box center [821, 301] width 11 height 9
radio input "true"
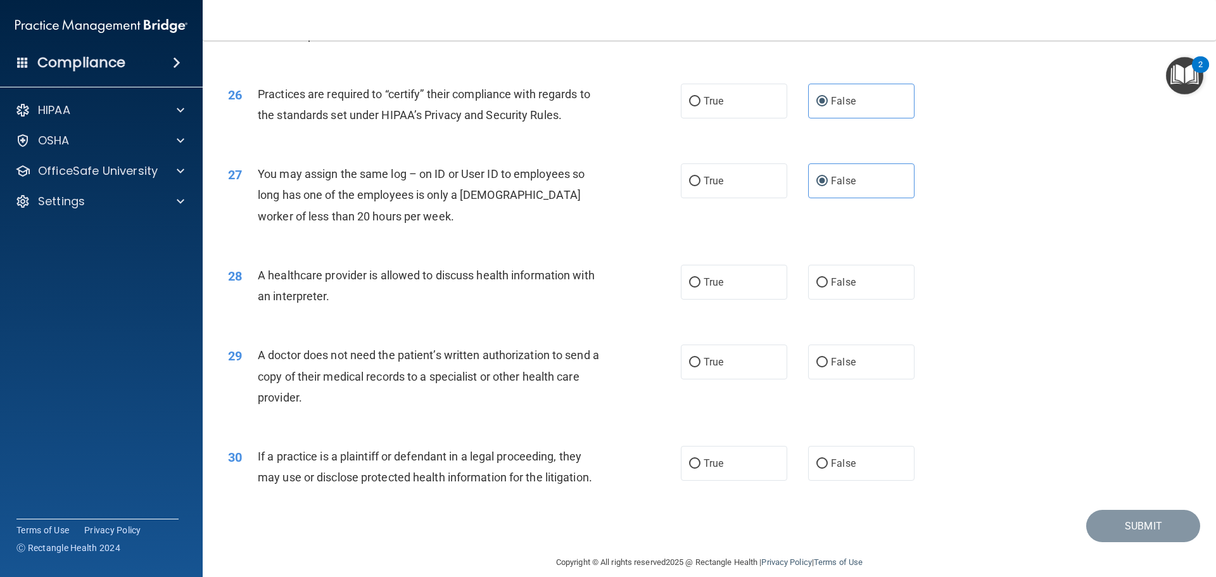
scroll to position [2370, 0]
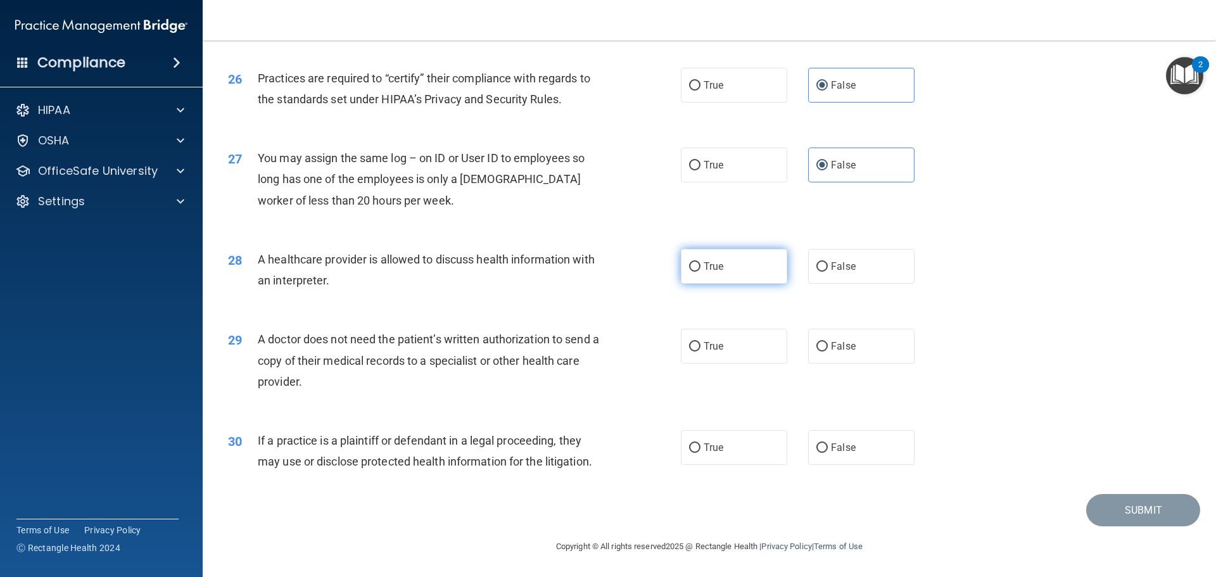
click at [689, 272] on label "True" at bounding box center [734, 266] width 106 height 35
click at [689, 272] on input "True" at bounding box center [694, 266] width 11 height 9
radio input "true"
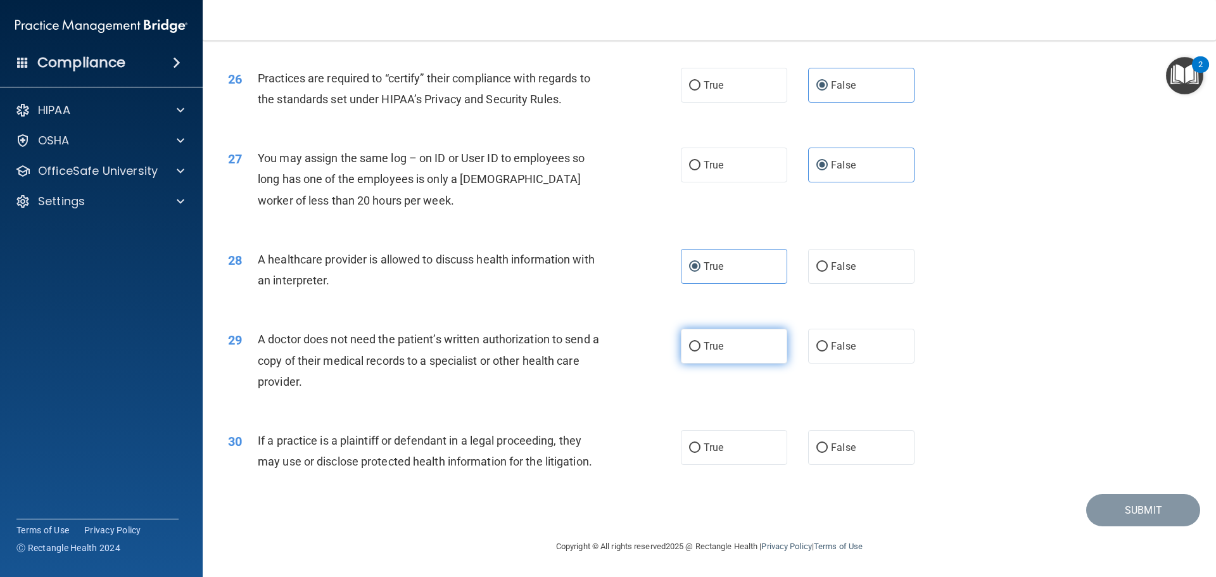
click at [736, 353] on label "True" at bounding box center [734, 346] width 106 height 35
click at [700, 351] on input "True" at bounding box center [694, 346] width 11 height 9
radio input "true"
click at [739, 455] on label "True" at bounding box center [734, 447] width 106 height 35
click at [700, 453] on input "True" at bounding box center [694, 447] width 11 height 9
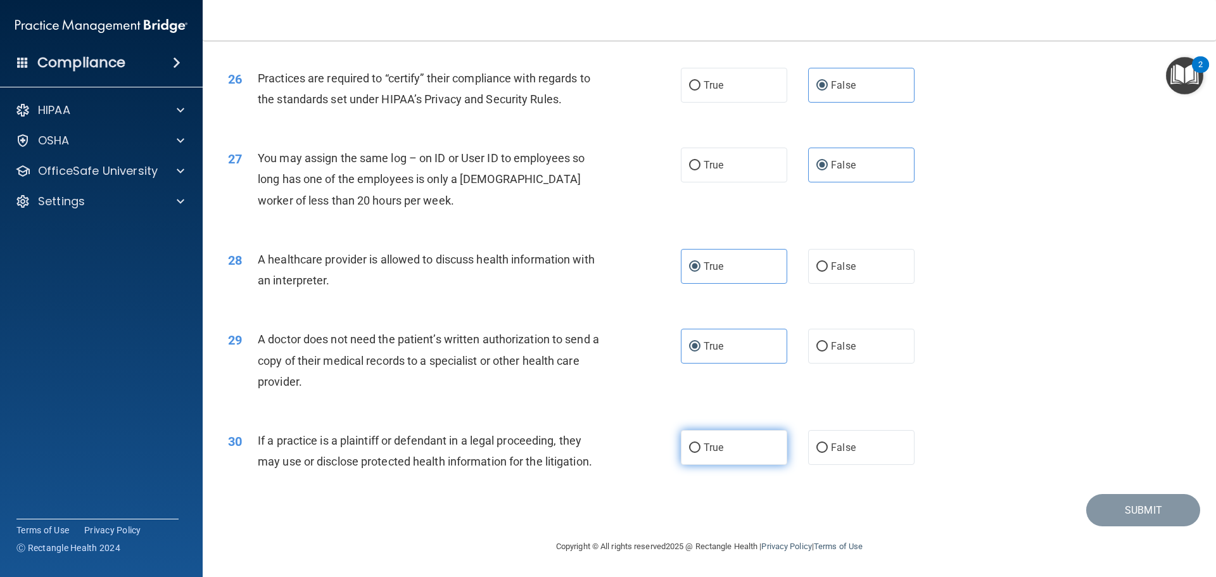
radio input "true"
click at [1155, 512] on button "Submit" at bounding box center [1143, 510] width 114 height 32
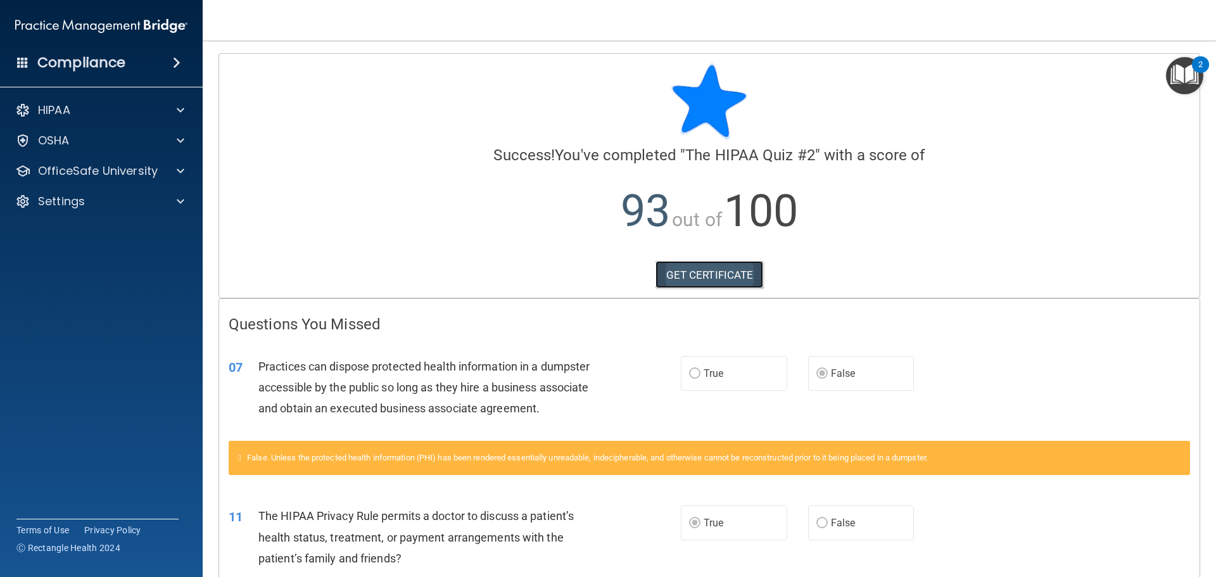
click at [704, 271] on link "GET CERTIFICATE" at bounding box center [709, 275] width 108 height 28
